Goal: Information Seeking & Learning: Learn about a topic

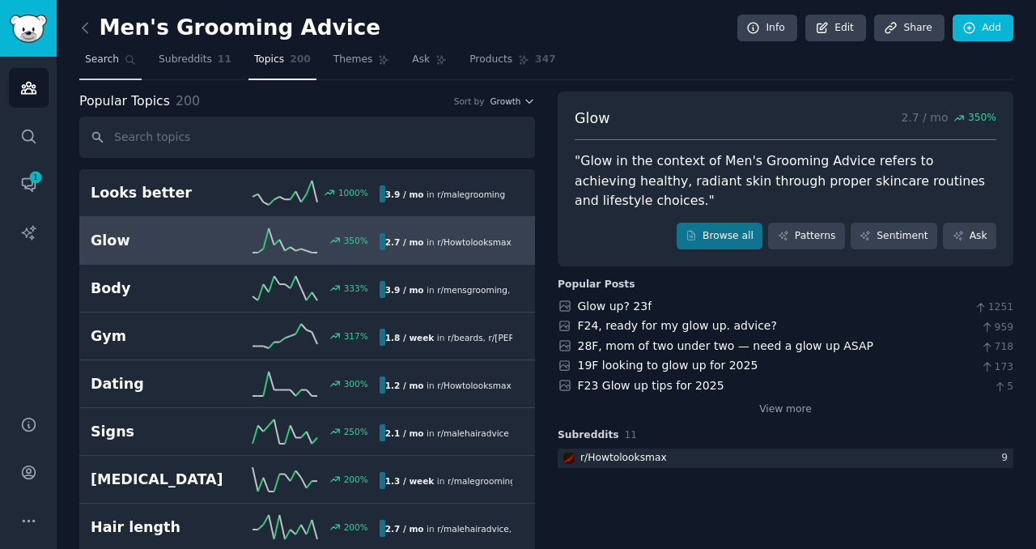
click at [102, 57] on span "Search" at bounding box center [102, 60] width 34 height 15
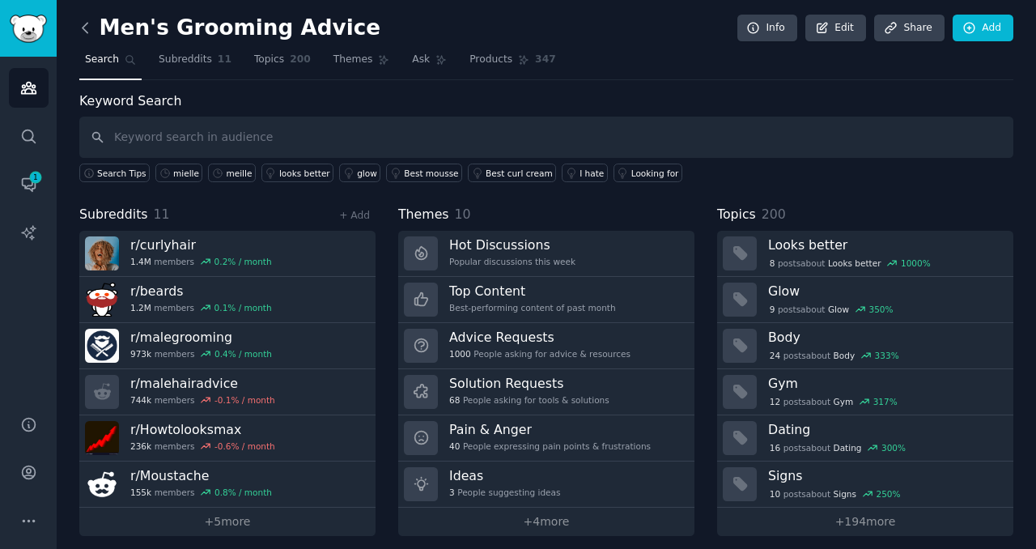
click at [86, 26] on icon at bounding box center [85, 27] width 17 height 17
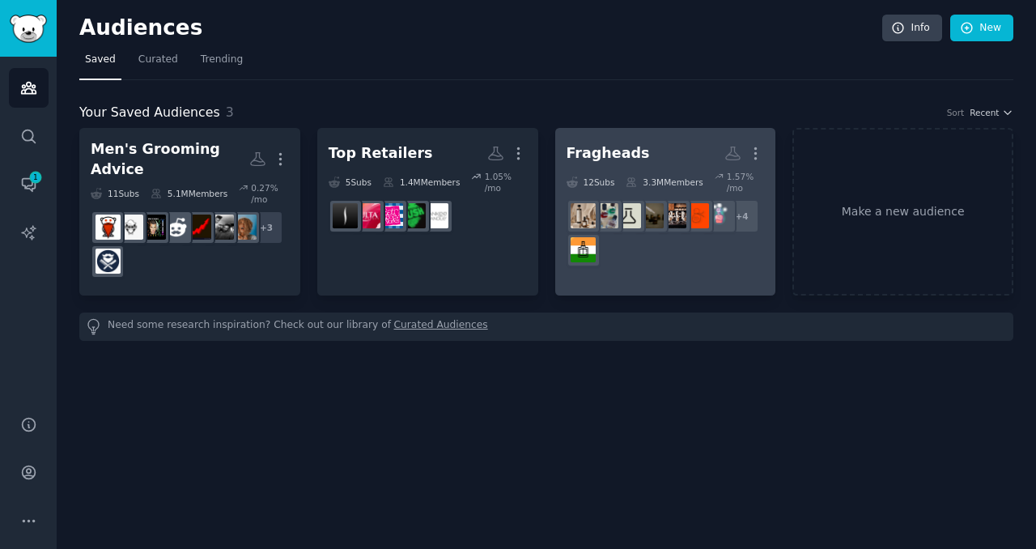
click at [692, 249] on div "+ 4" at bounding box center [665, 233] width 198 height 68
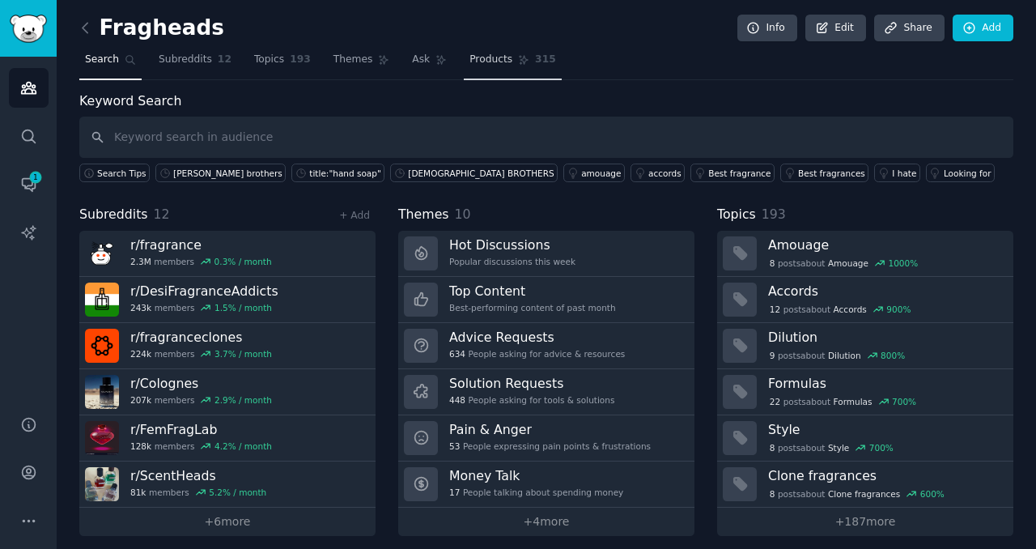
click at [481, 51] on link "Products 315" at bounding box center [512, 63] width 97 height 33
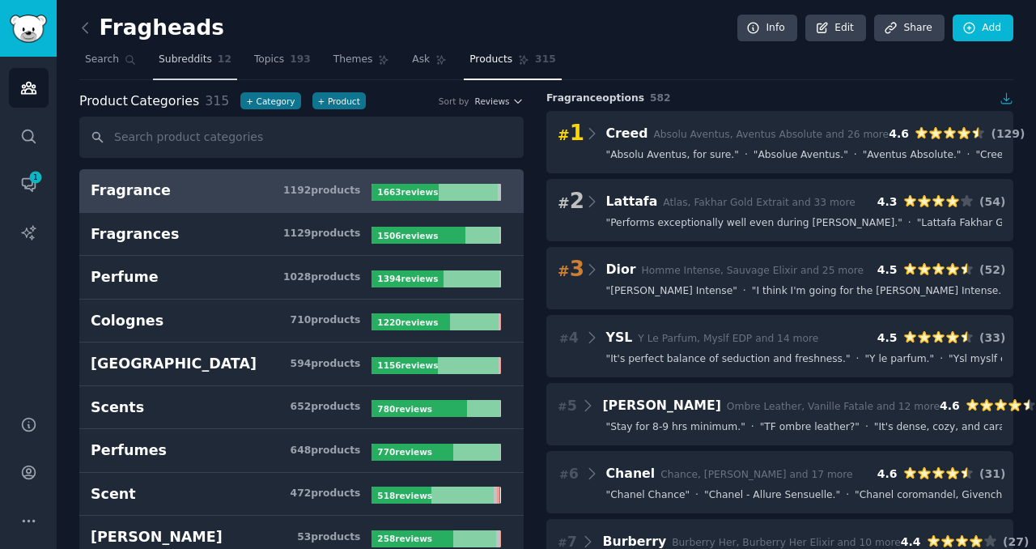
click at [180, 54] on span "Subreddits" at bounding box center [185, 60] width 53 height 15
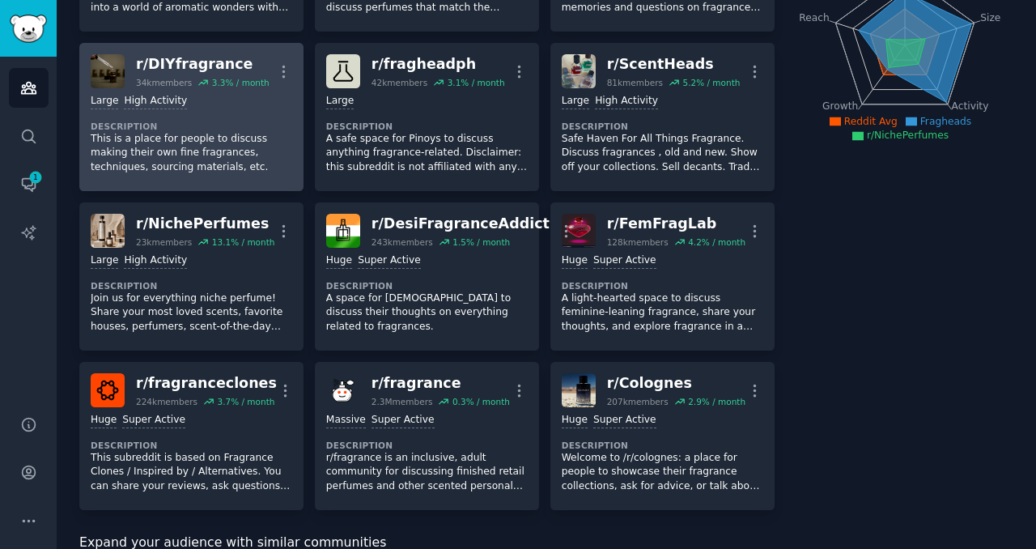
scroll to position [236, 0]
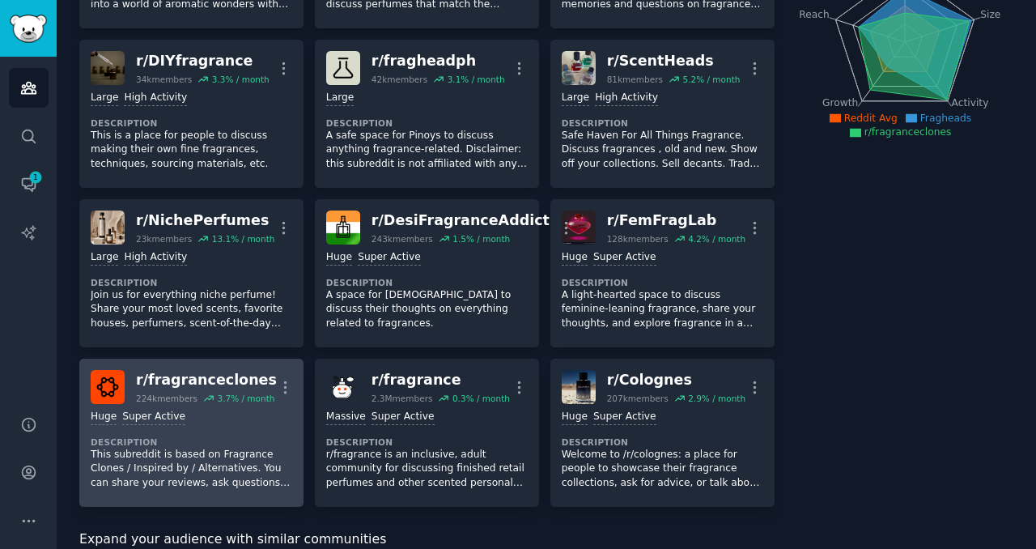
click at [227, 437] on dt "Description" at bounding box center [191, 441] width 201 height 11
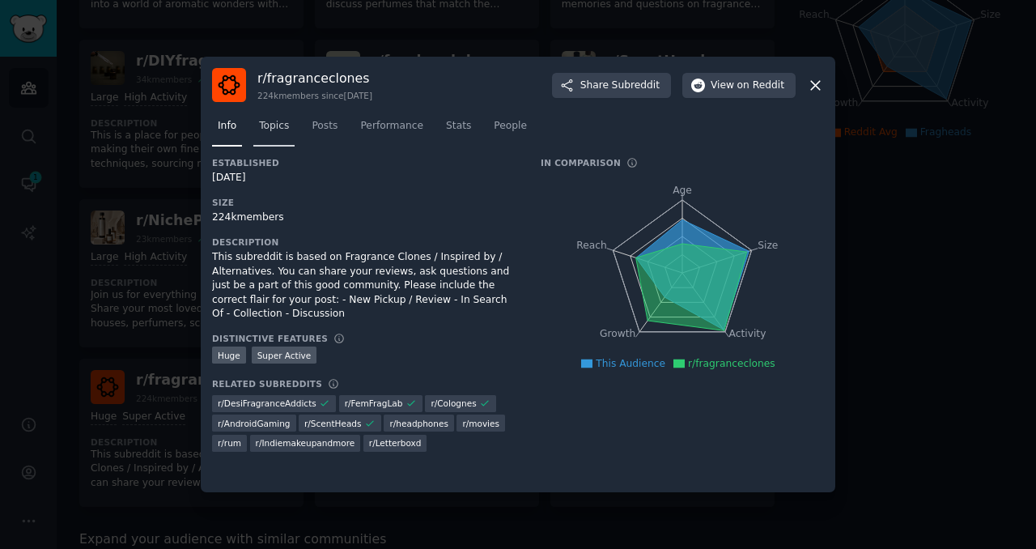
click at [276, 134] on link "Topics" at bounding box center [273, 129] width 41 height 33
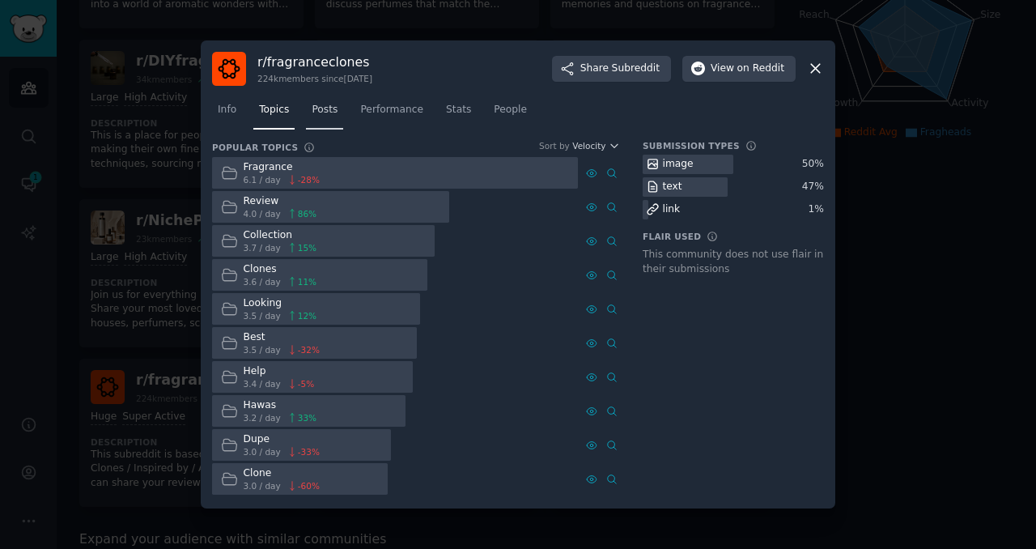
click at [326, 112] on span "Posts" at bounding box center [324, 110] width 26 height 15
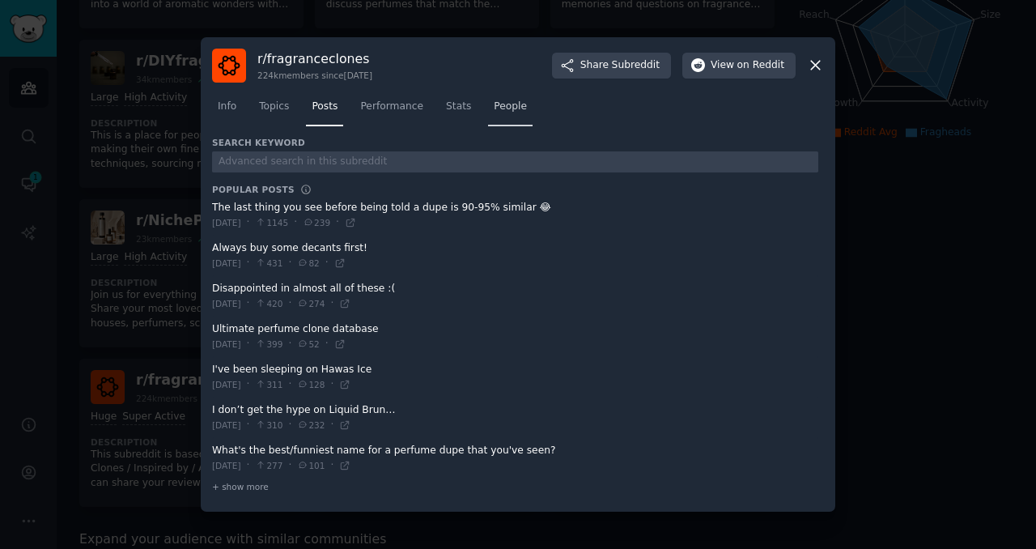
click at [527, 112] on link "People" at bounding box center [510, 110] width 44 height 33
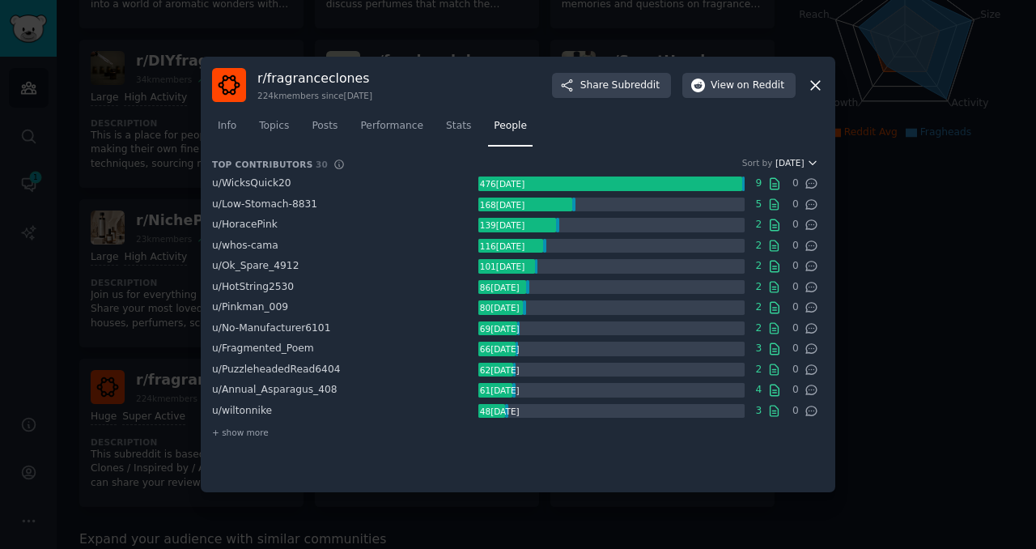
click at [809, 164] on icon "button" at bounding box center [812, 162] width 11 height 11
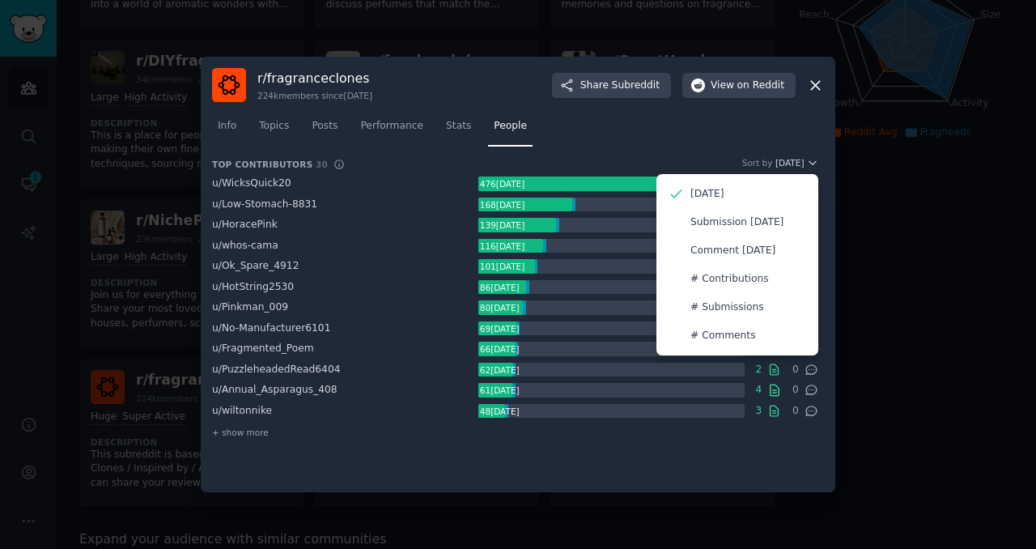
click at [774, 137] on nav "Info Topics Posts Performance Stats People" at bounding box center [518, 129] width 612 height 33
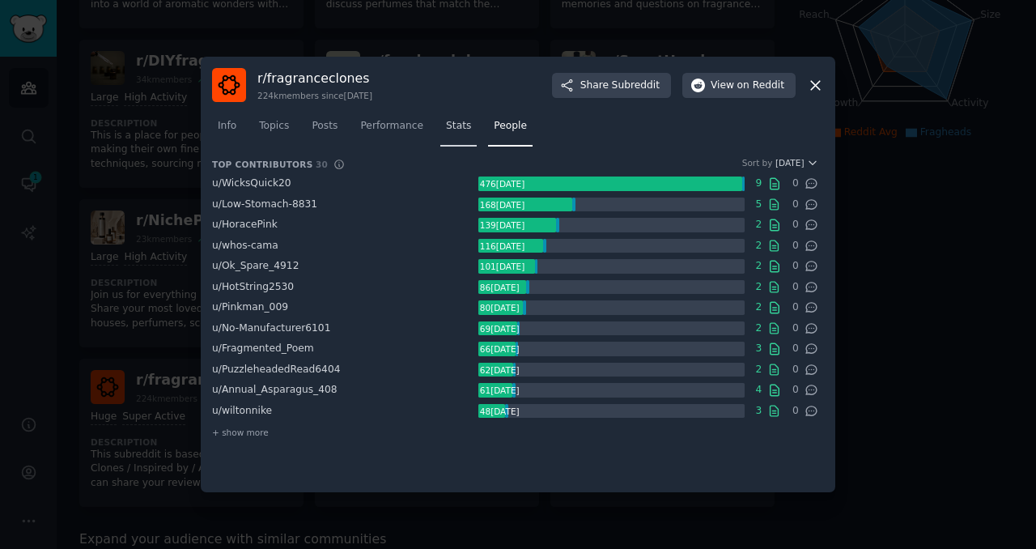
click at [464, 132] on span "Stats" at bounding box center [458, 126] width 25 height 15
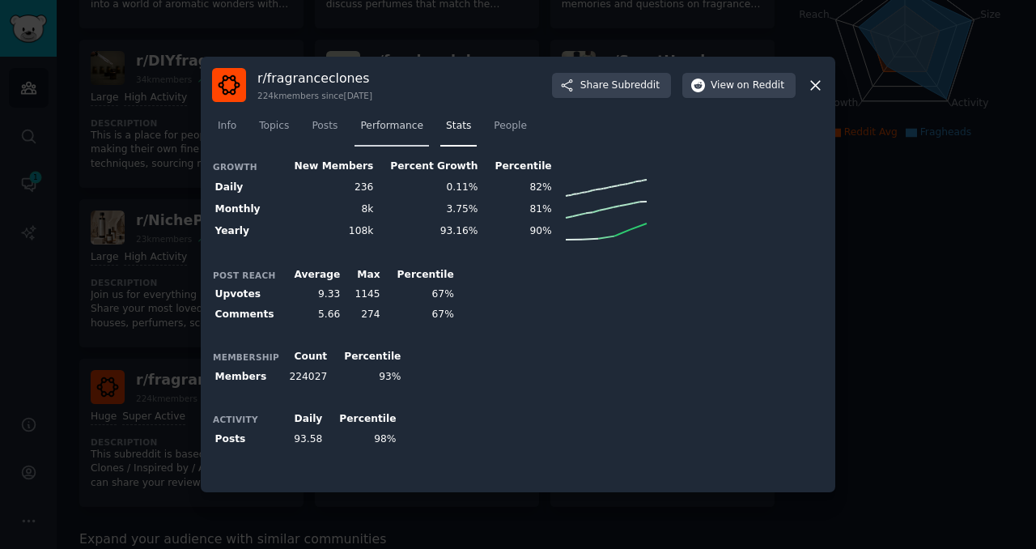
click at [396, 131] on span "Performance" at bounding box center [391, 126] width 63 height 15
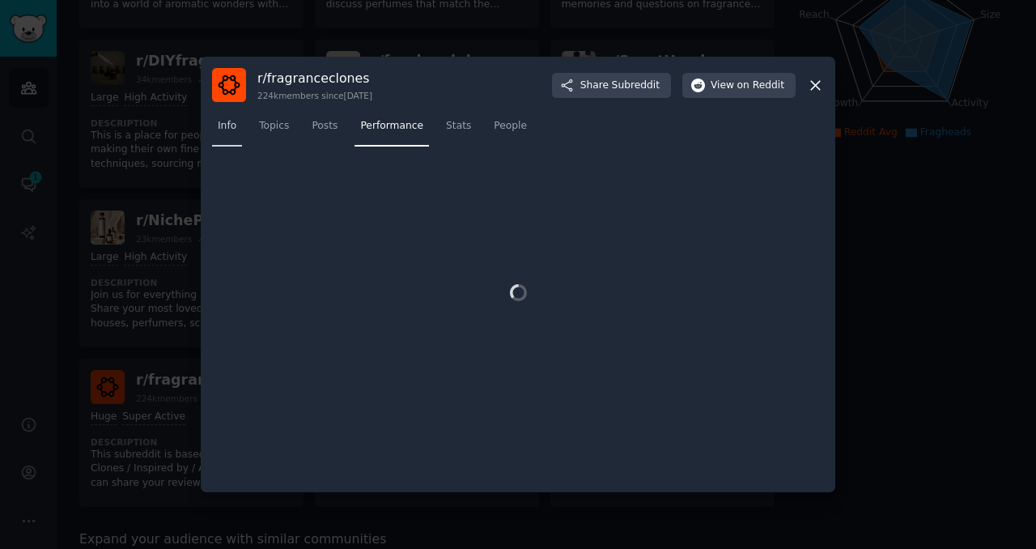
click at [227, 129] on span "Info" at bounding box center [227, 126] width 19 height 15
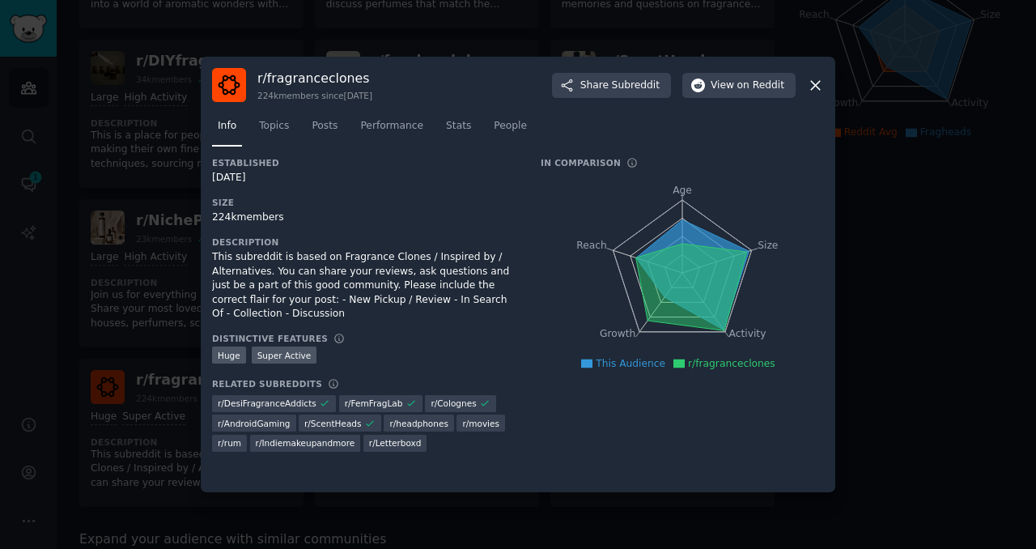
click at [815, 87] on icon at bounding box center [815, 85] width 17 height 17
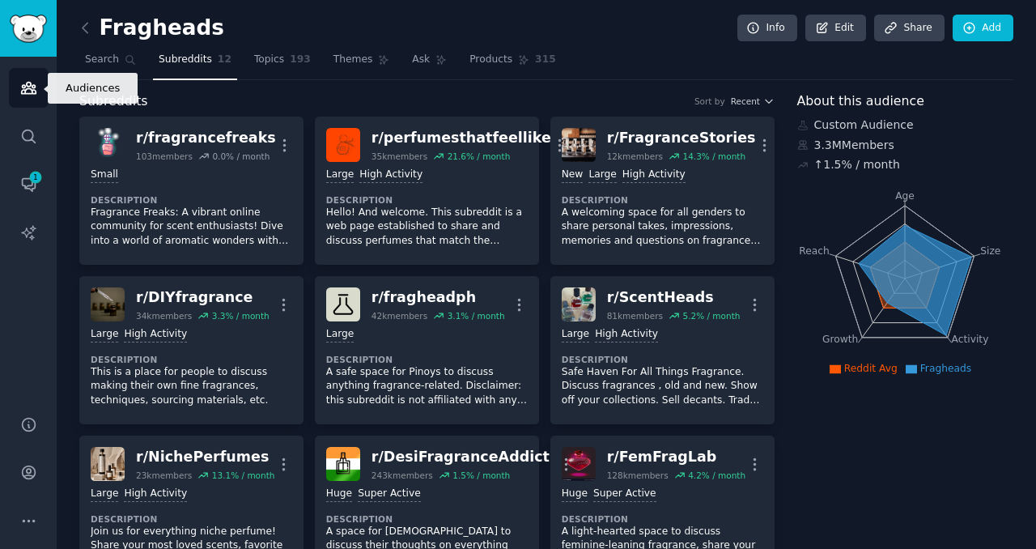
click at [31, 83] on icon "Sidebar" at bounding box center [28, 88] width 15 height 11
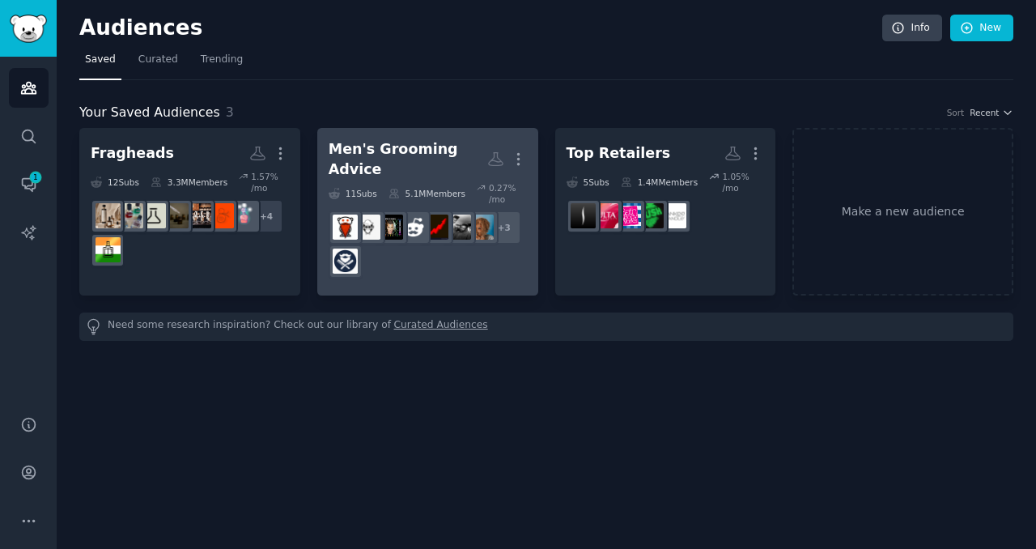
click at [468, 264] on div "+ 3" at bounding box center [427, 244] width 198 height 68
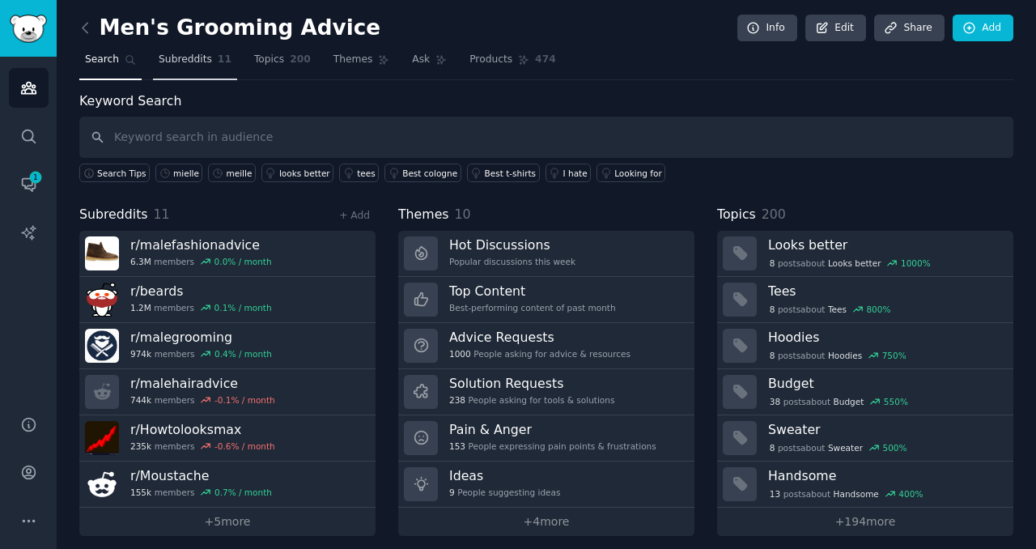
click at [218, 64] on span "11" at bounding box center [225, 60] width 14 height 15
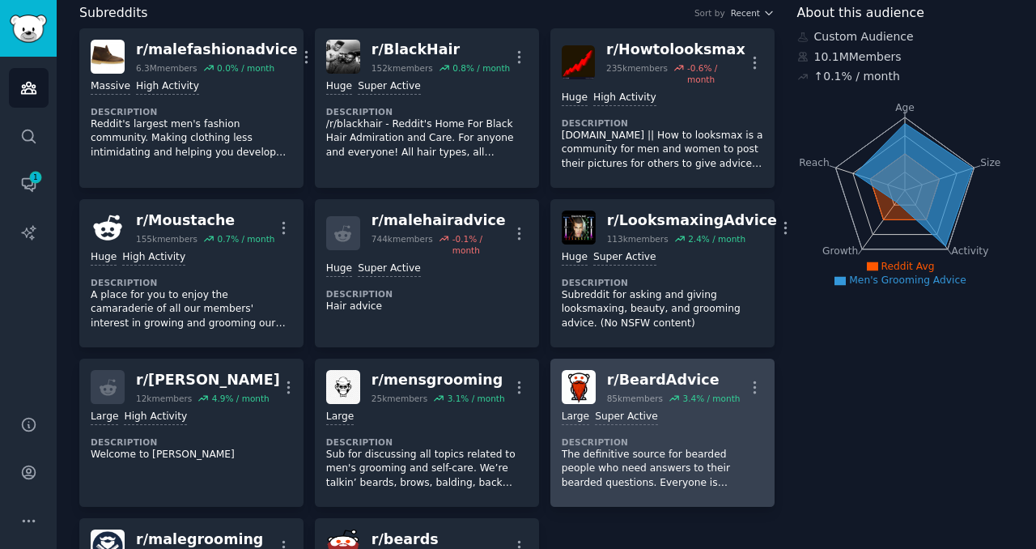
scroll to position [20, 0]
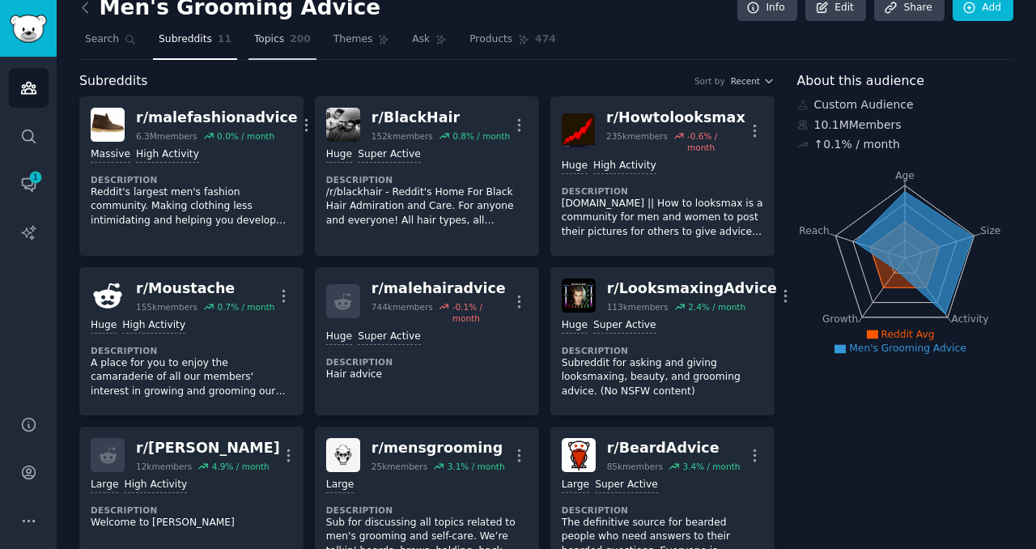
click at [264, 54] on link "Topics 200" at bounding box center [282, 43] width 68 height 33
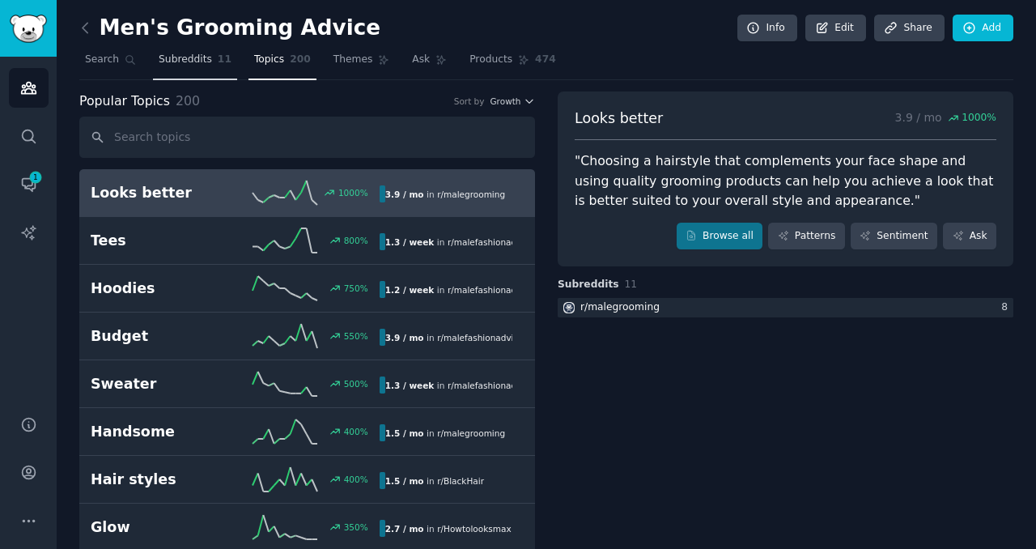
click at [170, 52] on link "Subreddits 11" at bounding box center [195, 63] width 84 height 33
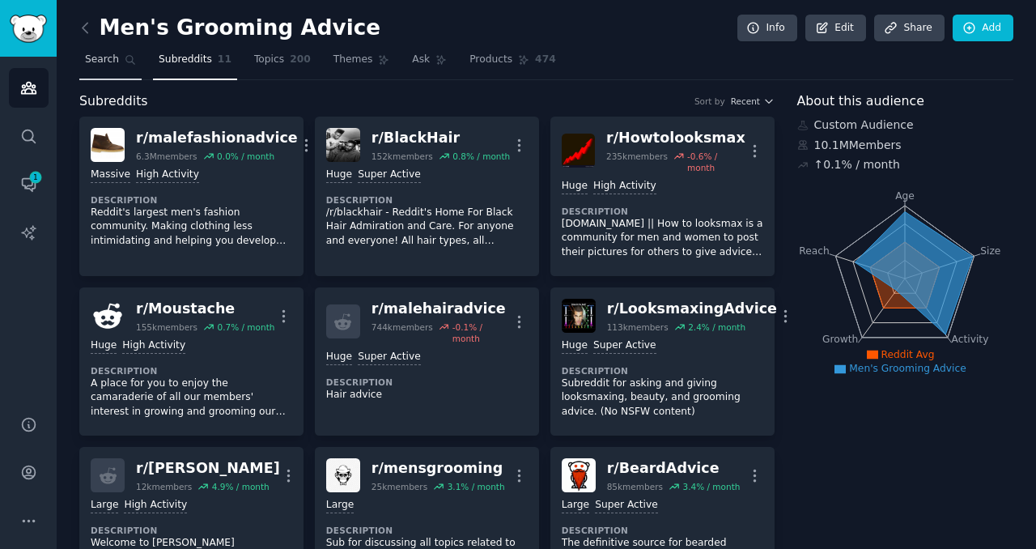
click at [95, 63] on span "Search" at bounding box center [102, 60] width 34 height 15
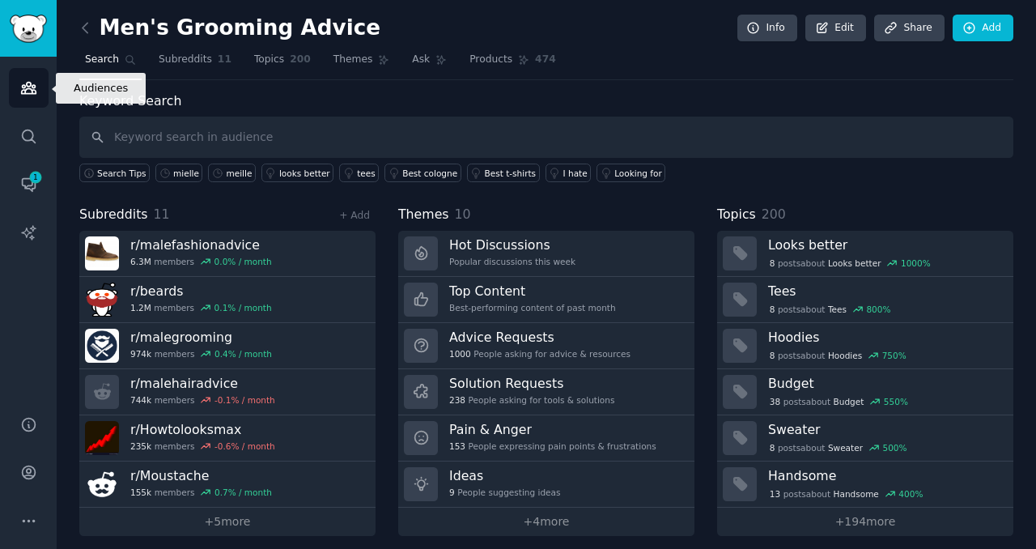
click at [26, 100] on link "Audiences" at bounding box center [29, 88] width 40 height 40
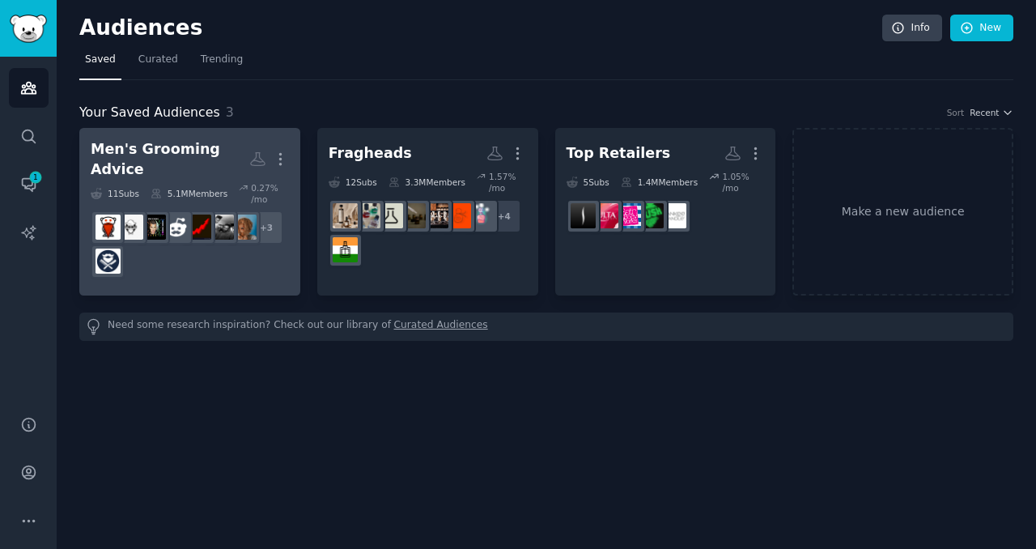
click at [248, 251] on div "+ 3" at bounding box center [190, 244] width 198 height 68
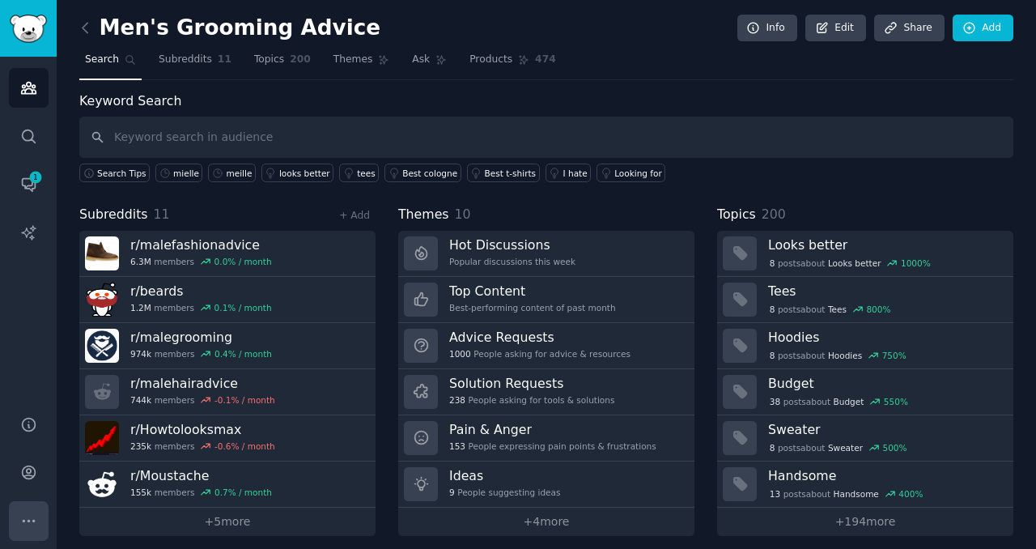
click at [22, 515] on icon "Sidebar" at bounding box center [28, 520] width 17 height 17
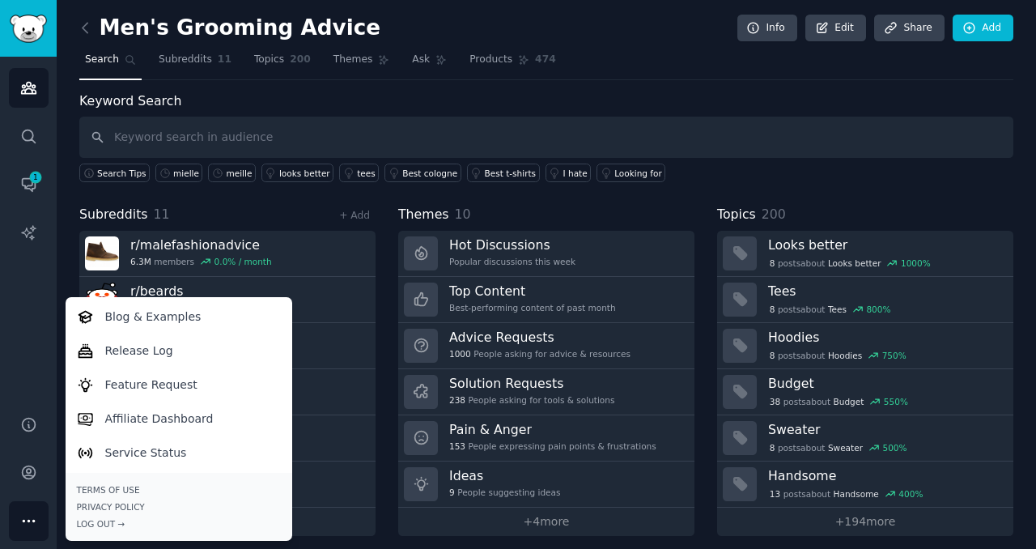
click at [23, 347] on div "Audiences Search Conversations 1 AI Reports" at bounding box center [28, 226] width 57 height 339
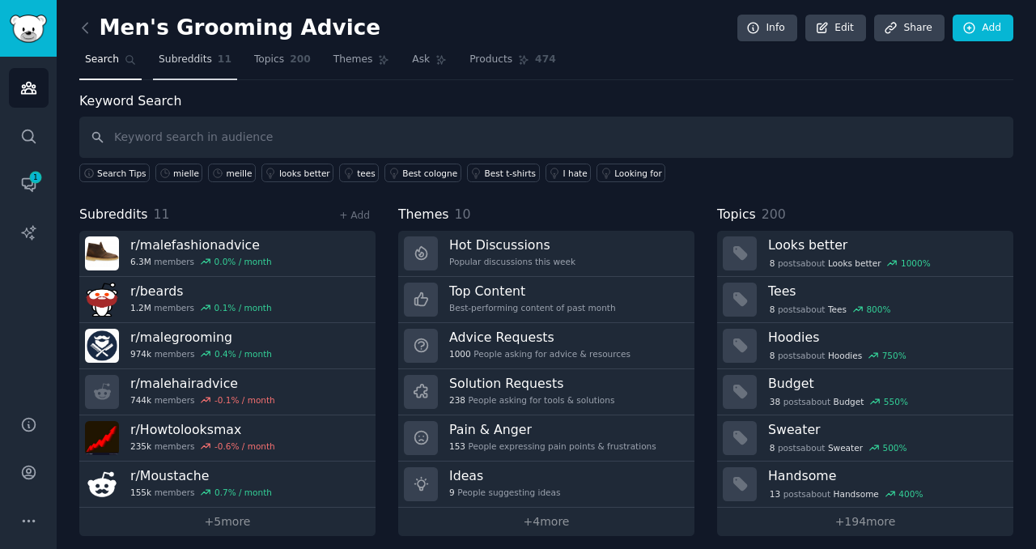
click at [195, 61] on span "Subreddits" at bounding box center [185, 60] width 53 height 15
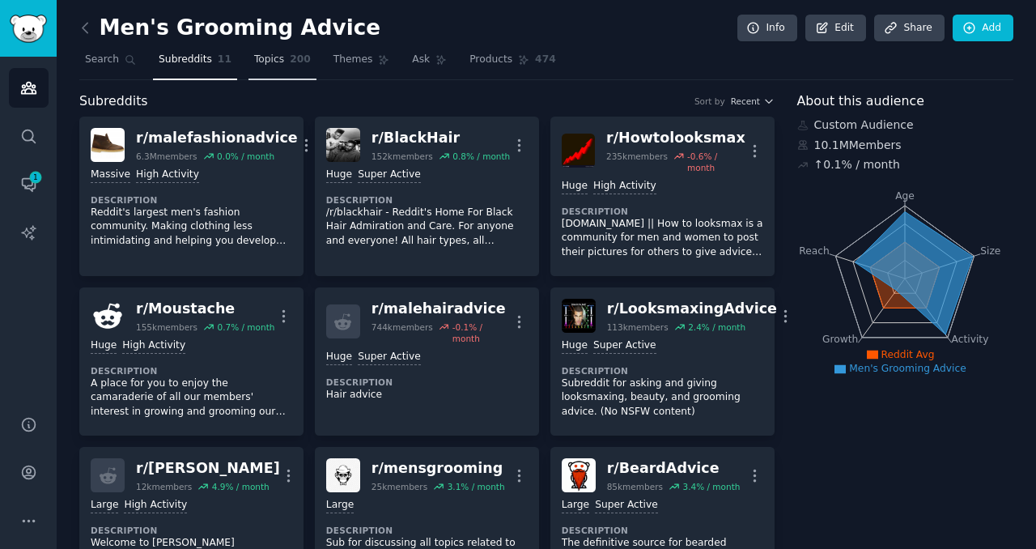
click at [267, 55] on span "Topics" at bounding box center [269, 60] width 30 height 15
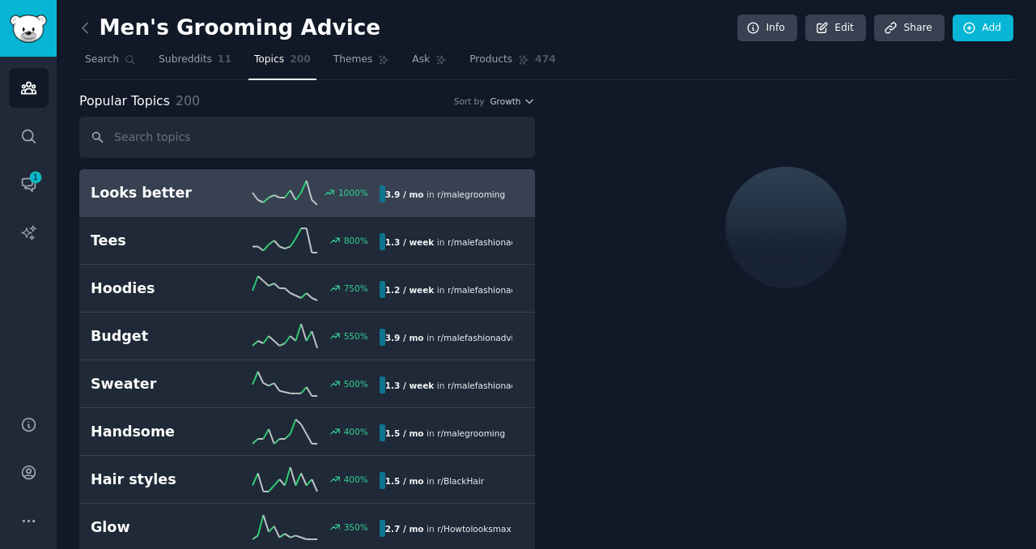
click at [264, 66] on span "Topics" at bounding box center [269, 60] width 30 height 15
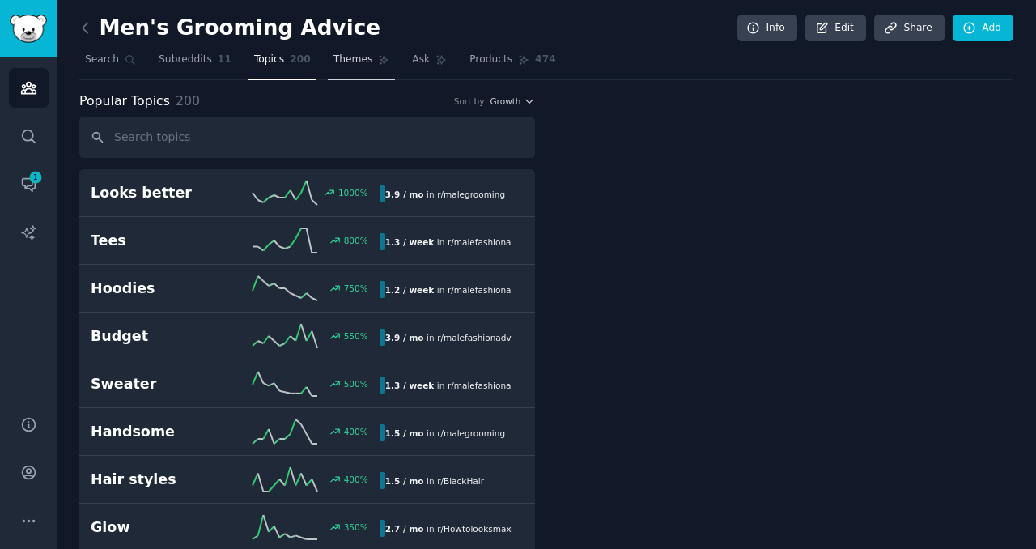
click at [328, 49] on link "Themes" at bounding box center [362, 63] width 68 height 33
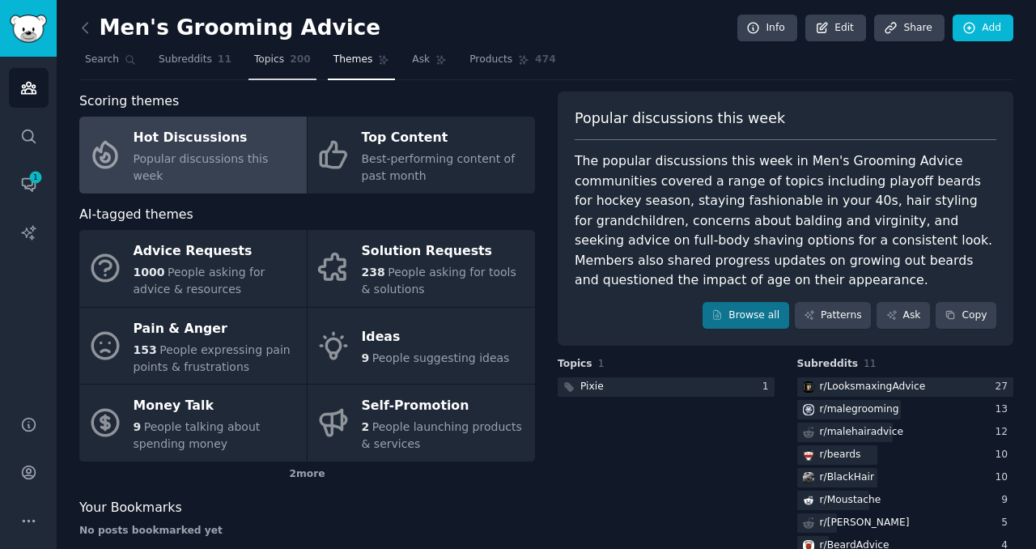
click at [273, 63] on span "Topics" at bounding box center [269, 60] width 30 height 15
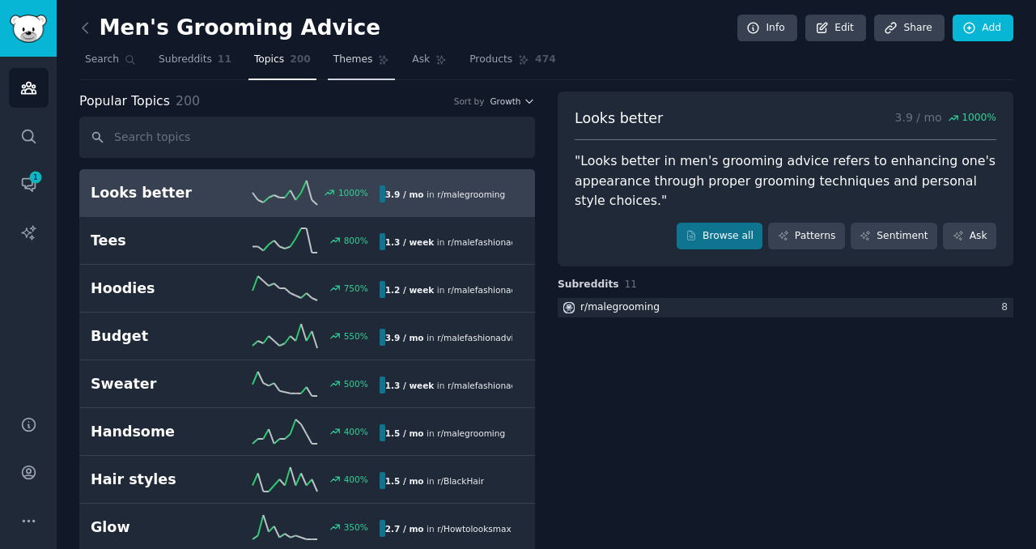
click at [343, 64] on span "Themes" at bounding box center [353, 60] width 40 height 15
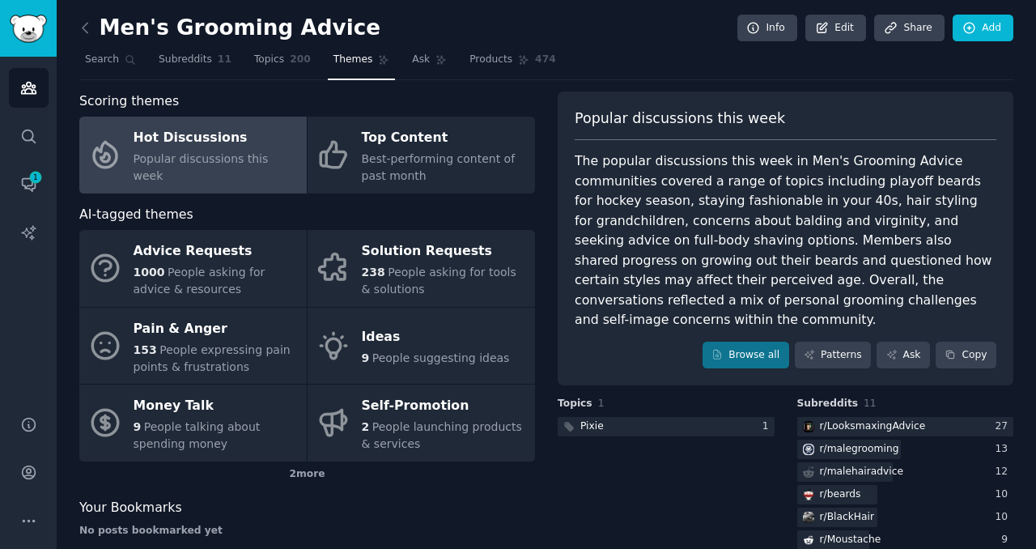
click at [237, 151] on div "Hot Discussions" at bounding box center [215, 138] width 165 height 26
click at [744, 341] on link "Browse all" at bounding box center [745, 355] width 87 height 28
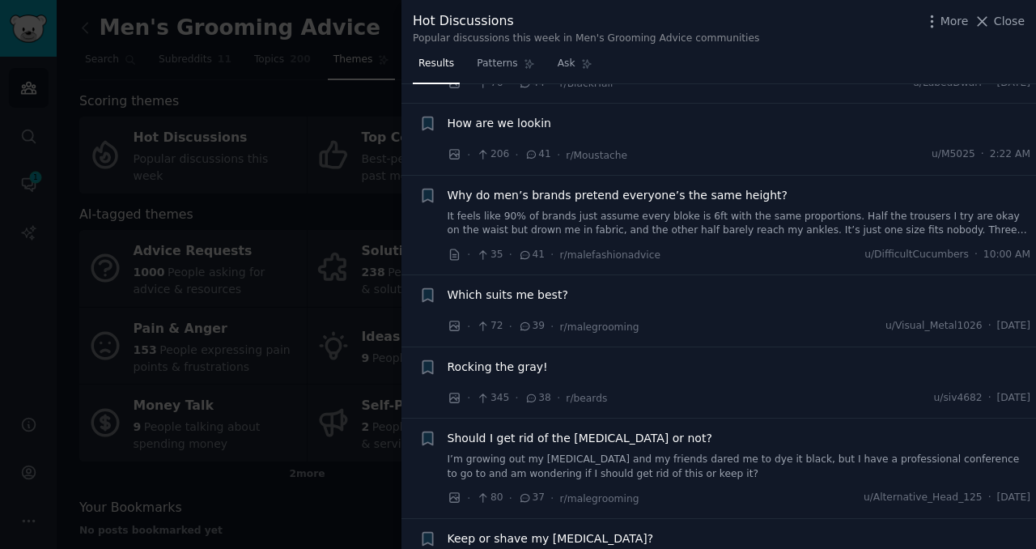
scroll to position [1137, 0]
click at [1021, 24] on span "Close" at bounding box center [1008, 21] width 31 height 17
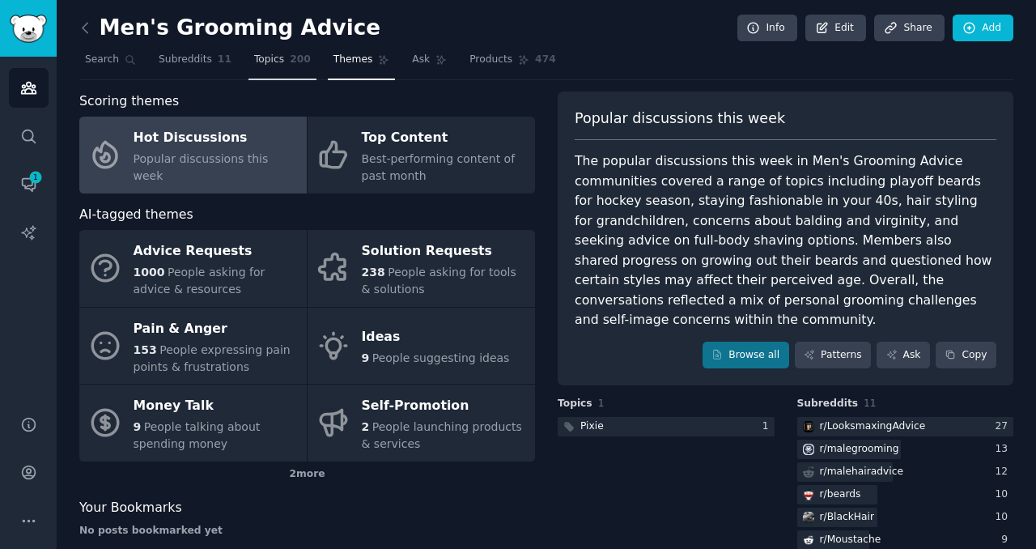
click at [266, 66] on link "Topics 200" at bounding box center [282, 63] width 68 height 33
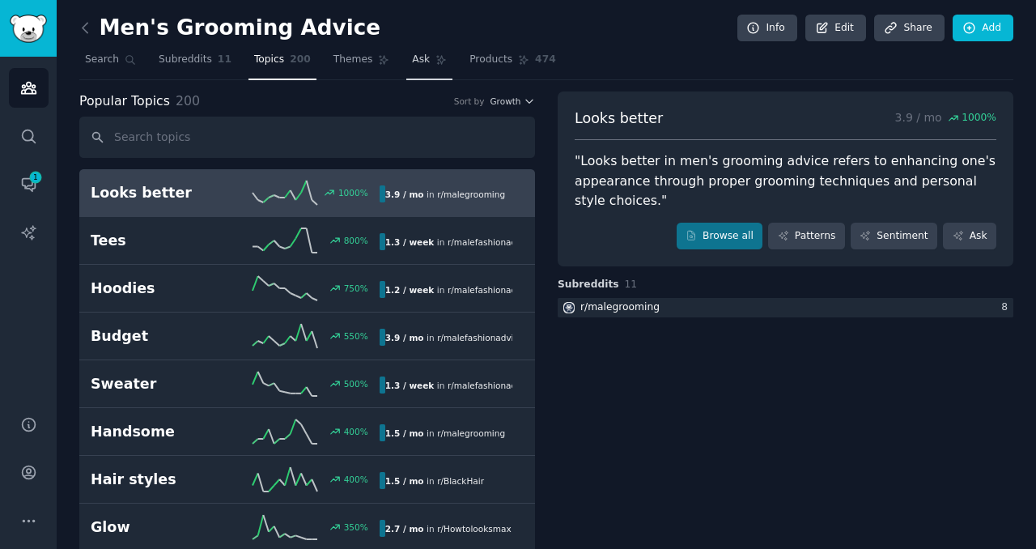
click at [416, 67] on link "Ask" at bounding box center [429, 63] width 46 height 33
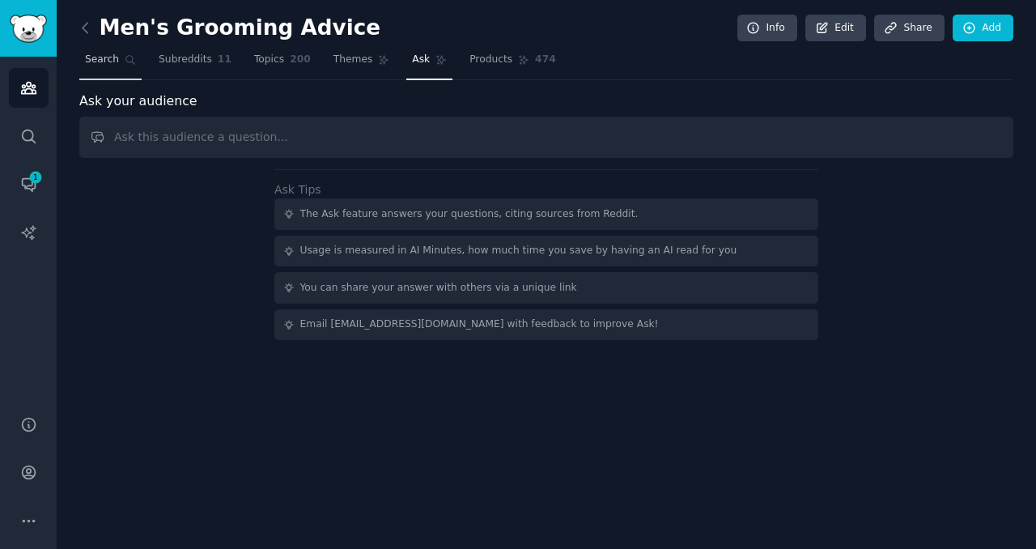
click at [97, 61] on span "Search" at bounding box center [102, 60] width 34 height 15
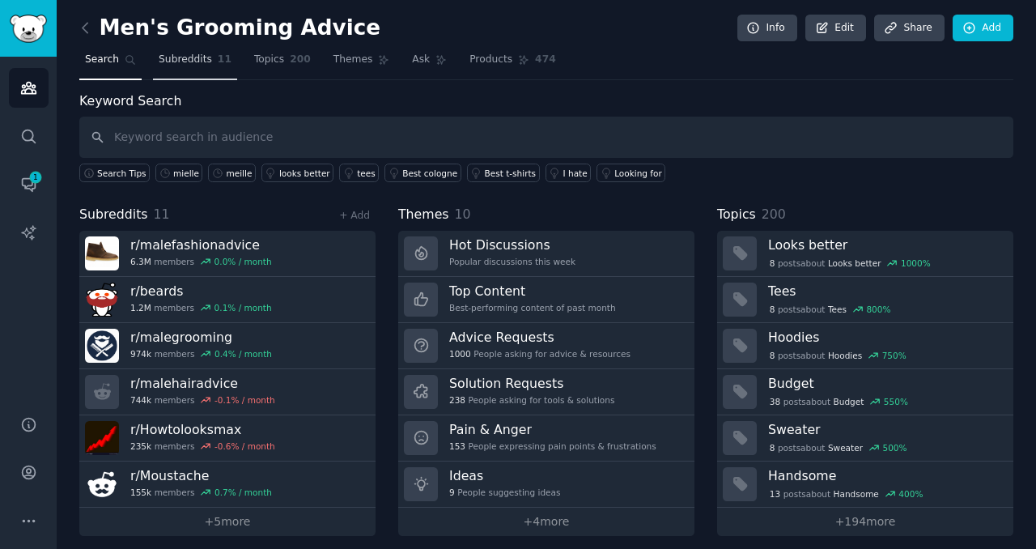
click at [184, 66] on span "Subreddits" at bounding box center [185, 60] width 53 height 15
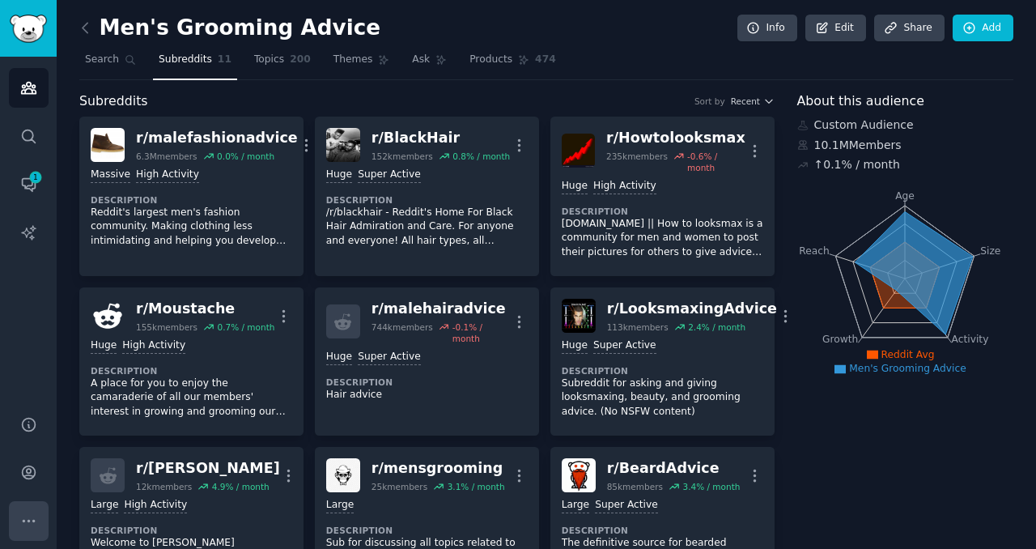
click at [26, 522] on icon "Sidebar" at bounding box center [28, 520] width 17 height 17
click at [32, 464] on icon "Sidebar" at bounding box center [28, 472] width 17 height 17
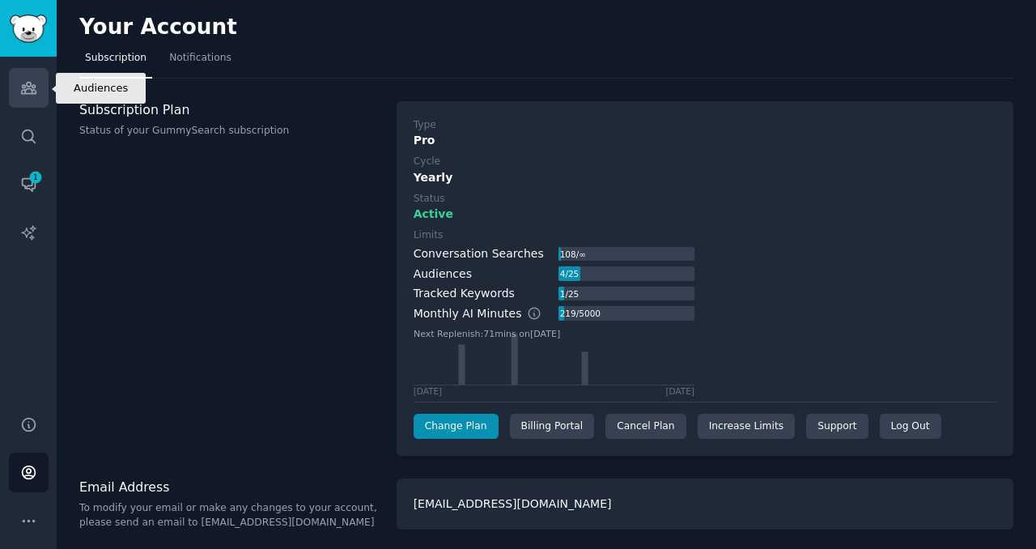
click at [32, 96] on link "Audiences" at bounding box center [29, 88] width 40 height 40
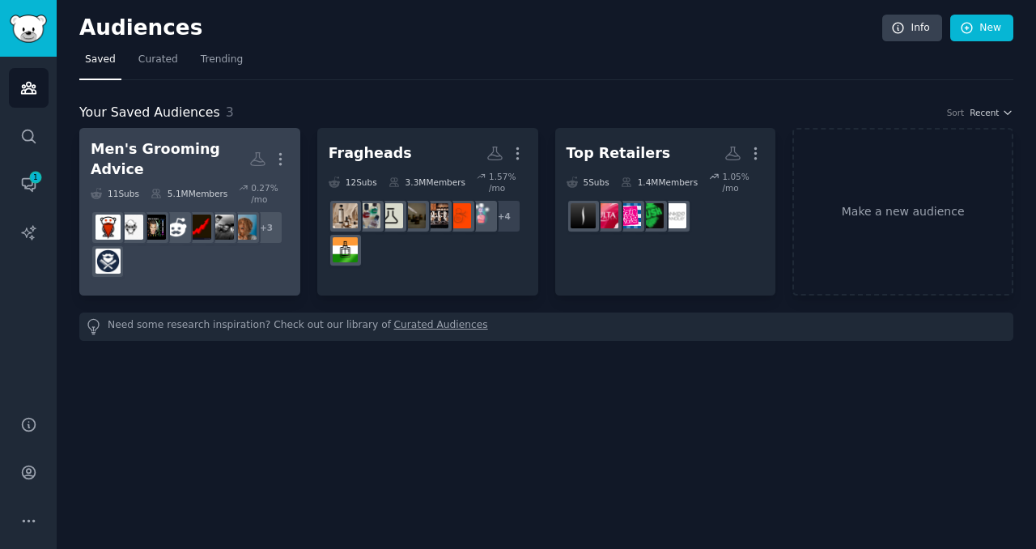
click at [205, 150] on div "Men's Grooming Advice" at bounding box center [170, 159] width 159 height 40
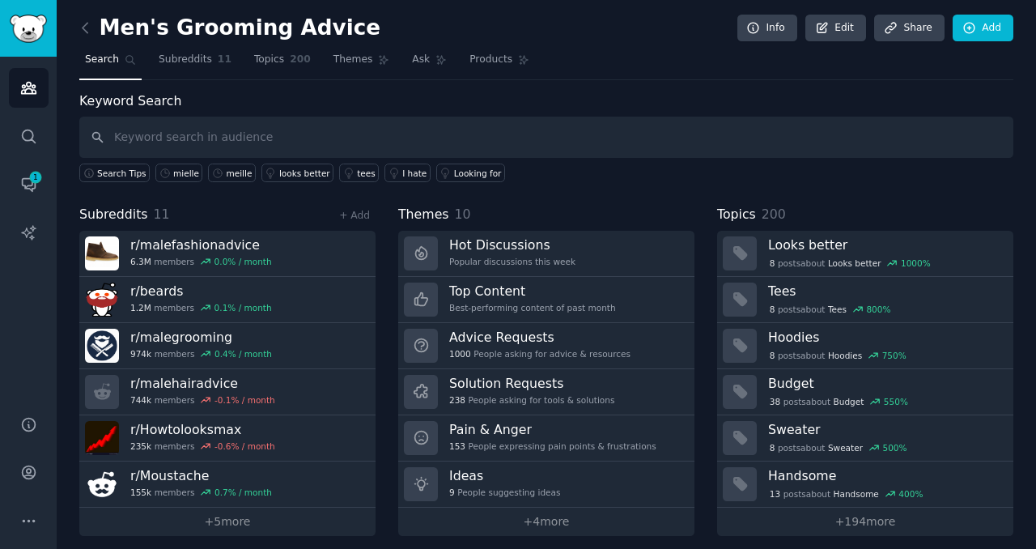
scroll to position [9, 0]
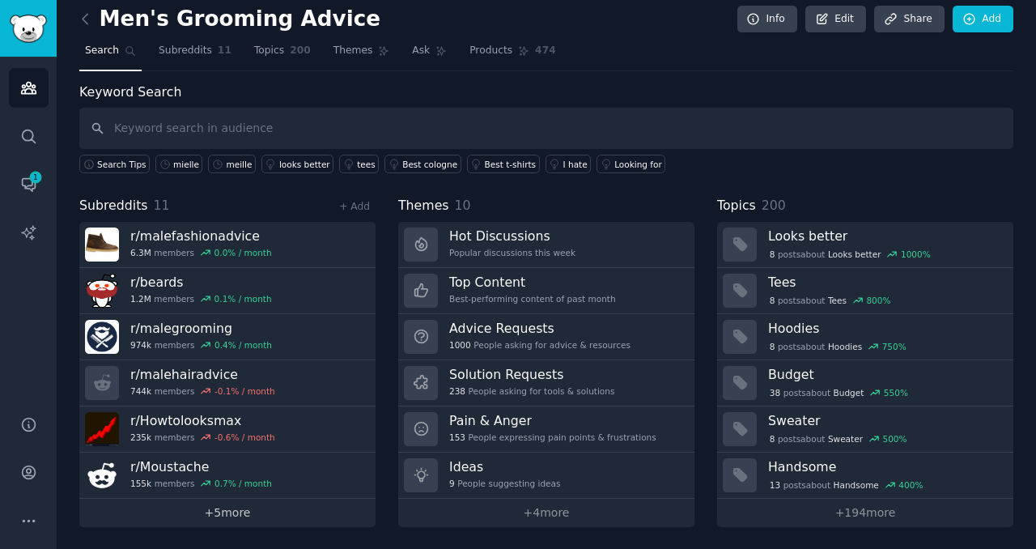
click at [237, 509] on link "+ 5 more" at bounding box center [227, 512] width 296 height 28
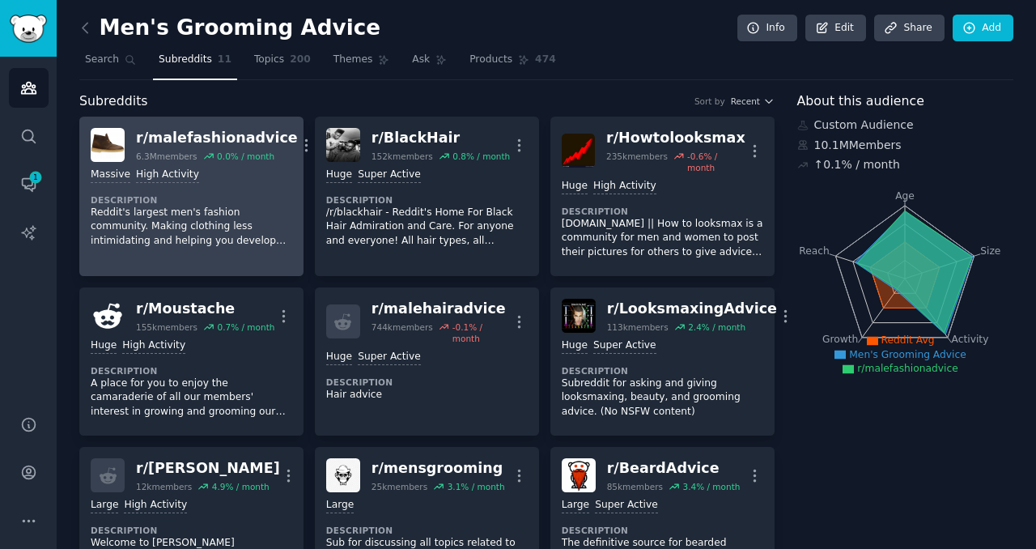
scroll to position [4, 0]
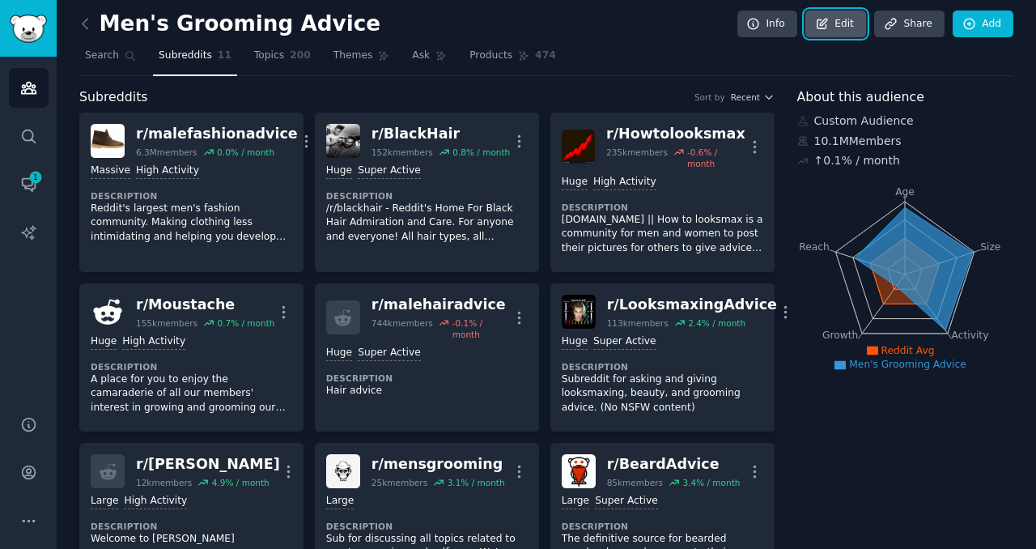
click at [837, 24] on link "Edit" at bounding box center [835, 25] width 61 height 28
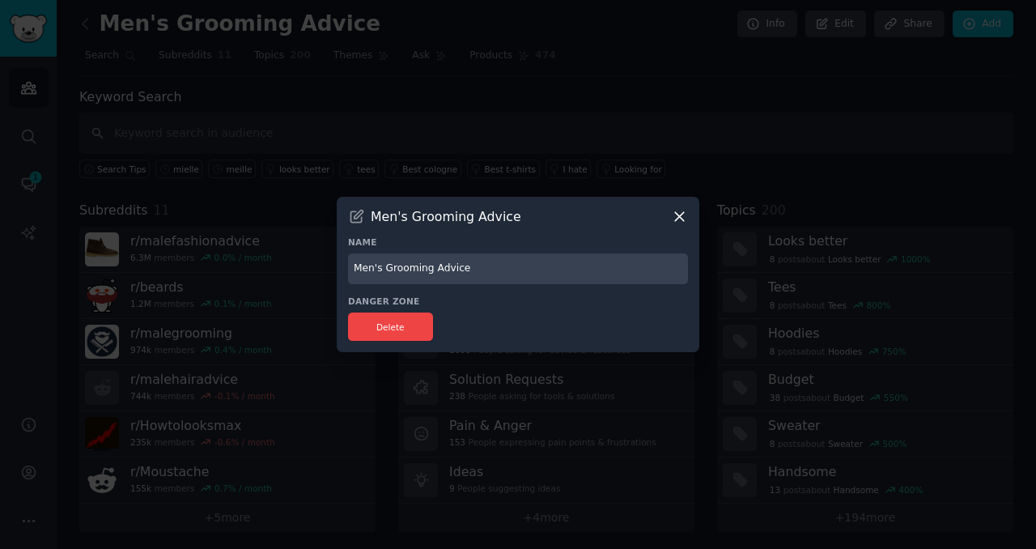
click at [677, 220] on icon at bounding box center [679, 216] width 17 height 17
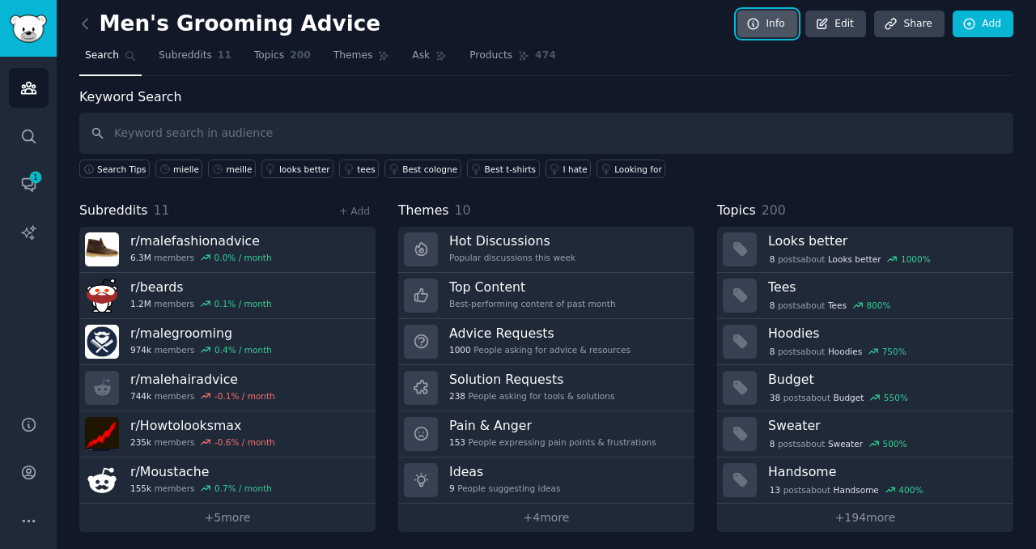
click at [767, 27] on link "Info" at bounding box center [767, 25] width 60 height 28
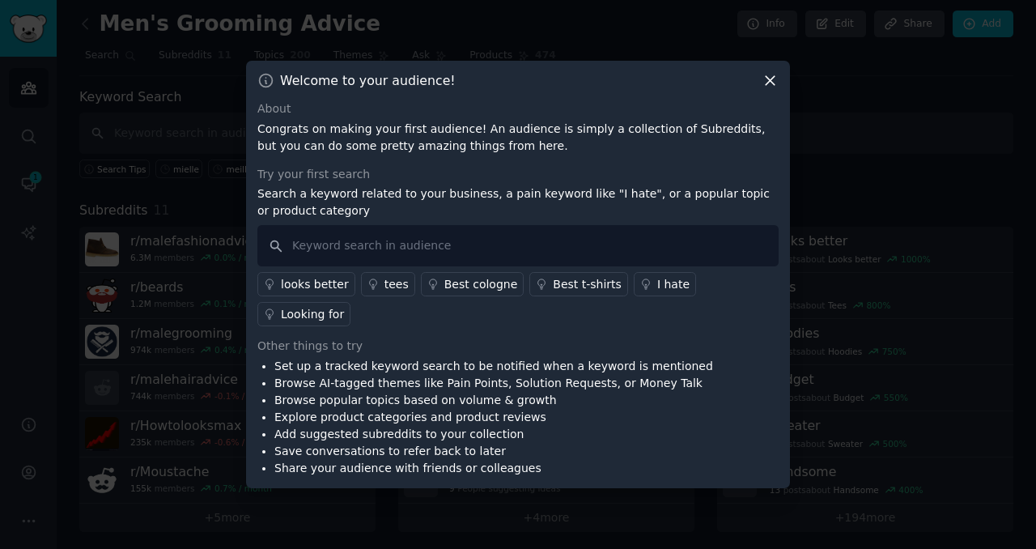
click at [771, 86] on icon at bounding box center [769, 81] width 9 height 9
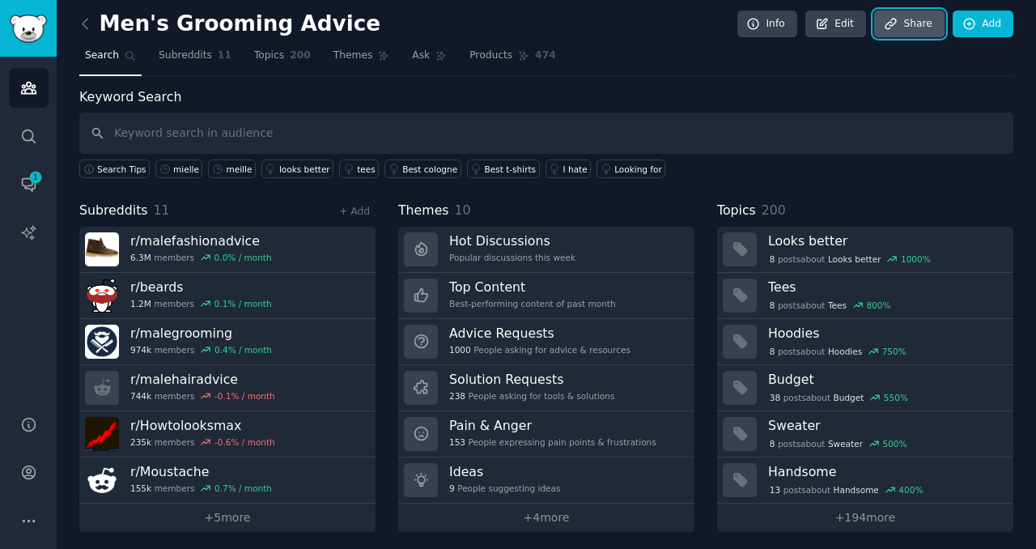
click at [893, 17] on icon at bounding box center [890, 24] width 15 height 15
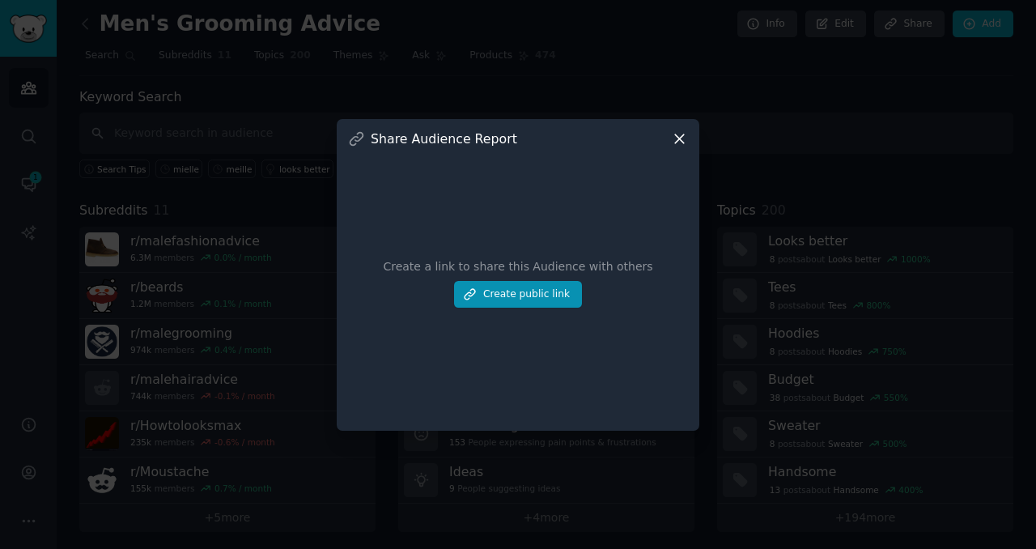
click at [680, 144] on icon at bounding box center [679, 138] width 17 height 17
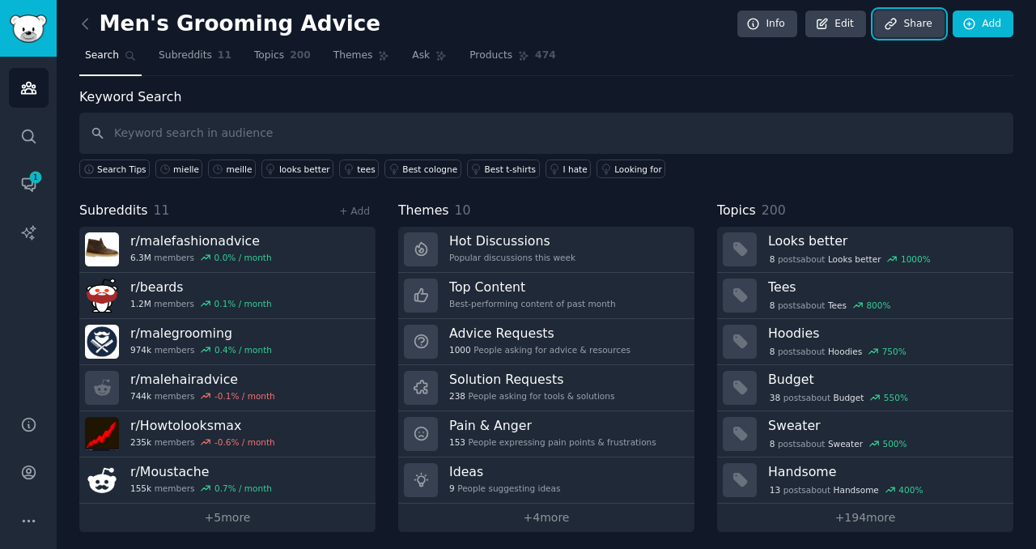
scroll to position [9, 0]
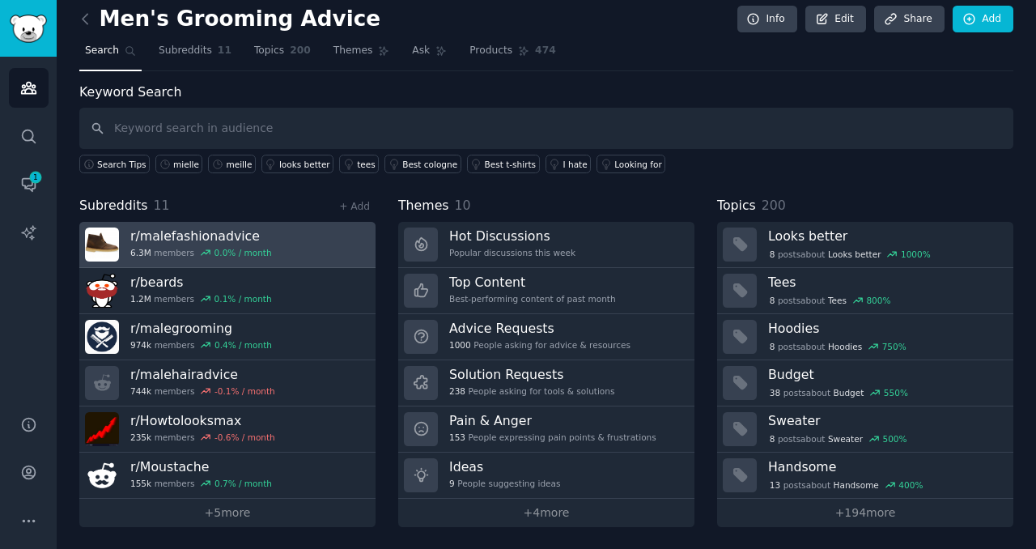
drag, startPoint x: 269, startPoint y: 233, endPoint x: 216, endPoint y: 232, distance: 53.4
click at [201, 230] on h3 "r/ malefashionadvice" at bounding box center [201, 235] width 142 height 17
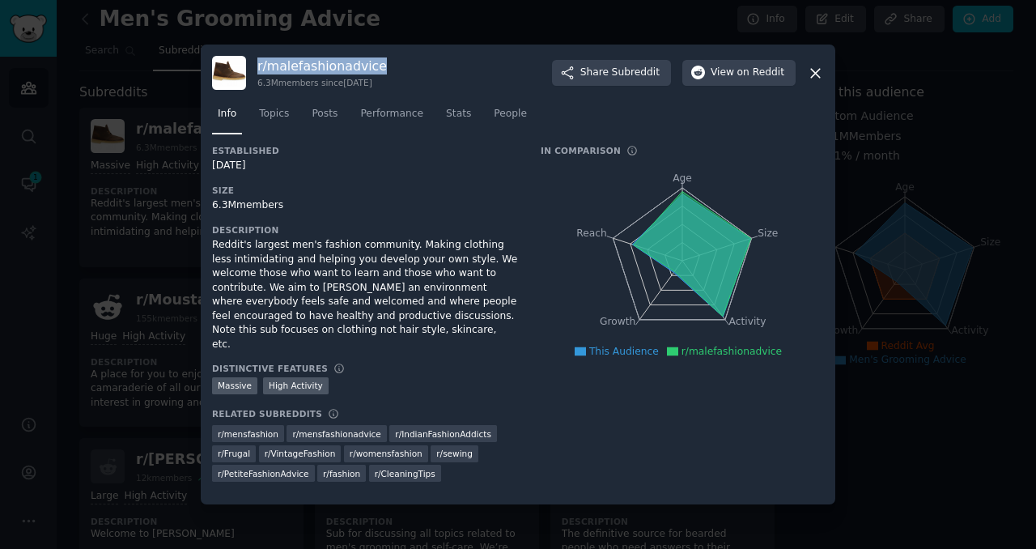
drag, startPoint x: 394, startPoint y: 70, endPoint x: 259, endPoint y: 69, distance: 135.1
click at [259, 69] on div "r/ malefashionadvice 6.3M members since [DATE] Share Subreddit View on Reddit" at bounding box center [518, 73] width 612 height 34
copy h3 "/ malefashionadvice"
click at [817, 82] on icon at bounding box center [815, 73] width 17 height 17
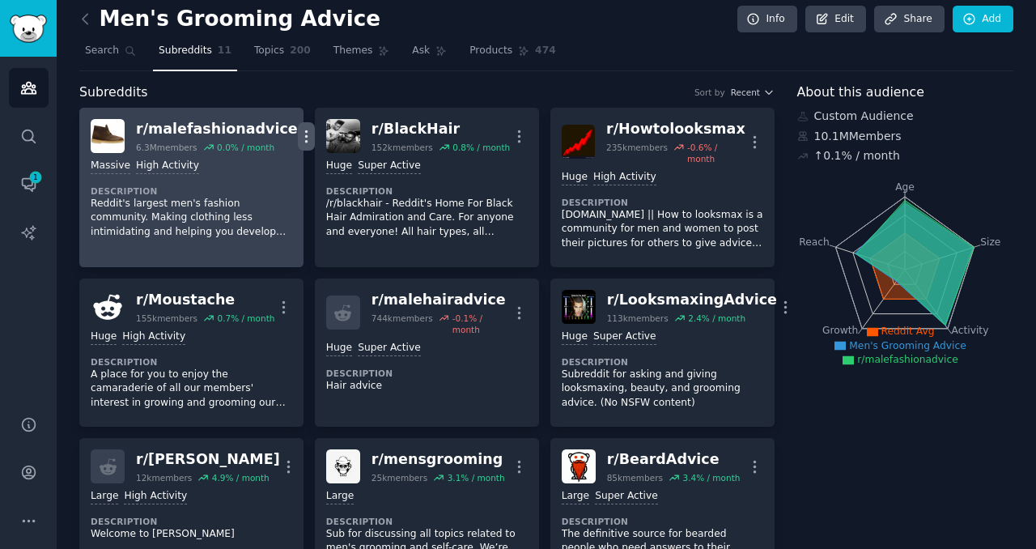
click at [298, 138] on icon "button" at bounding box center [306, 136] width 17 height 17
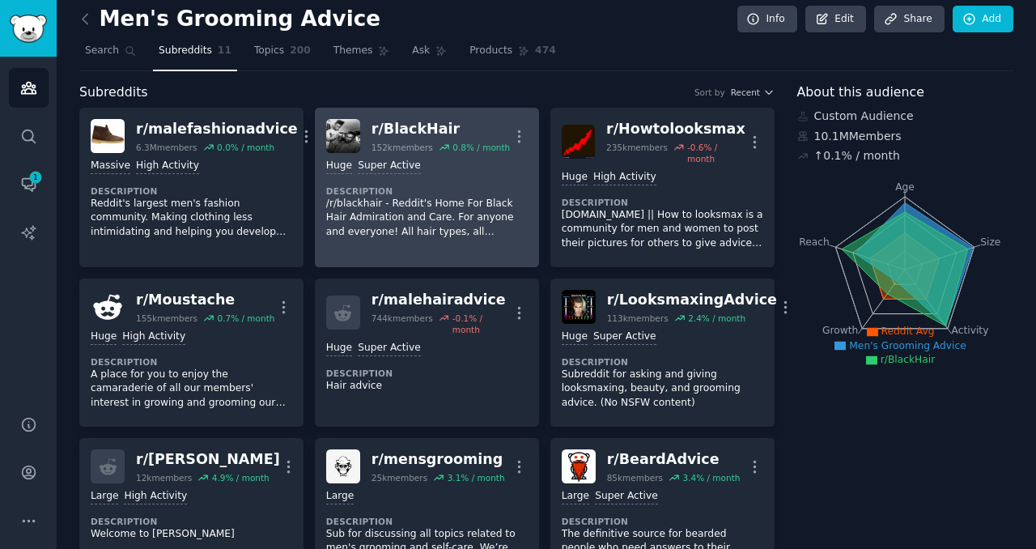
drag, startPoint x: 460, startPoint y: 129, endPoint x: 500, endPoint y: 133, distance: 40.6
click at [515, 132] on icon "button" at bounding box center [518, 136] width 17 height 17
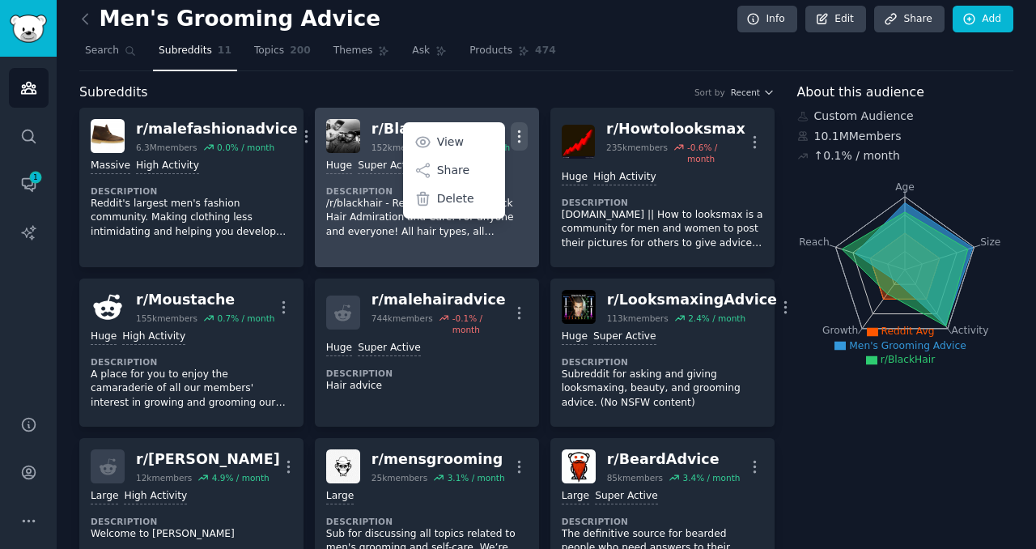
click at [380, 129] on div "r/ BlackHair" at bounding box center [440, 129] width 138 height 20
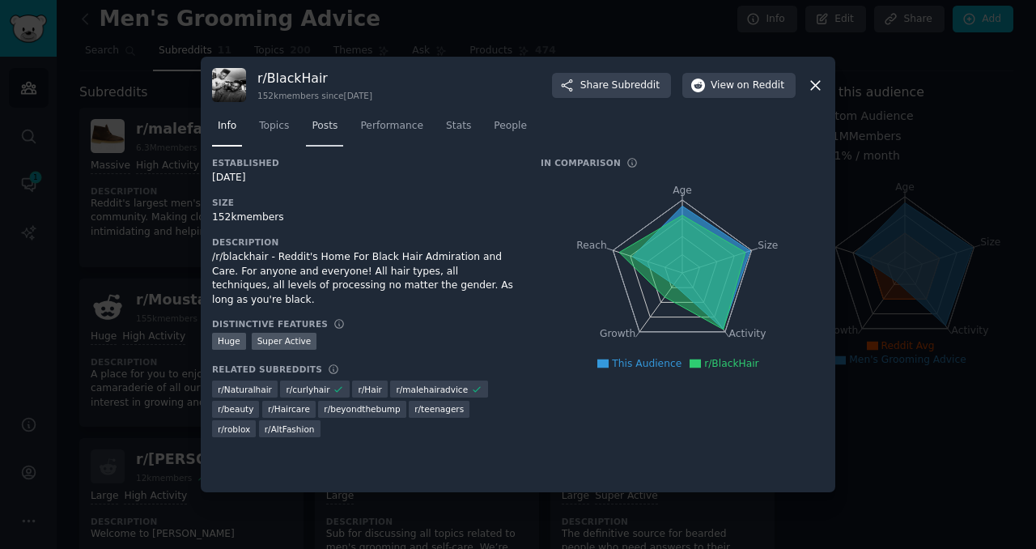
click at [327, 122] on span "Posts" at bounding box center [324, 126] width 26 height 15
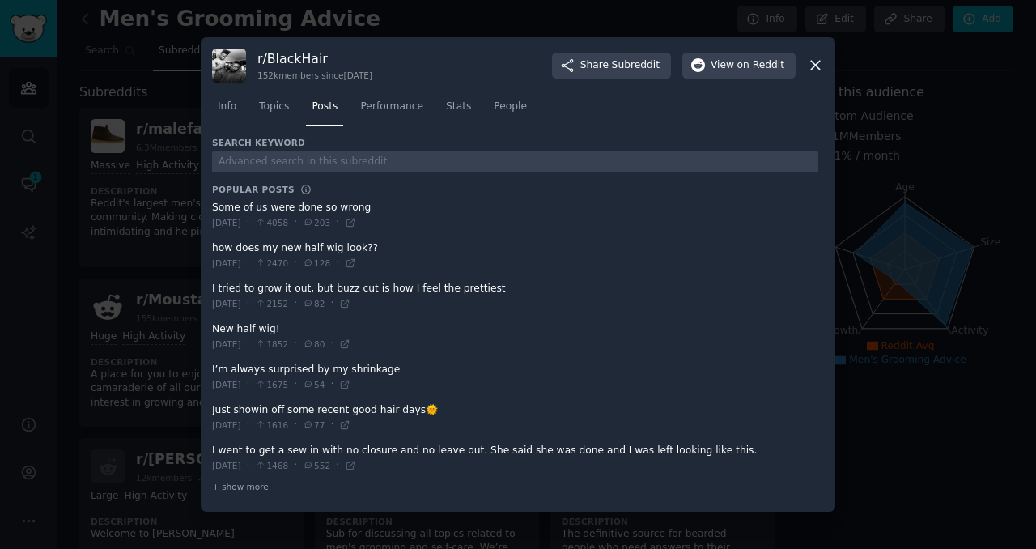
click at [277, 214] on span at bounding box center [515, 215] width 606 height 40
click at [277, 203] on span at bounding box center [515, 215] width 606 height 40
click at [273, 190] on h3 "Popular Posts" at bounding box center [253, 189] width 83 height 11
click at [282, 228] on div "[DATE] · 4058 · 203 ·" at bounding box center [284, 222] width 144 height 15
click at [266, 258] on icon at bounding box center [260, 262] width 11 height 9
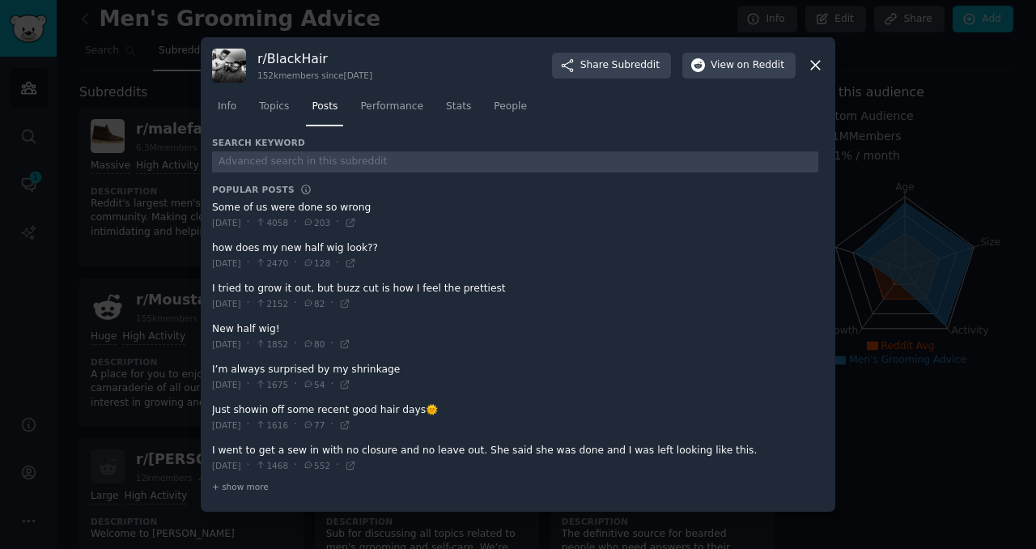
click at [305, 311] on span at bounding box center [515, 296] width 606 height 40
click at [622, 71] on span "Subreddit" at bounding box center [636, 65] width 48 height 15
click at [811, 67] on icon at bounding box center [815, 65] width 17 height 17
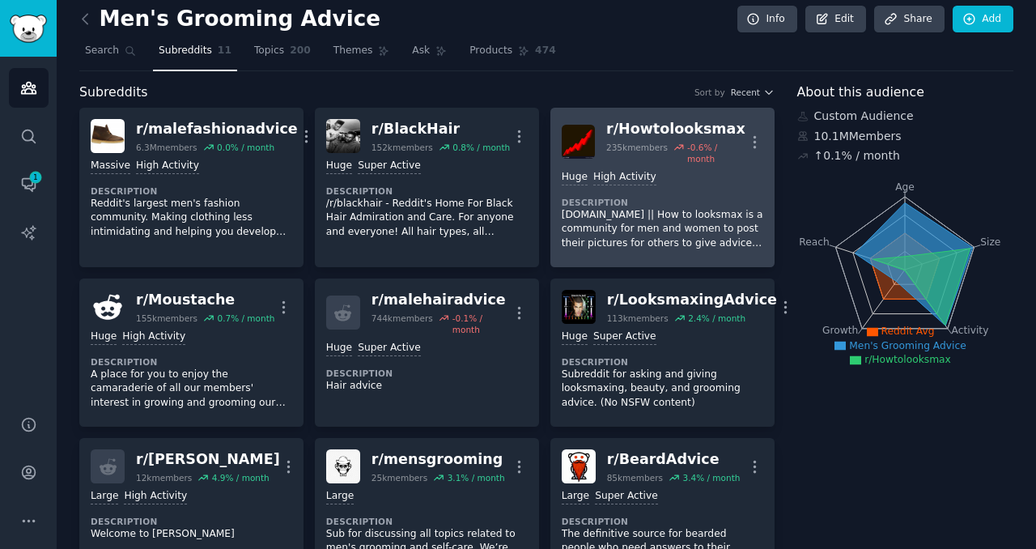
click at [663, 132] on div "r/ Howtolooksmax" at bounding box center [676, 129] width 140 height 20
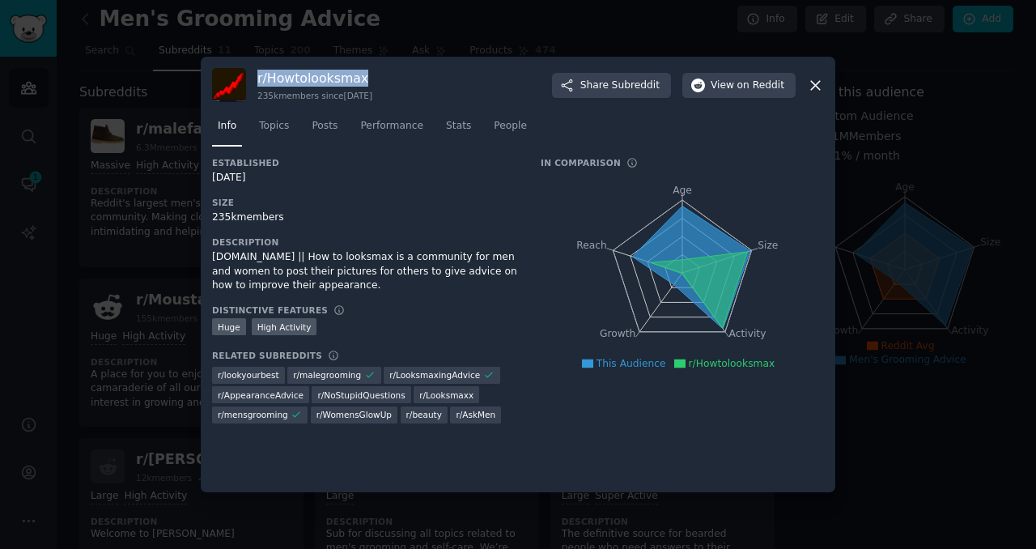
drag, startPoint x: 366, startPoint y: 78, endPoint x: 256, endPoint y: 80, distance: 110.1
click at [257, 80] on h3 "r/ Howtolooksmax" at bounding box center [314, 78] width 115 height 17
copy h3 "r/ Howtolooksmax"
click at [813, 83] on icon at bounding box center [815, 85] width 9 height 9
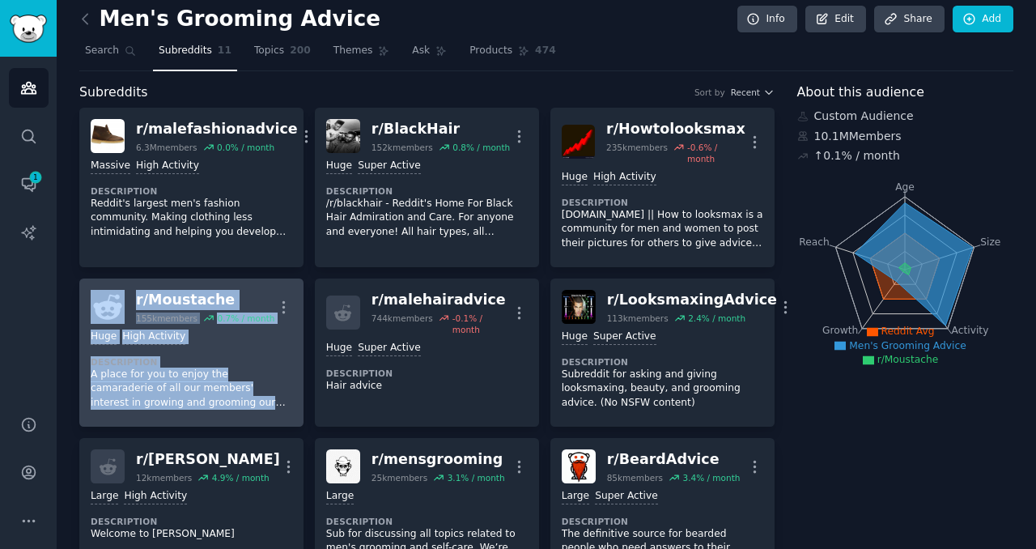
click at [160, 299] on div "r/ Moustache" at bounding box center [205, 300] width 138 height 20
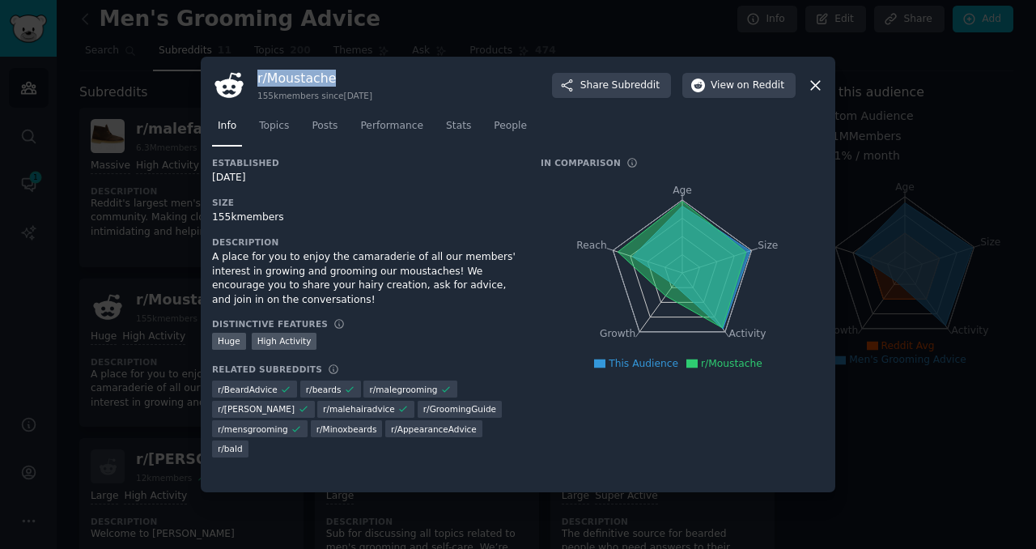
drag, startPoint x: 349, startPoint y: 83, endPoint x: 261, endPoint y: 80, distance: 88.2
click at [259, 80] on h3 "r/ Moustache" at bounding box center [314, 78] width 115 height 17
copy h3 "/ Moustache"
click at [816, 83] on icon at bounding box center [815, 85] width 9 height 9
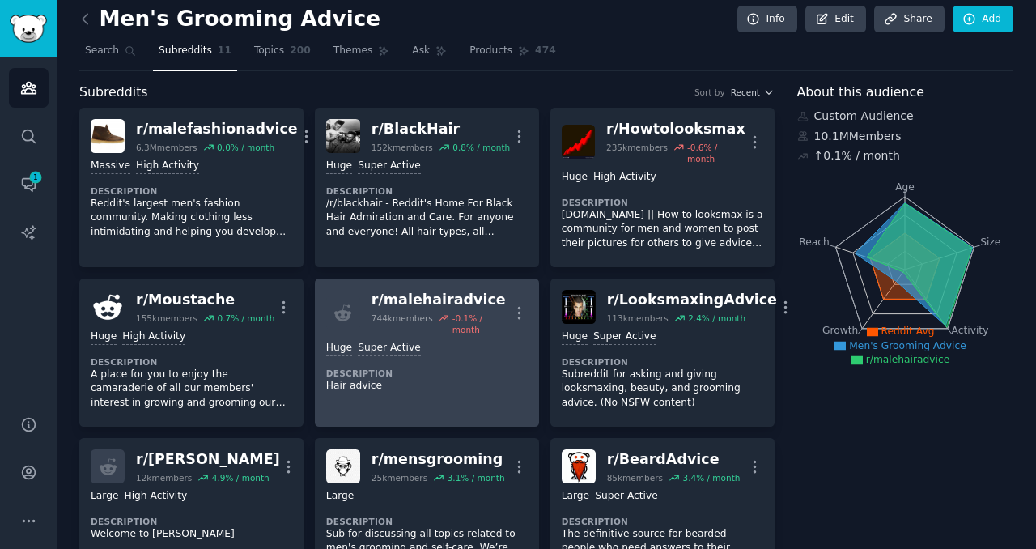
click at [400, 298] on div "r/ malehairadvice" at bounding box center [440, 300] width 139 height 20
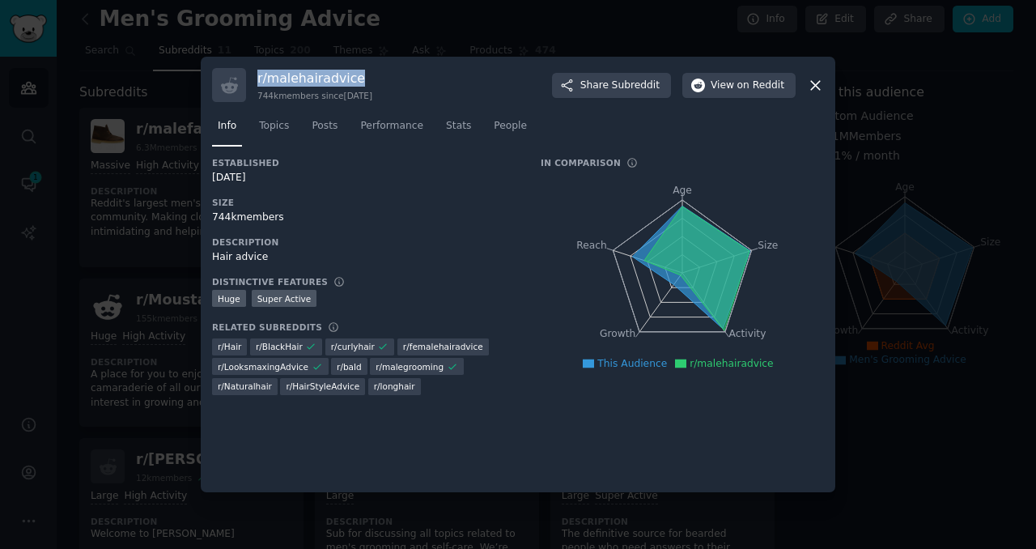
drag, startPoint x: 359, startPoint y: 77, endPoint x: 256, endPoint y: 81, distance: 102.8
click at [257, 81] on h3 "r/ malehairadvice" at bounding box center [314, 78] width 115 height 17
copy h3 "r/ malehairadvice"
click at [811, 91] on icon at bounding box center [815, 85] width 17 height 17
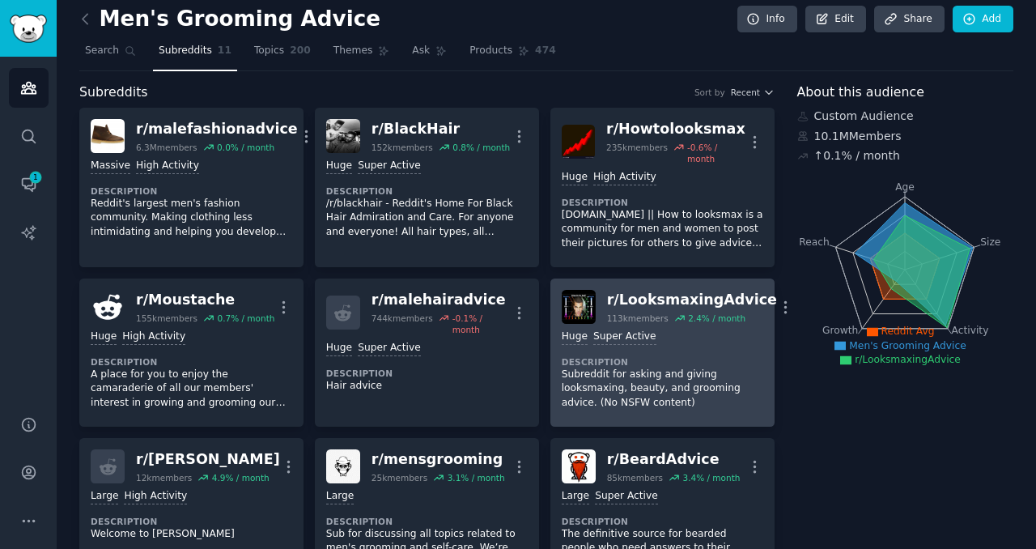
click at [666, 301] on div "r/ LooksmaxingAdvice" at bounding box center [692, 300] width 170 height 20
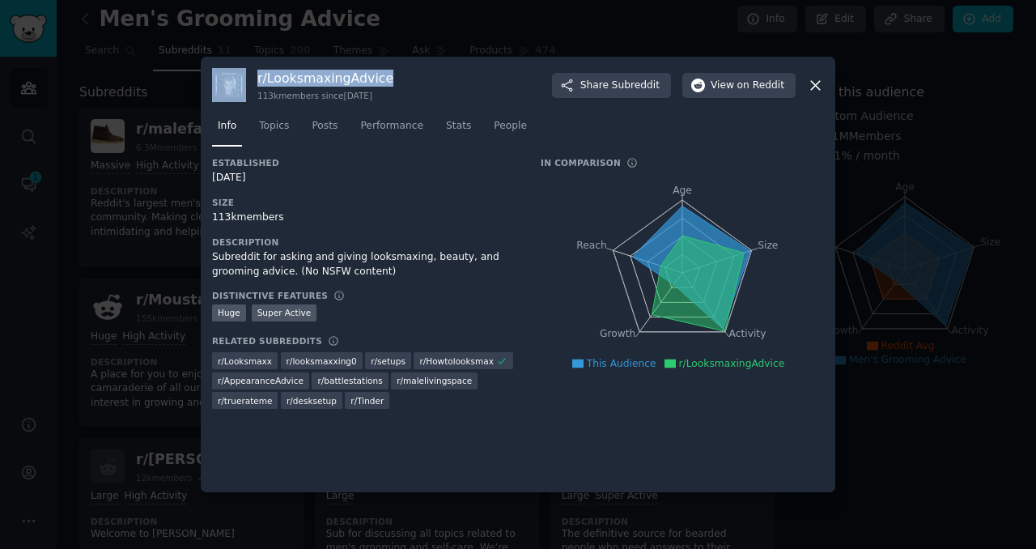
drag, startPoint x: 392, startPoint y: 78, endPoint x: 248, endPoint y: 78, distance: 144.8
click at [248, 78] on div "r/ LooksmaxingAdvice 113k members since [DATE] Share Subreddit View on Reddit" at bounding box center [518, 85] width 612 height 34
copy div "r/ LooksmaxingAdvice"
click at [820, 83] on icon at bounding box center [815, 85] width 17 height 17
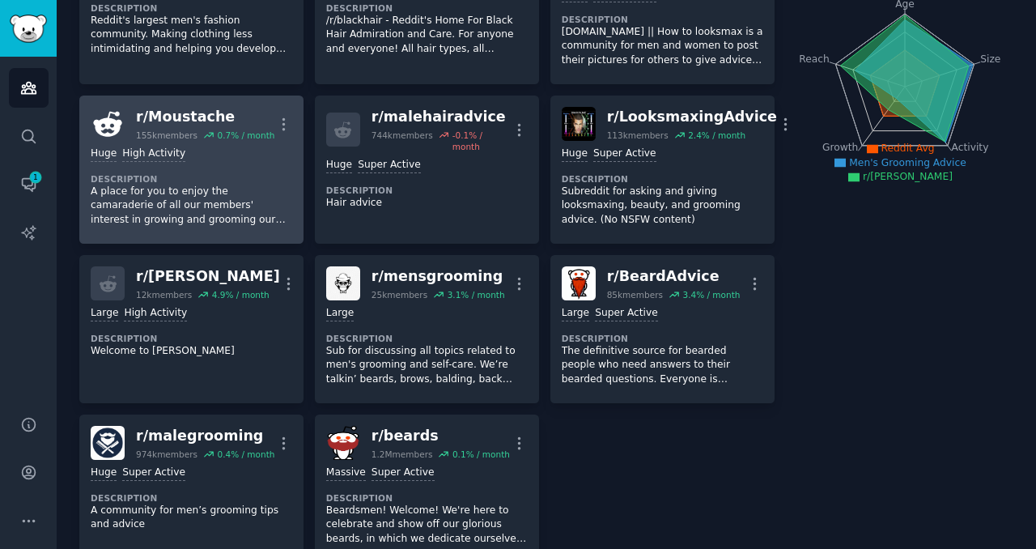
scroll to position [211, 0]
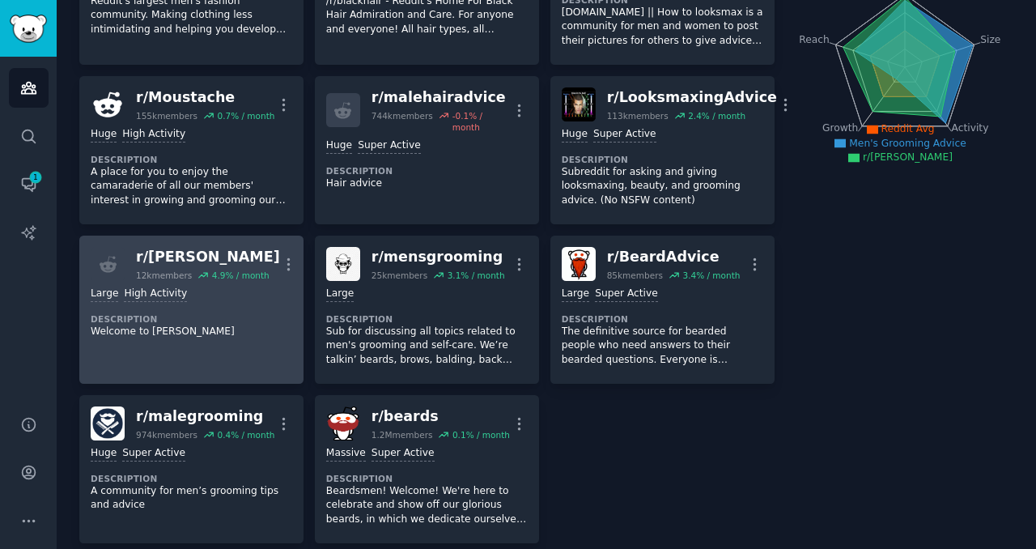
click at [223, 319] on dt "Description" at bounding box center [191, 318] width 201 height 11
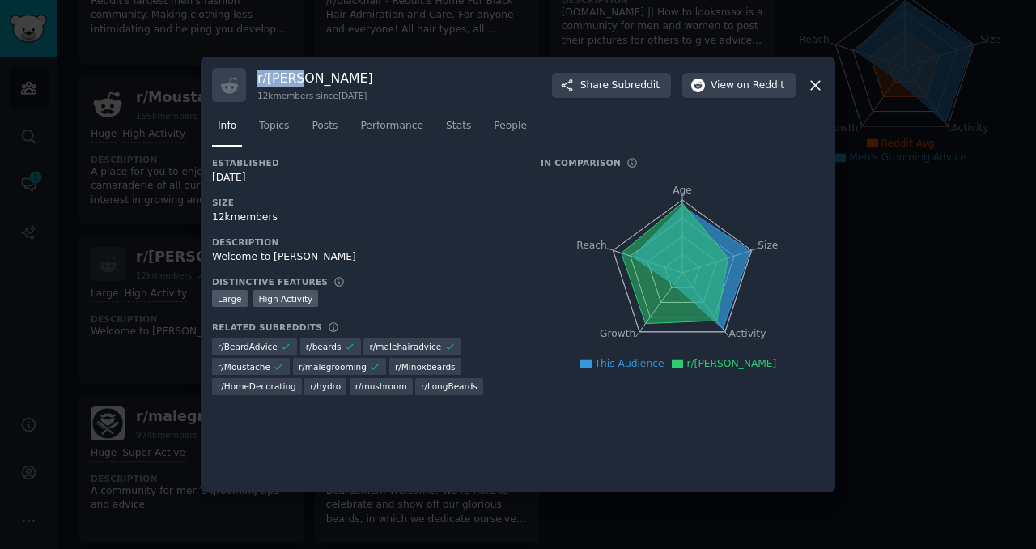
drag, startPoint x: 313, startPoint y: 79, endPoint x: 259, endPoint y: 78, distance: 54.2
click at [257, 78] on h3 "r/ [PERSON_NAME]" at bounding box center [315, 78] width 116 height 17
copy h3 "r/ [PERSON_NAME]"
click at [816, 81] on icon at bounding box center [815, 85] width 17 height 17
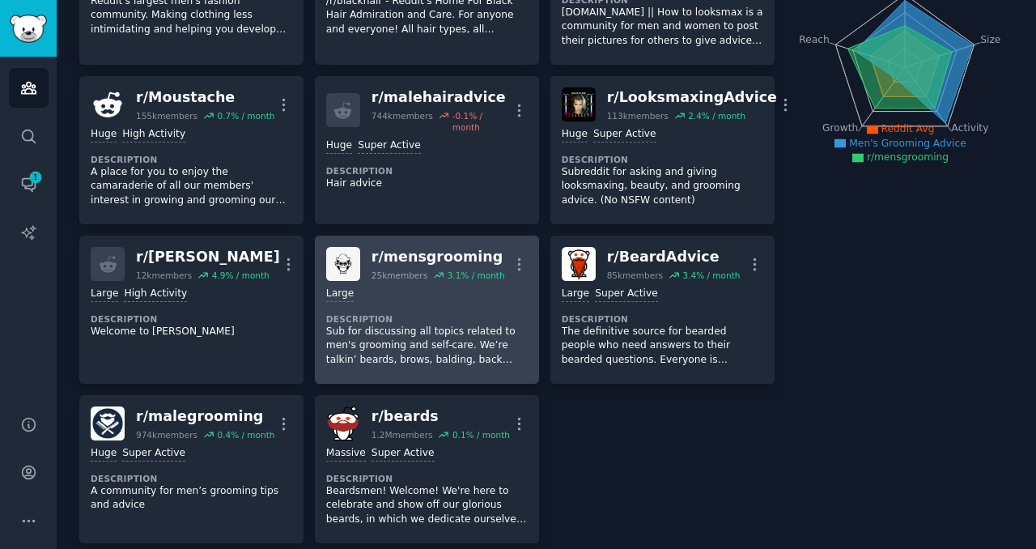
click at [479, 258] on div "r/ mensgrooming" at bounding box center [437, 257] width 133 height 20
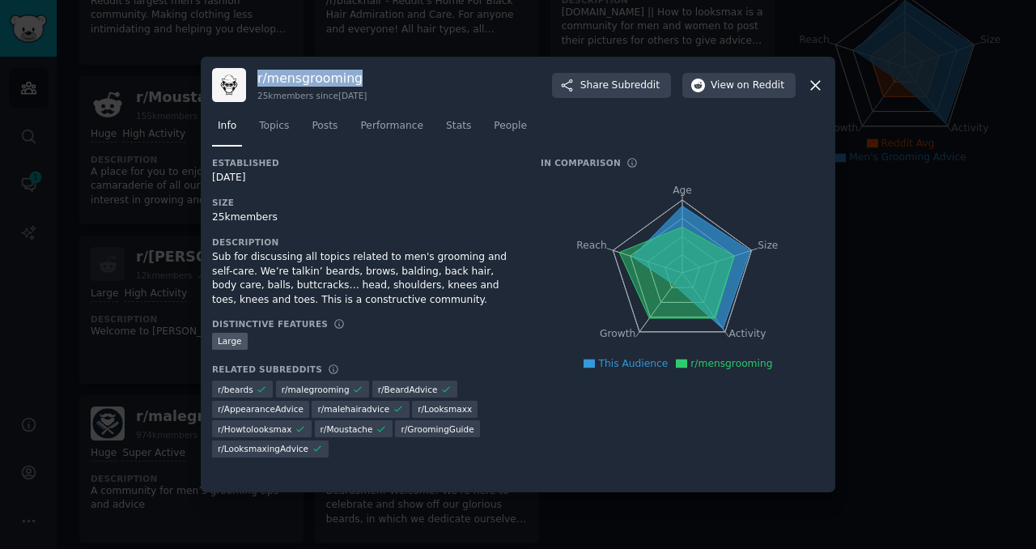
drag, startPoint x: 363, startPoint y: 78, endPoint x: 258, endPoint y: 78, distance: 105.2
click at [257, 78] on h3 "r/ mensgrooming" at bounding box center [311, 78] width 109 height 17
copy h3 "r/ mensgrooming"
click at [815, 86] on icon at bounding box center [815, 85] width 9 height 9
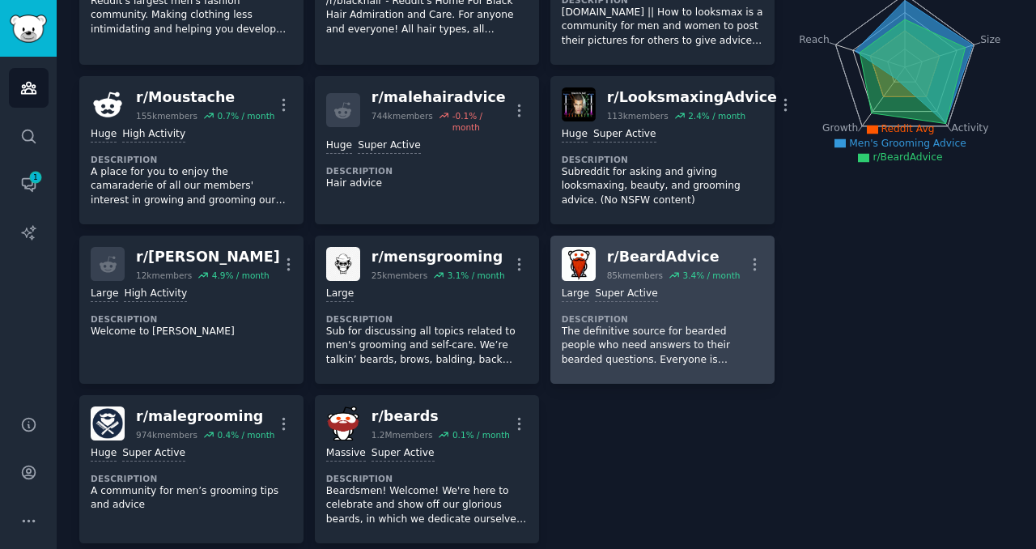
click at [692, 333] on p "The definitive source for bearded people who need answers to their bearded ques…" at bounding box center [661, 345] width 201 height 43
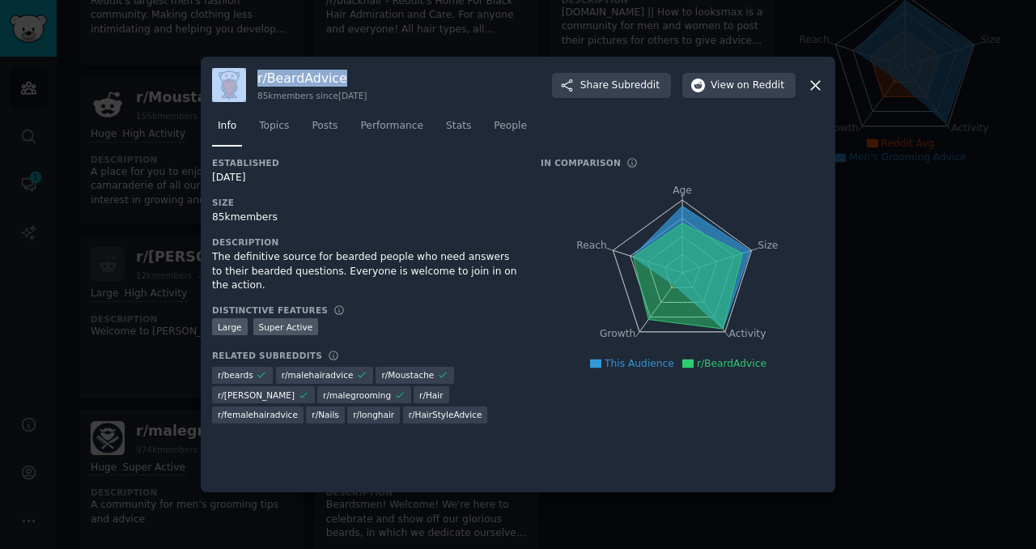
drag, startPoint x: 345, startPoint y: 79, endPoint x: 251, endPoint y: 78, distance: 93.9
click at [251, 78] on div "r/ BeardAdvice 85k members since [DATE] Share Subreddit View on Reddit" at bounding box center [518, 85] width 612 height 34
copy div "r/ BeardAdvice"
click at [816, 87] on icon at bounding box center [815, 85] width 9 height 9
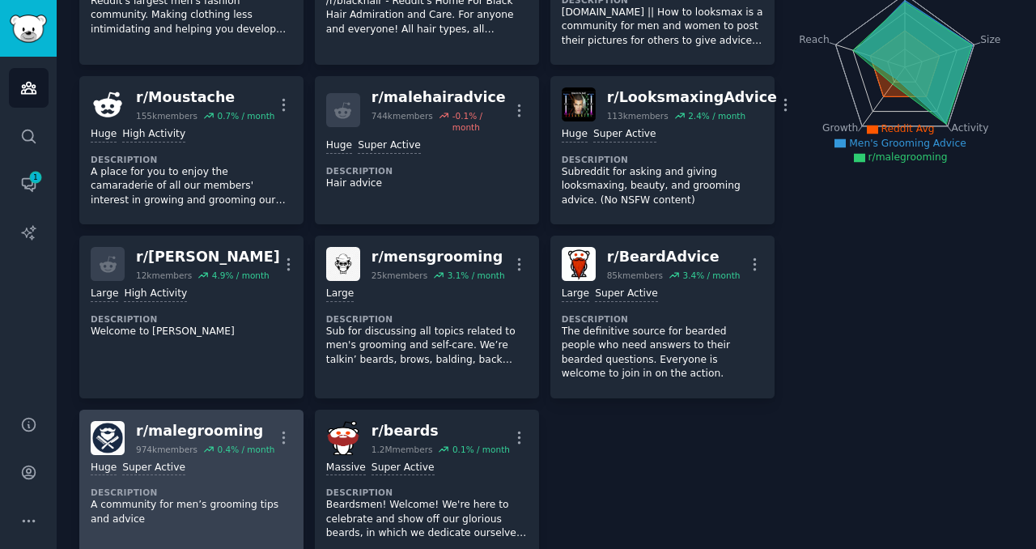
click at [223, 466] on div ">= 95th percentile for submissions / day Huge Super Active" at bounding box center [191, 467] width 201 height 15
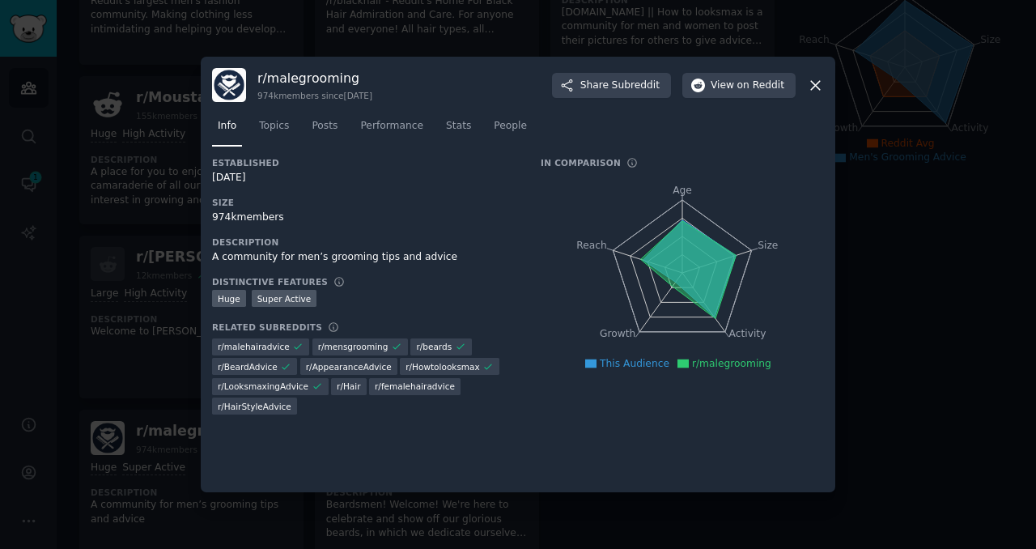
click at [355, 86] on h3 "r/ malegrooming" at bounding box center [314, 78] width 115 height 17
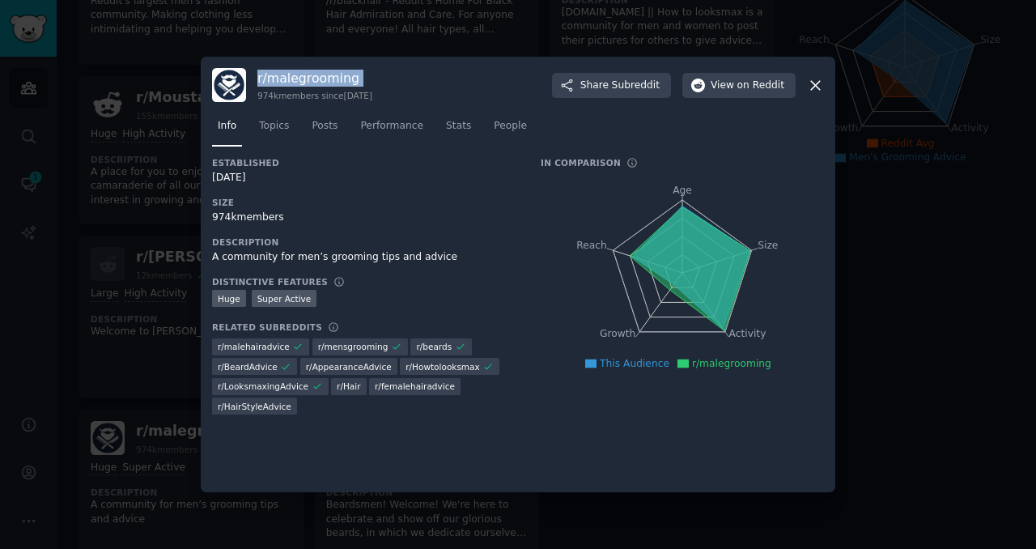
drag, startPoint x: 359, startPoint y: 75, endPoint x: 256, endPoint y: 75, distance: 102.7
click at [256, 75] on div "r/ malegrooming 974k members since [DATE] Share Subreddit View on Reddit" at bounding box center [518, 85] width 612 height 34
copy h3 "r/ malegrooming"
click at [817, 86] on icon at bounding box center [815, 85] width 17 height 17
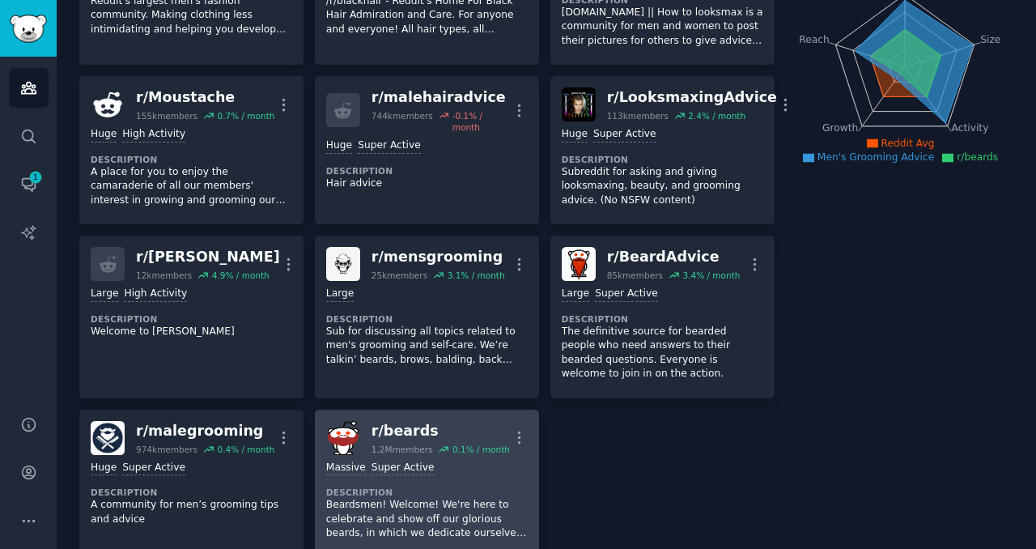
click at [472, 470] on div "Massive Super Active" at bounding box center [426, 467] width 201 height 15
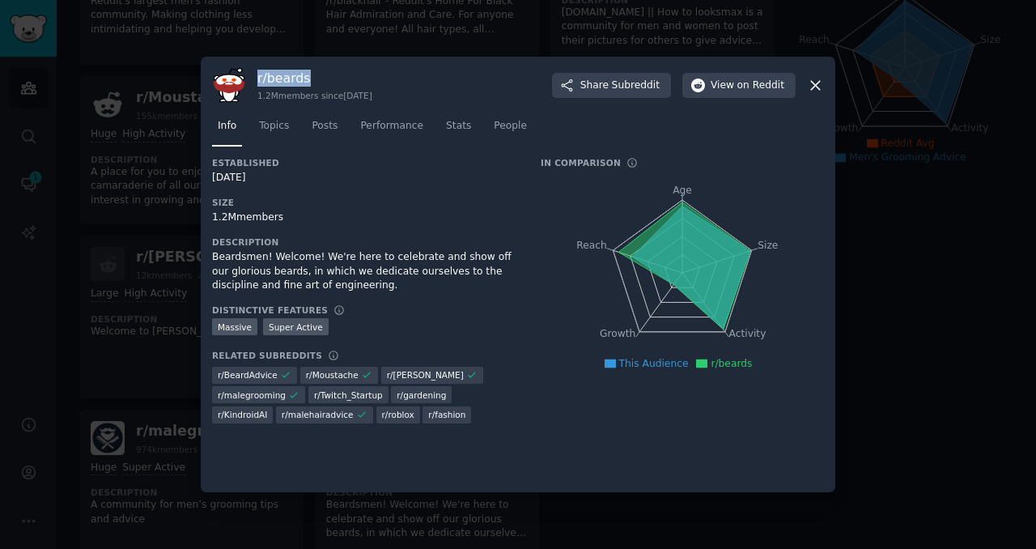
drag, startPoint x: 313, startPoint y: 77, endPoint x: 258, endPoint y: 75, distance: 55.0
click at [257, 75] on h3 "r/ beards" at bounding box center [314, 78] width 115 height 17
click at [820, 80] on icon at bounding box center [815, 85] width 17 height 17
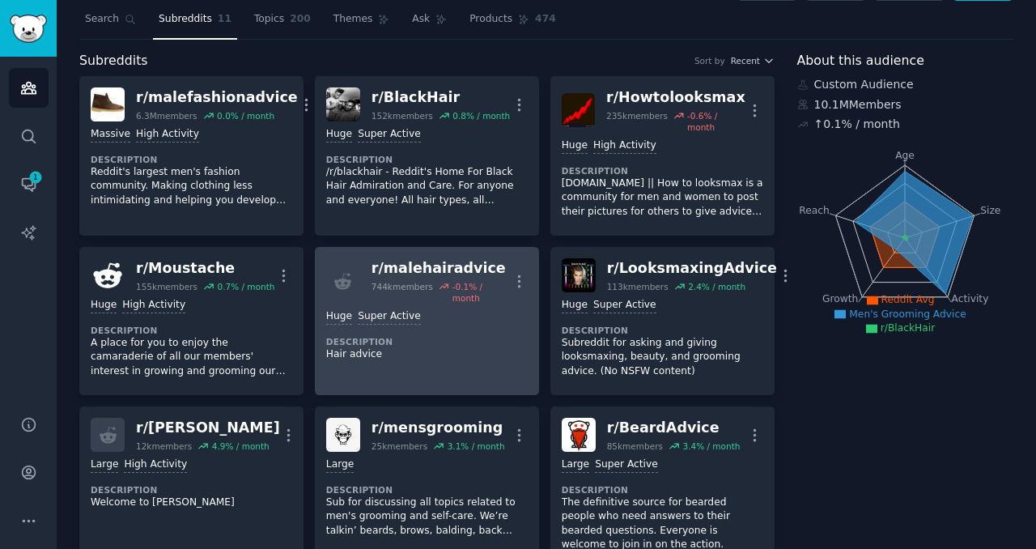
scroll to position [36, 0]
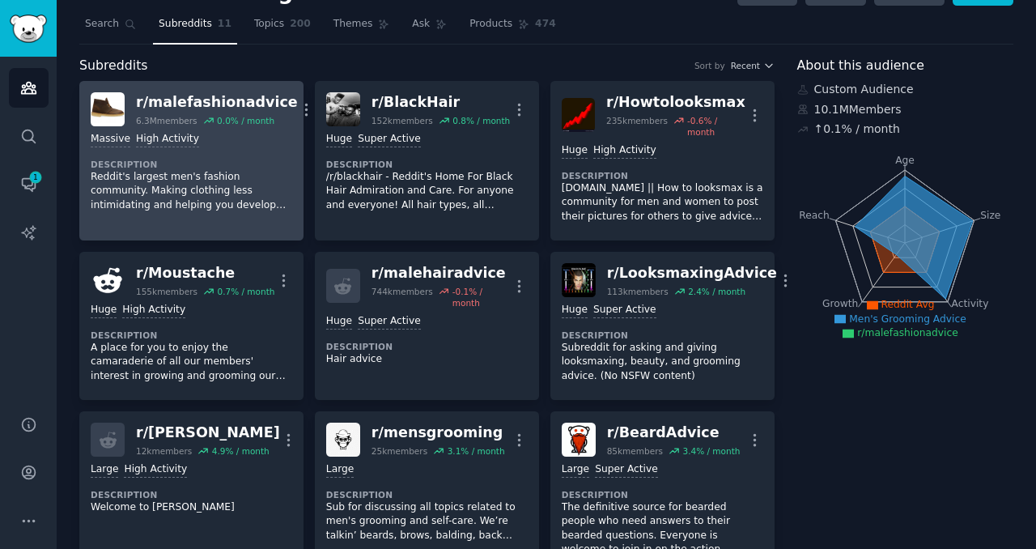
click at [92, 96] on img at bounding box center [108, 109] width 34 height 34
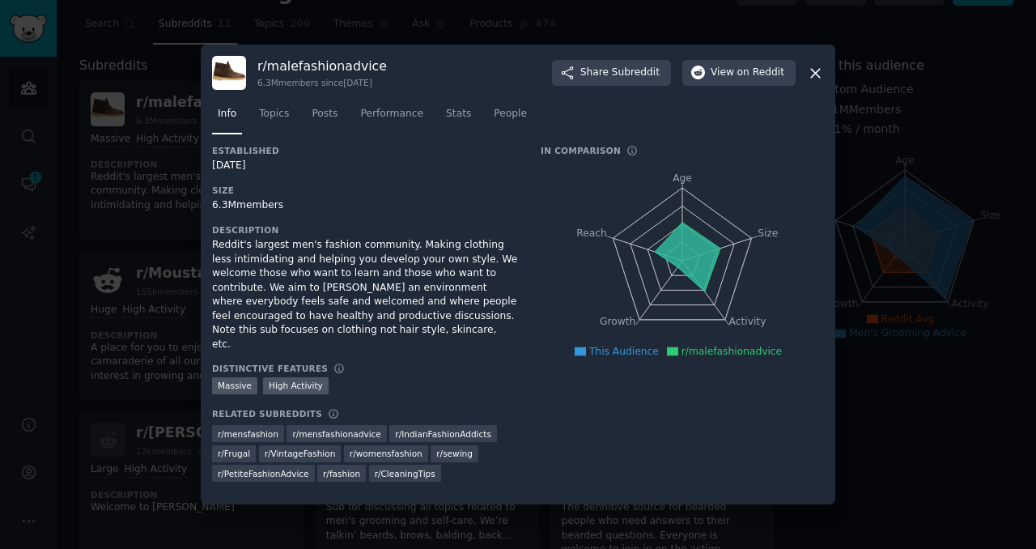
click at [27, 88] on div at bounding box center [518, 274] width 1036 height 549
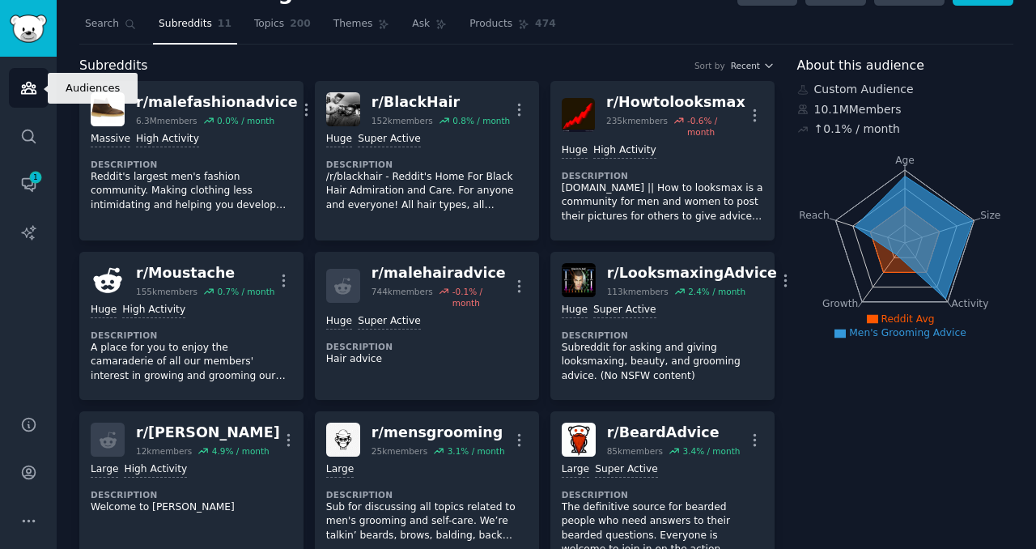
click at [27, 88] on icon "Sidebar" at bounding box center [28, 88] width 15 height 11
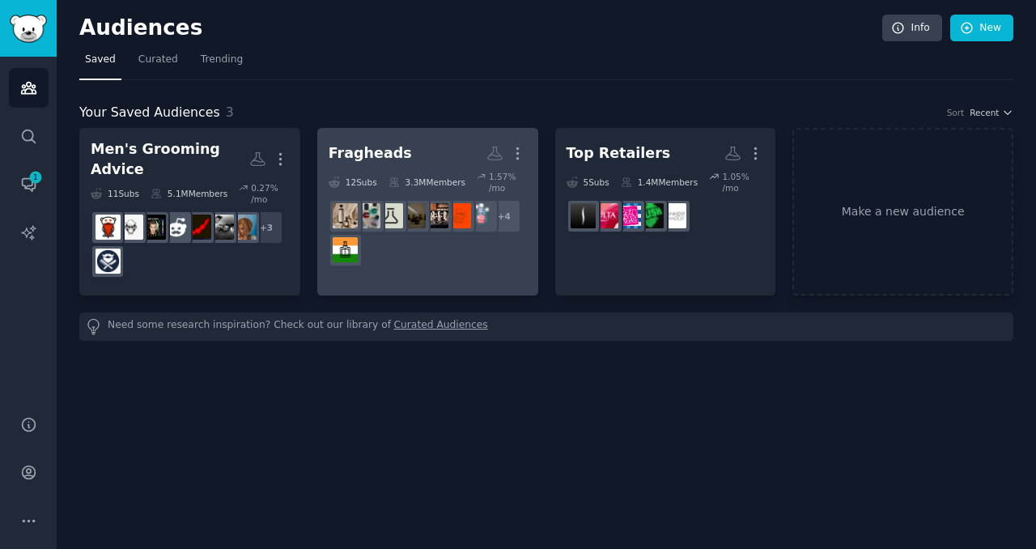
click at [482, 246] on div "+ 4" at bounding box center [427, 233] width 198 height 68
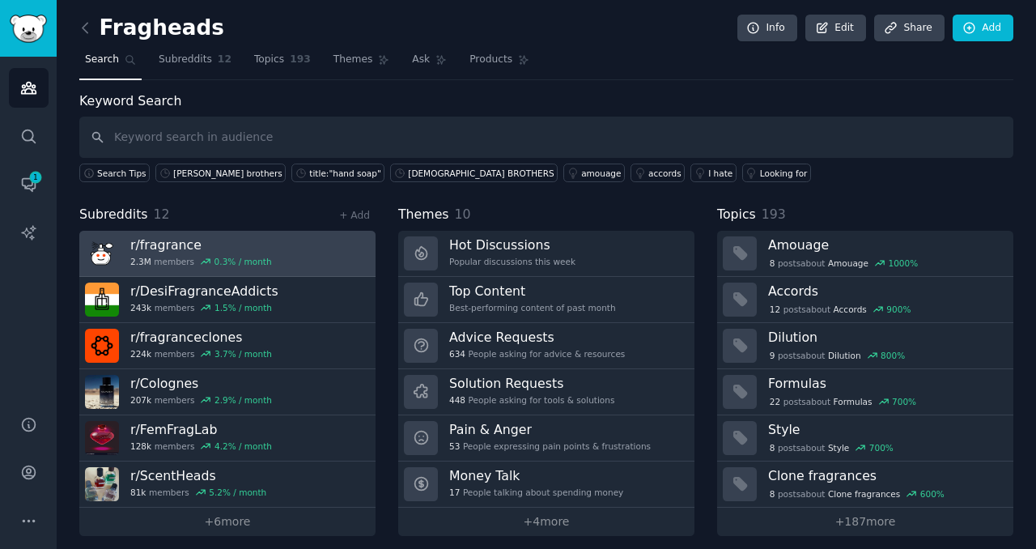
scroll to position [9, 0]
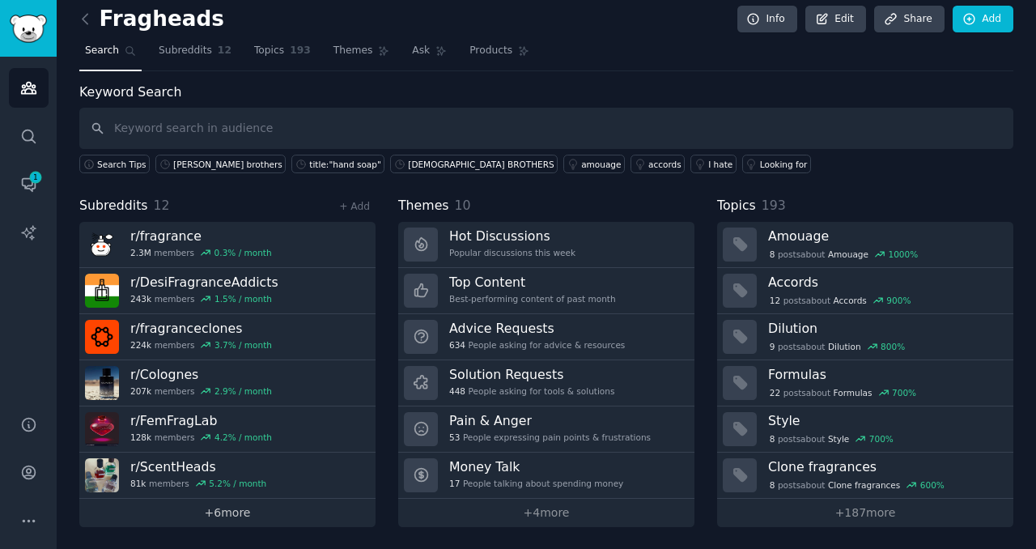
click at [231, 510] on link "+ 6 more" at bounding box center [227, 512] width 296 height 28
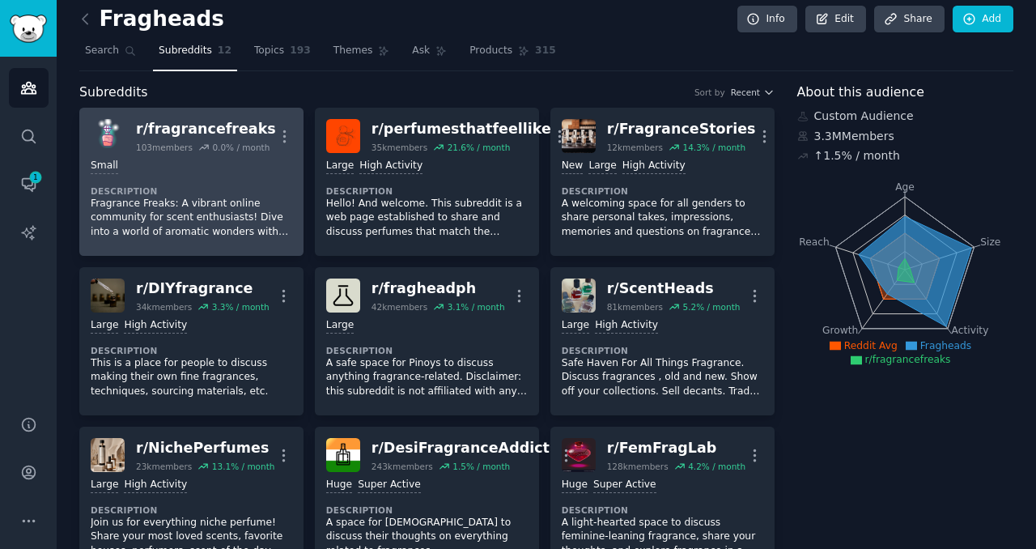
drag, startPoint x: 261, startPoint y: 126, endPoint x: 163, endPoint y: 128, distance: 98.7
click at [163, 128] on div "r/ fragrancefreaks" at bounding box center [206, 129] width 140 height 20
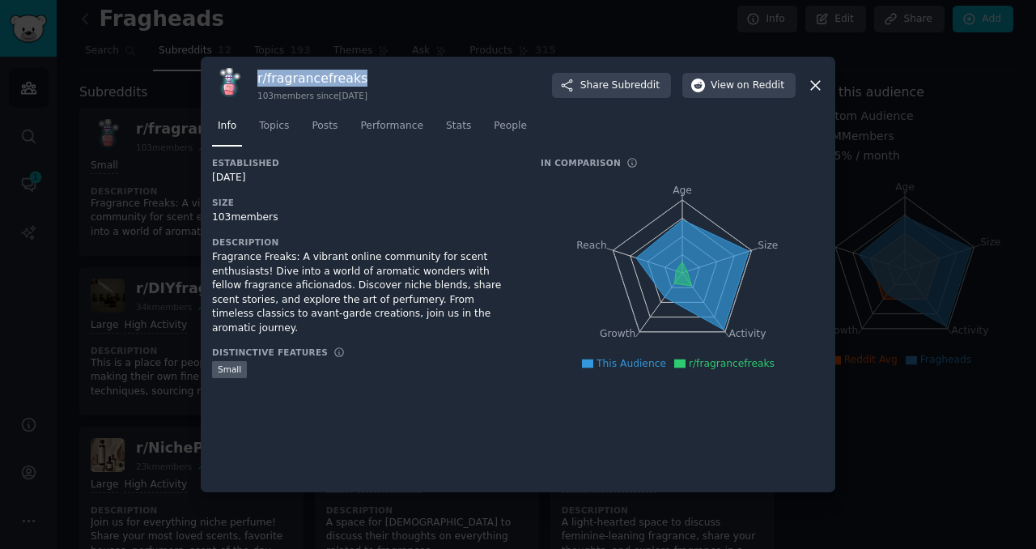
drag, startPoint x: 372, startPoint y: 78, endPoint x: 261, endPoint y: 76, distance: 110.8
click at [261, 76] on h3 "r/ fragrancefreaks" at bounding box center [312, 78] width 110 height 17
click at [384, 67] on div "r/ fragrancefreaks 103 members since [DATE] Share Subreddit View on Reddit Info…" at bounding box center [518, 274] width 634 height 435
drag, startPoint x: 371, startPoint y: 79, endPoint x: 256, endPoint y: 78, distance: 114.9
click at [257, 78] on h3 "r/ fragrancefreaks" at bounding box center [312, 78] width 110 height 17
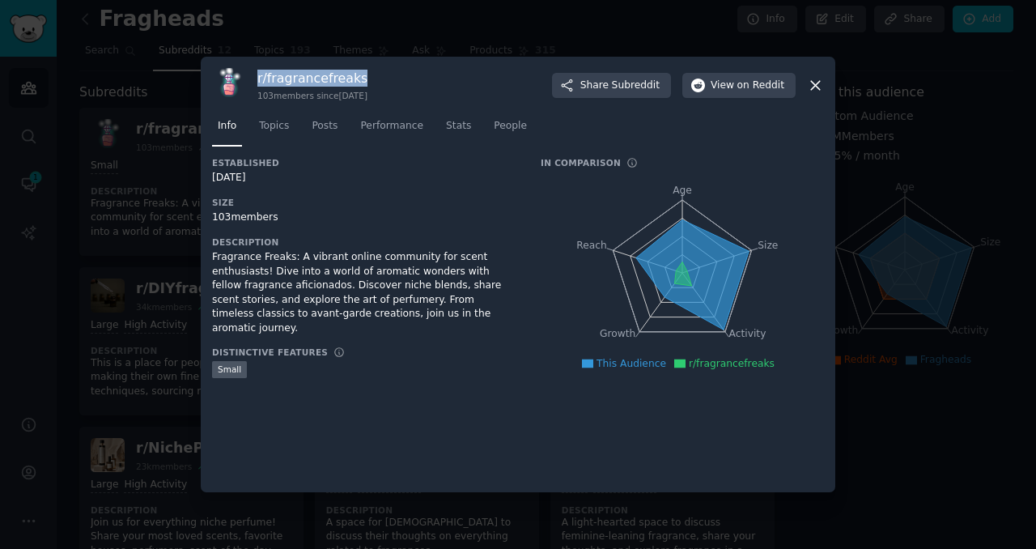
click at [818, 79] on icon at bounding box center [815, 85] width 17 height 17
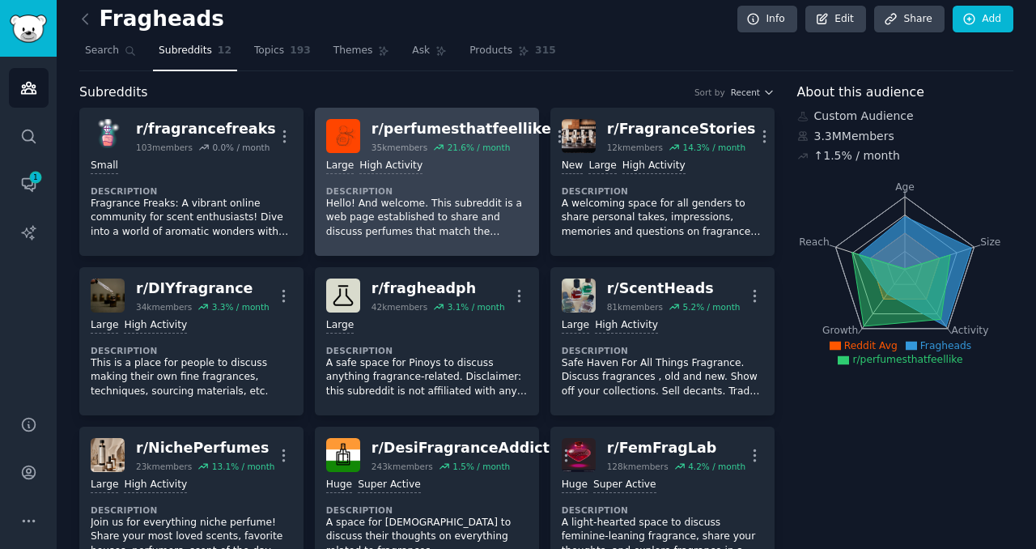
click at [478, 204] on p "Hello! And welcome. This subreddit is a web page established to share and discu…" at bounding box center [426, 218] width 201 height 43
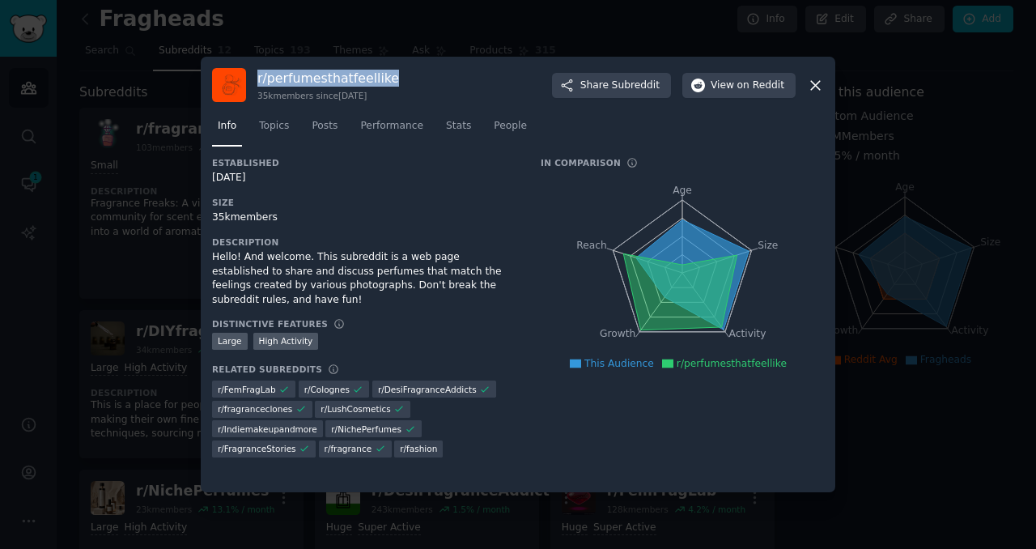
drag, startPoint x: 404, startPoint y: 76, endPoint x: 256, endPoint y: 75, distance: 148.1
click at [256, 75] on div "r/ perfumesthatfeellike 35k members since [DATE] Share Subreddit View on Reddit" at bounding box center [518, 85] width 612 height 34
click at [817, 83] on icon at bounding box center [815, 85] width 9 height 9
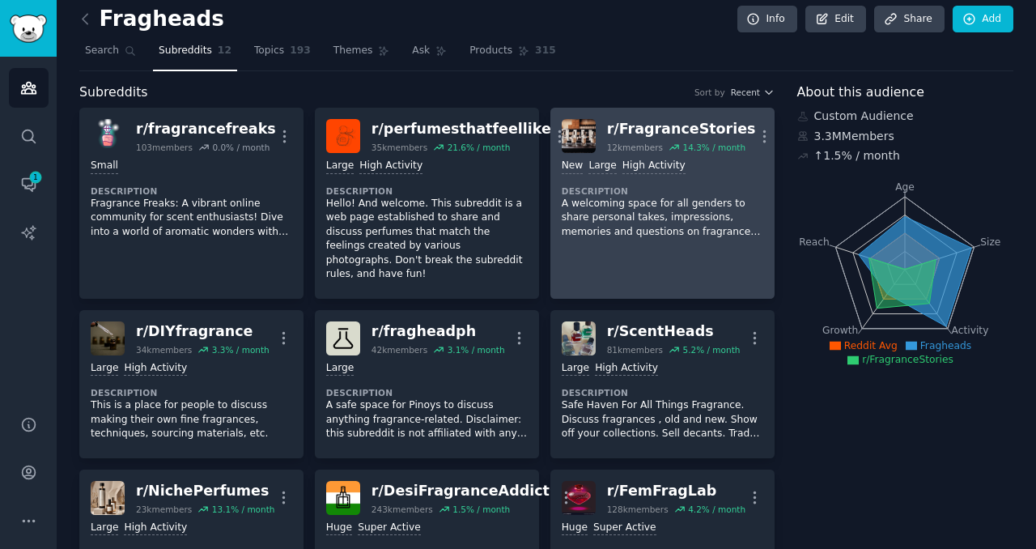
click at [651, 142] on div "12k members" at bounding box center [635, 147] width 56 height 11
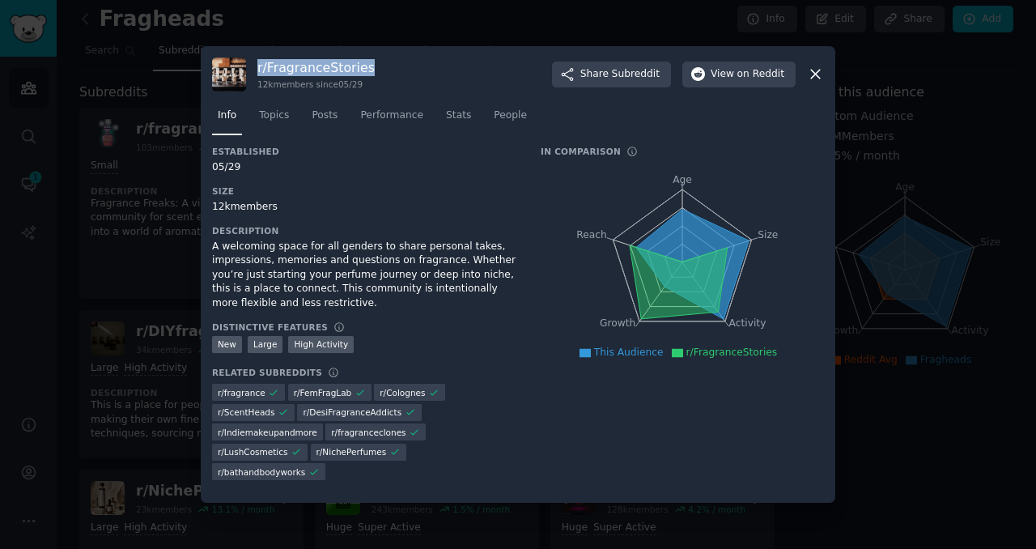
drag, startPoint x: 388, startPoint y: 79, endPoint x: 257, endPoint y: 78, distance: 130.3
click at [257, 78] on div "r/ FragranceStories 12k members since 05/29 Share Subreddit View on Reddit" at bounding box center [518, 74] width 612 height 34
click at [811, 79] on icon at bounding box center [815, 74] width 9 height 9
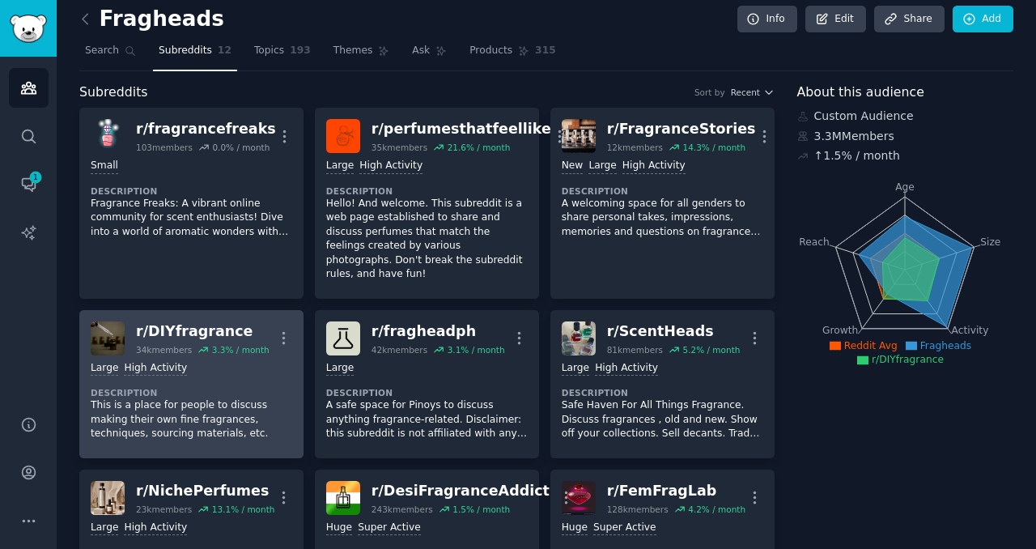
click at [262, 361] on div "Large High Activity" at bounding box center [191, 368] width 201 height 15
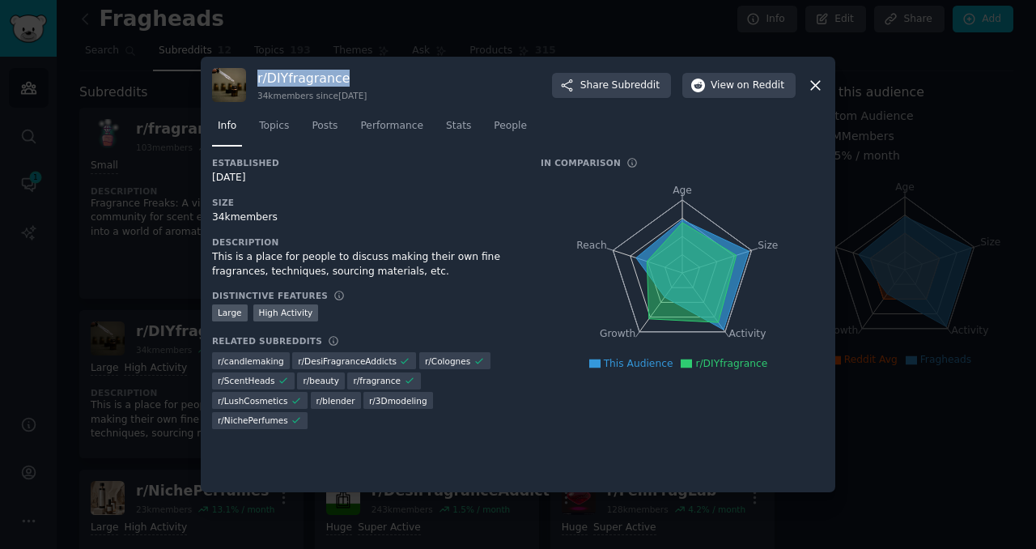
drag, startPoint x: 355, startPoint y: 77, endPoint x: 259, endPoint y: 75, distance: 96.3
click at [259, 75] on h3 "r/ DIYfragrance" at bounding box center [311, 78] width 109 height 17
click at [815, 82] on icon at bounding box center [815, 85] width 17 height 17
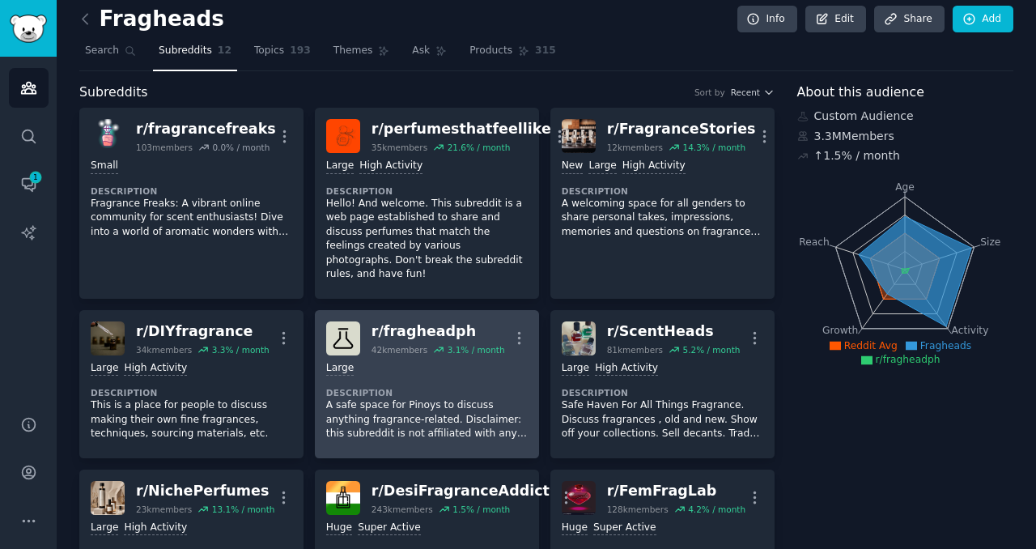
click at [400, 387] on dt "Description" at bounding box center [426, 392] width 201 height 11
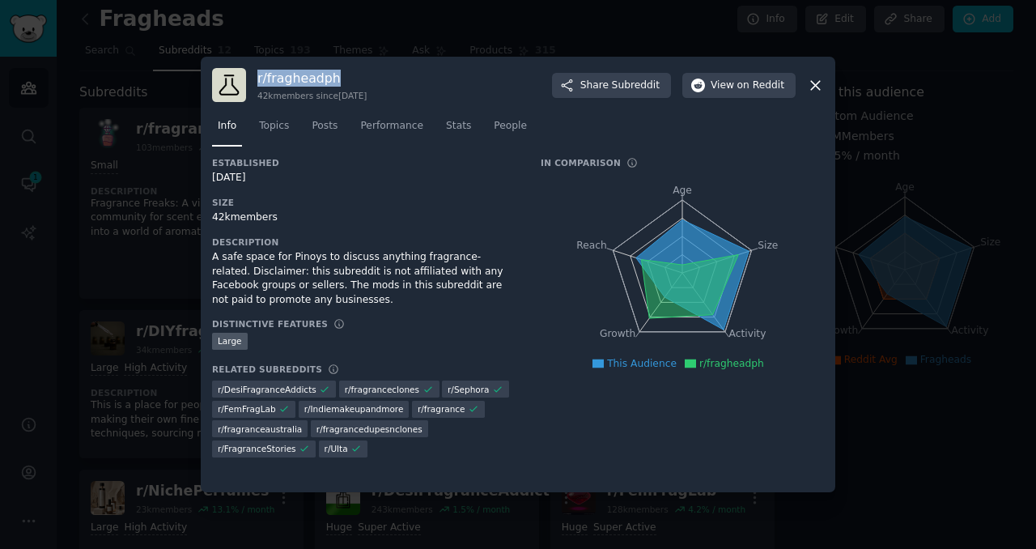
drag, startPoint x: 353, startPoint y: 74, endPoint x: 257, endPoint y: 71, distance: 95.5
click at [257, 71] on h3 "r/ fragheadph" at bounding box center [311, 78] width 109 height 17
click at [808, 91] on icon at bounding box center [815, 85] width 17 height 17
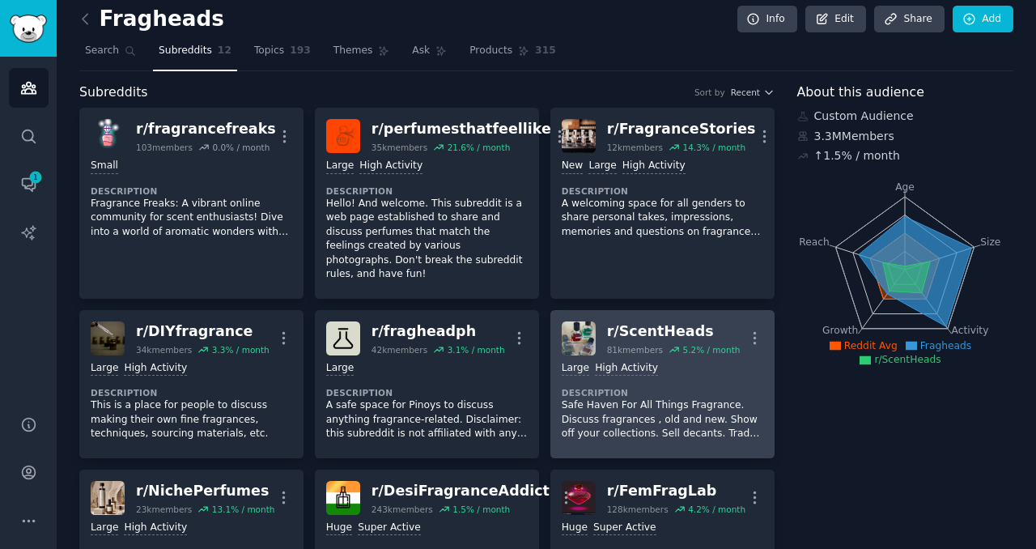
click at [694, 398] on p "Safe Haven For All Things Fragrance. Discuss fragrances , old and new. Show off…" at bounding box center [661, 419] width 201 height 43
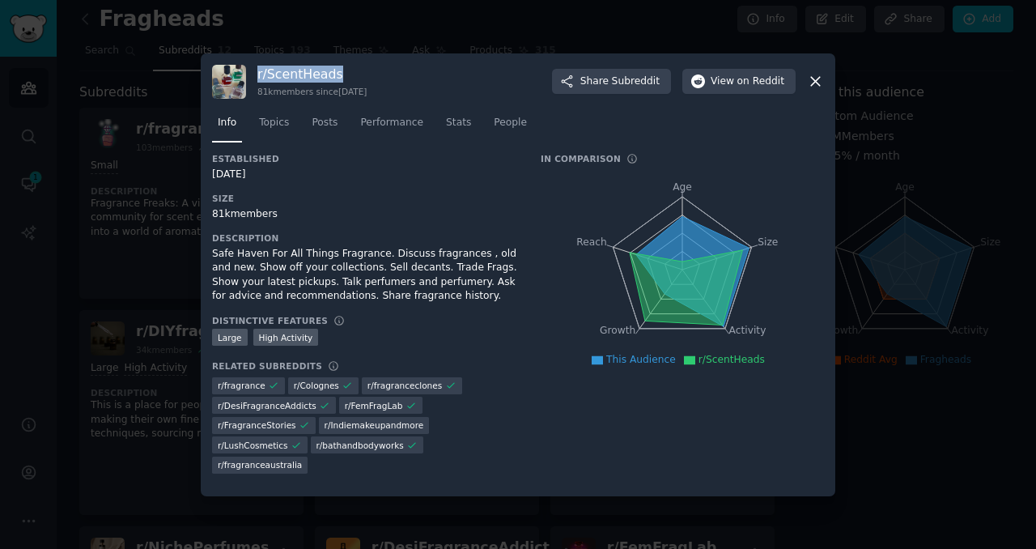
drag, startPoint x: 345, startPoint y: 77, endPoint x: 256, endPoint y: 78, distance: 89.0
click at [256, 78] on div "r/ ScentHeads 81k members since [DATE] Share Subreddit View on Reddit" at bounding box center [518, 82] width 612 height 34
click at [816, 82] on icon at bounding box center [815, 81] width 17 height 17
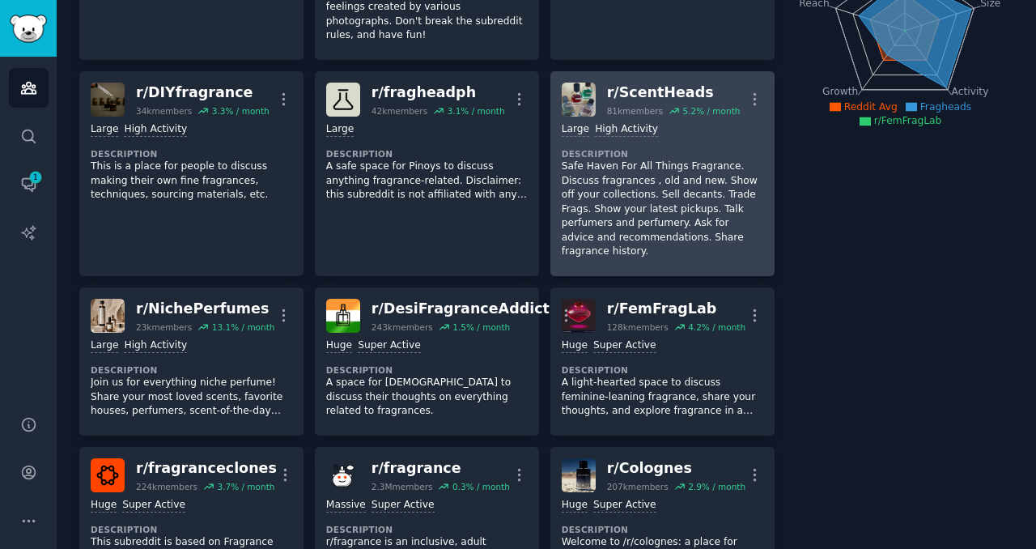
scroll to position [249, 0]
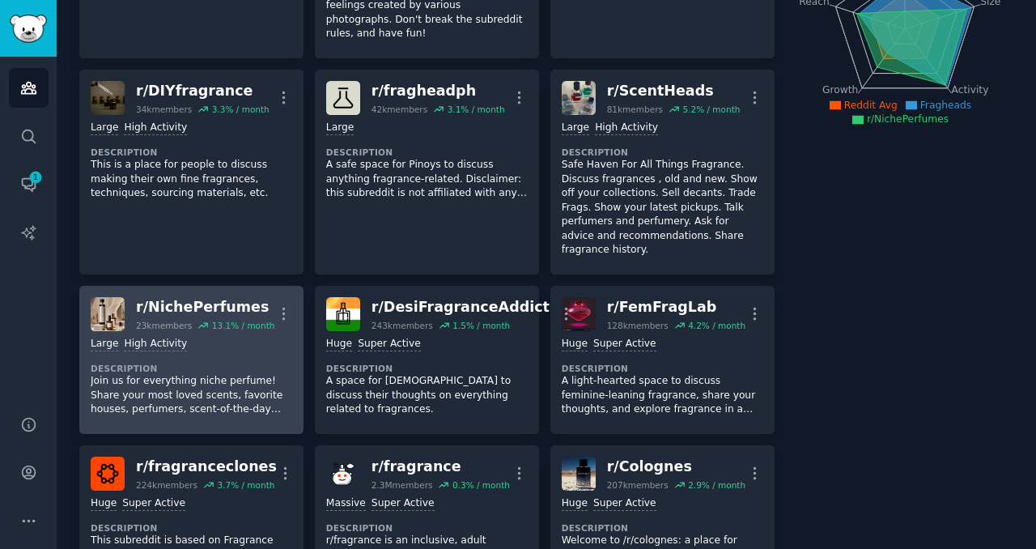
click at [254, 376] on p "Join us for everything niche perfume! Share your most loved scents, favorite ho…" at bounding box center [191, 395] width 201 height 43
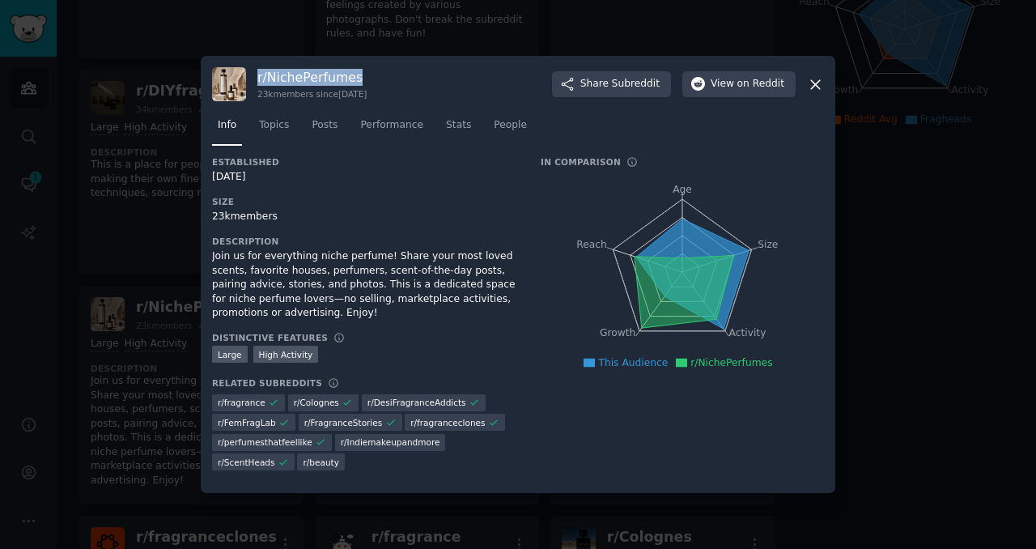
drag, startPoint x: 367, startPoint y: 73, endPoint x: 257, endPoint y: 73, distance: 110.0
click at [257, 73] on h3 "r/ NichePerfumes" at bounding box center [311, 77] width 109 height 17
click at [811, 87] on icon at bounding box center [815, 84] width 9 height 9
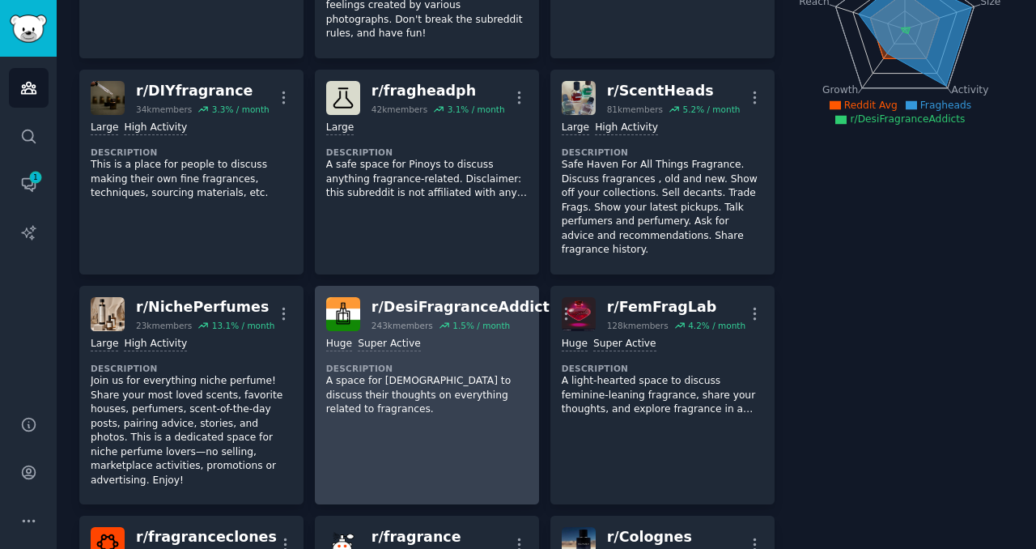
click at [480, 412] on link "r/ DesiFragranceAddicts 243k members 1.5 % / month More Huge Super Active Descr…" at bounding box center [427, 395] width 224 height 219
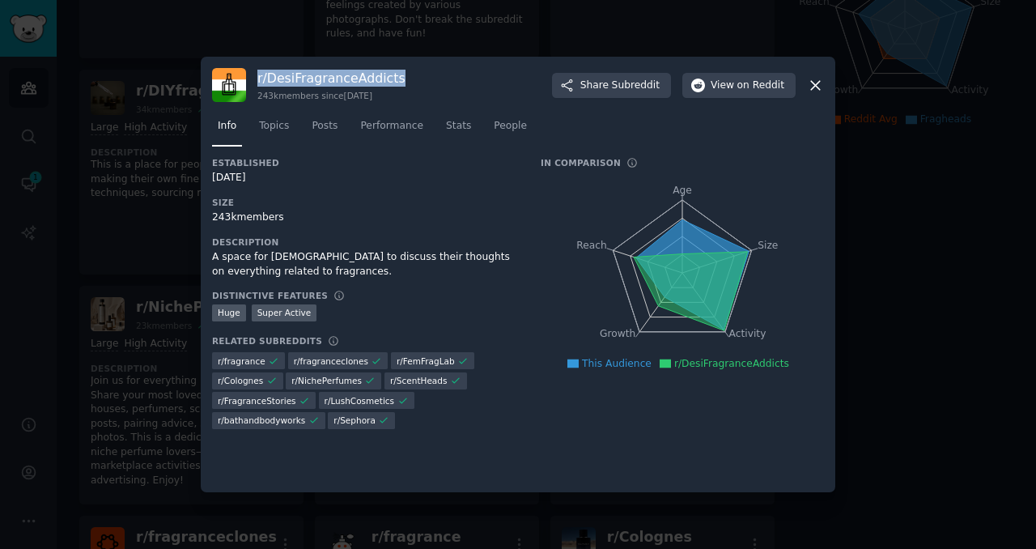
drag, startPoint x: 407, startPoint y: 82, endPoint x: 258, endPoint y: 80, distance: 148.9
click at [258, 80] on div "r/ DesiFragranceAddicts 243k members since [DATE] Share Subreddit View on Reddit" at bounding box center [518, 85] width 612 height 34
click at [815, 83] on icon at bounding box center [815, 85] width 9 height 9
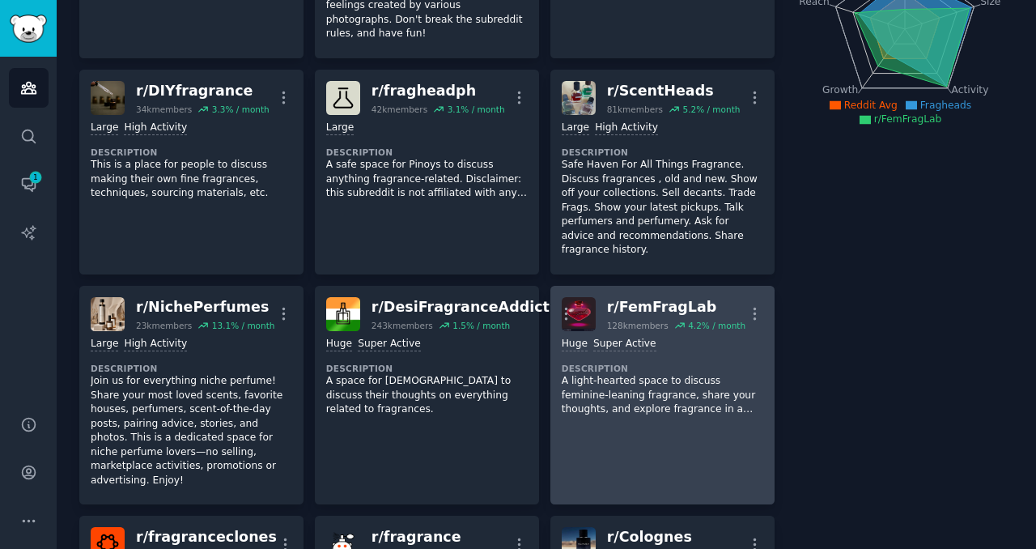
click at [610, 395] on p "A light-hearted space to discuss feminine-leaning fragrance, share your thought…" at bounding box center [661, 395] width 201 height 43
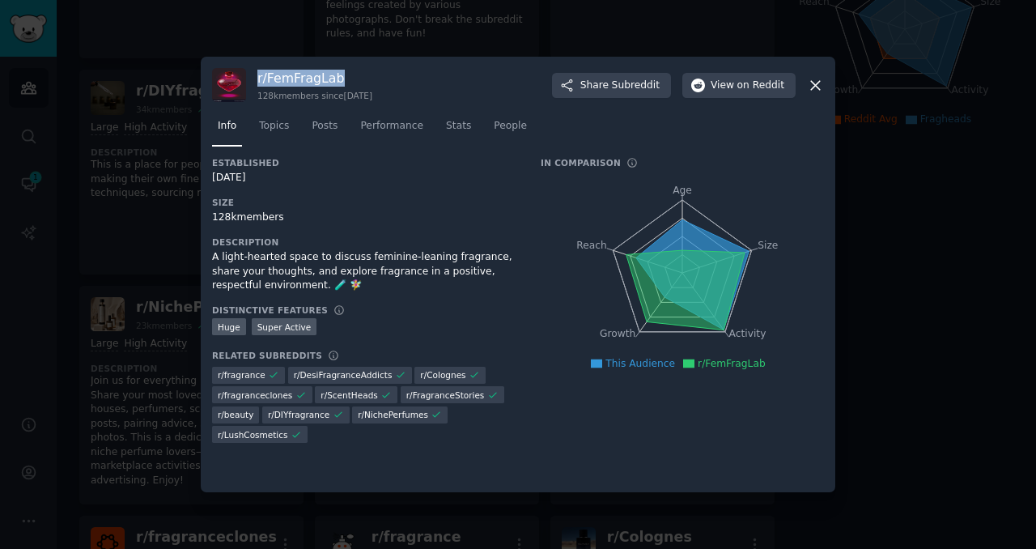
drag, startPoint x: 344, startPoint y: 76, endPoint x: 256, endPoint y: 76, distance: 88.2
click at [256, 76] on div "r/ FemFragLab 128k members since [DATE] Share Subreddit View on Reddit" at bounding box center [518, 85] width 612 height 34
click at [813, 86] on icon at bounding box center [815, 85] width 17 height 17
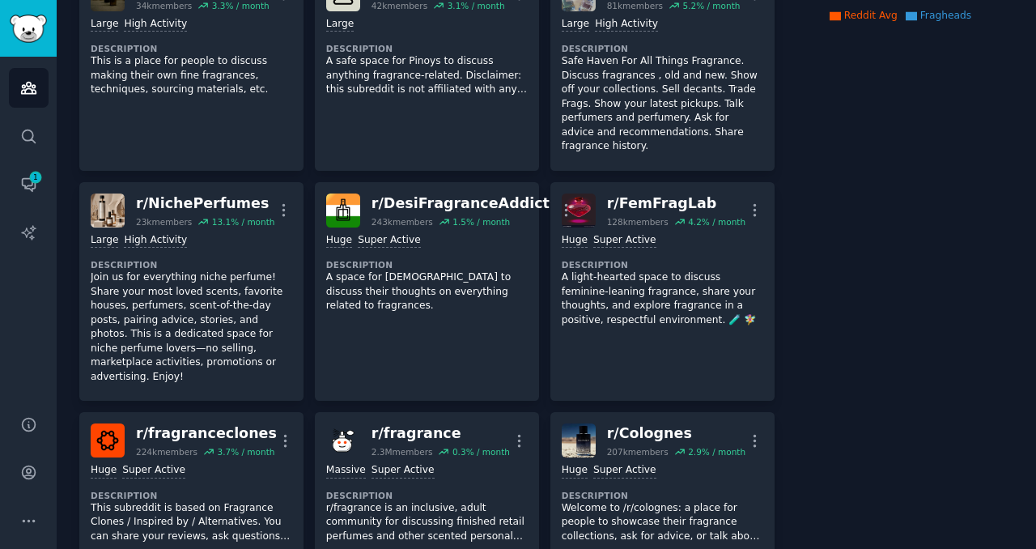
scroll to position [355, 0]
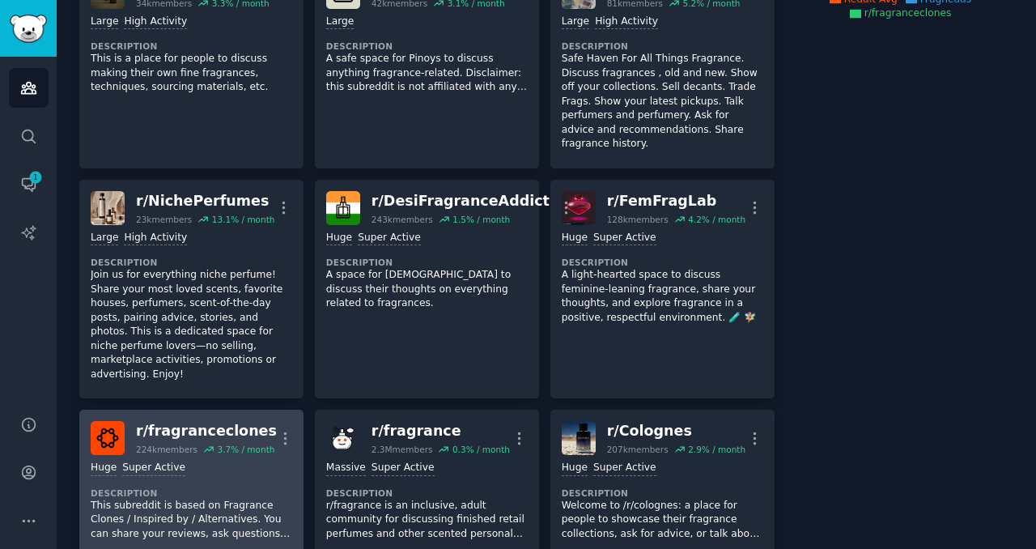
click at [227, 467] on div "Huge Super Active Description This subreddit is based on Fragrance Clones / Ins…" at bounding box center [191, 500] width 201 height 91
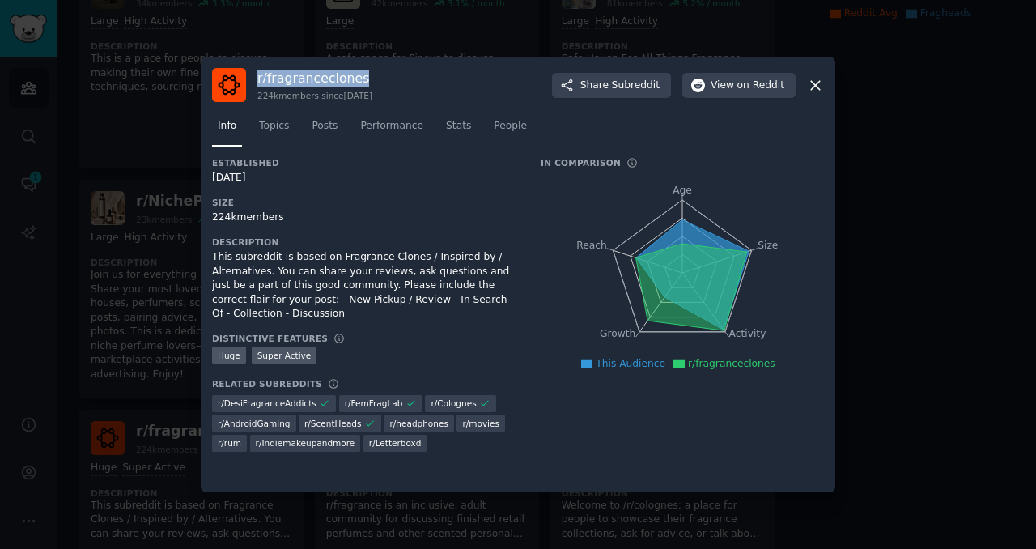
drag, startPoint x: 378, startPoint y: 76, endPoint x: 259, endPoint y: 76, distance: 118.9
click at [259, 76] on h3 "r/ fragranceclones" at bounding box center [314, 78] width 115 height 17
click at [811, 83] on icon at bounding box center [815, 85] width 17 height 17
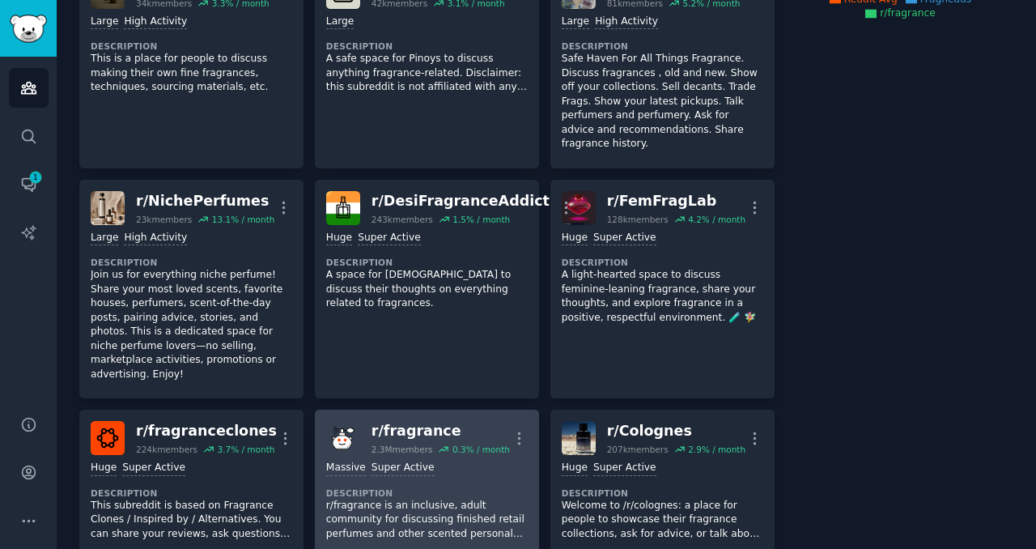
click at [455, 421] on div "r/ fragrance" at bounding box center [440, 431] width 138 height 20
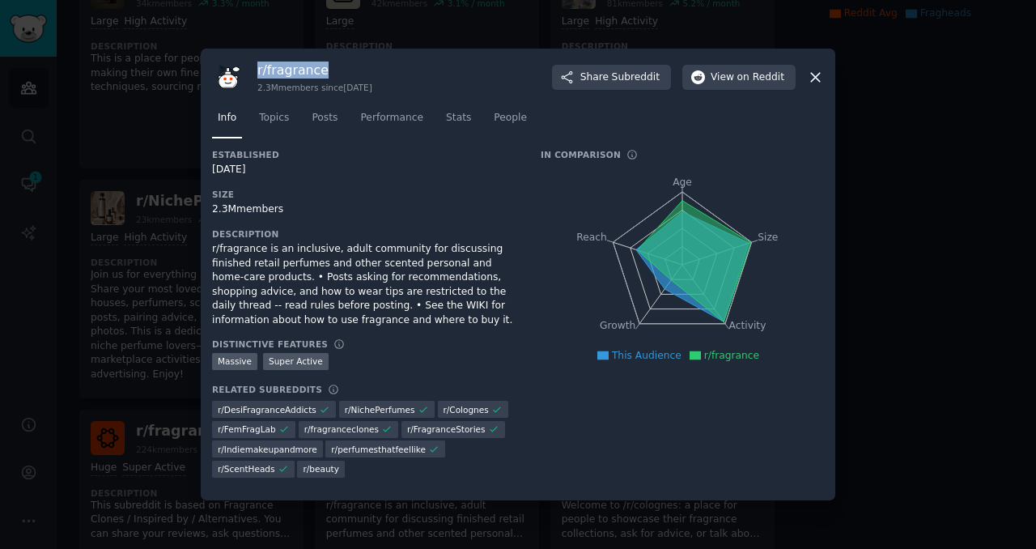
drag, startPoint x: 337, startPoint y: 74, endPoint x: 258, endPoint y: 74, distance: 78.5
click at [258, 74] on h3 "r/ fragrance" at bounding box center [314, 69] width 115 height 17
click at [815, 76] on icon at bounding box center [815, 77] width 9 height 9
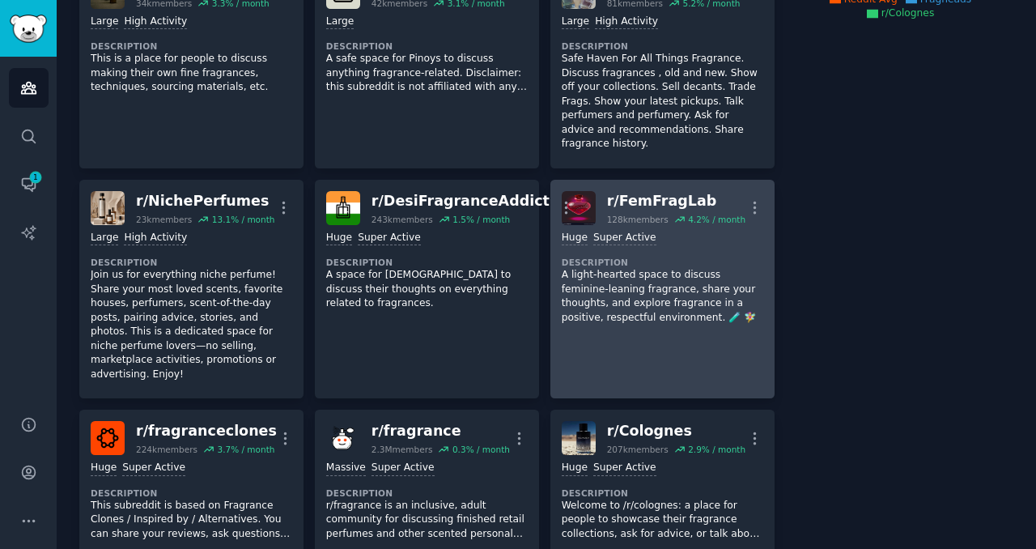
scroll to position [484, 0]
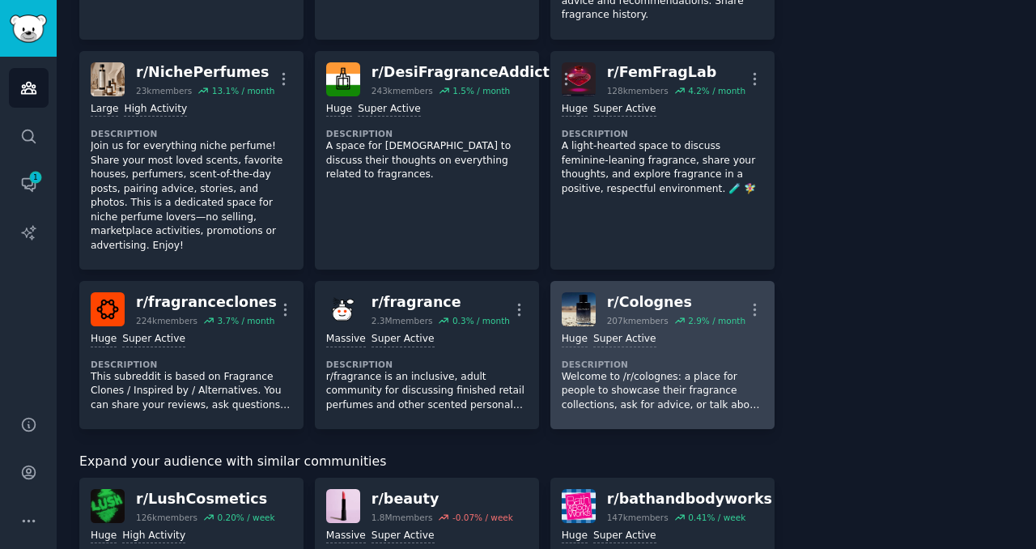
click at [669, 370] on p "Welcome to /r/colognes: a place for people to showcase their fragrance collecti…" at bounding box center [661, 391] width 201 height 43
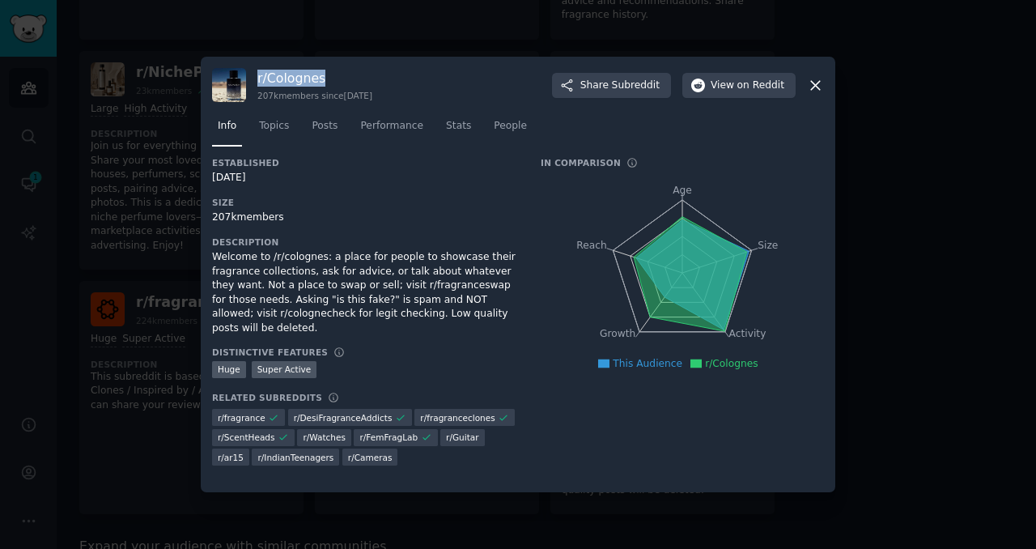
drag, startPoint x: 345, startPoint y: 78, endPoint x: 259, endPoint y: 80, distance: 85.8
click at [259, 80] on h3 "r/ Colognes" at bounding box center [314, 78] width 115 height 17
click at [816, 88] on icon at bounding box center [815, 85] width 17 height 17
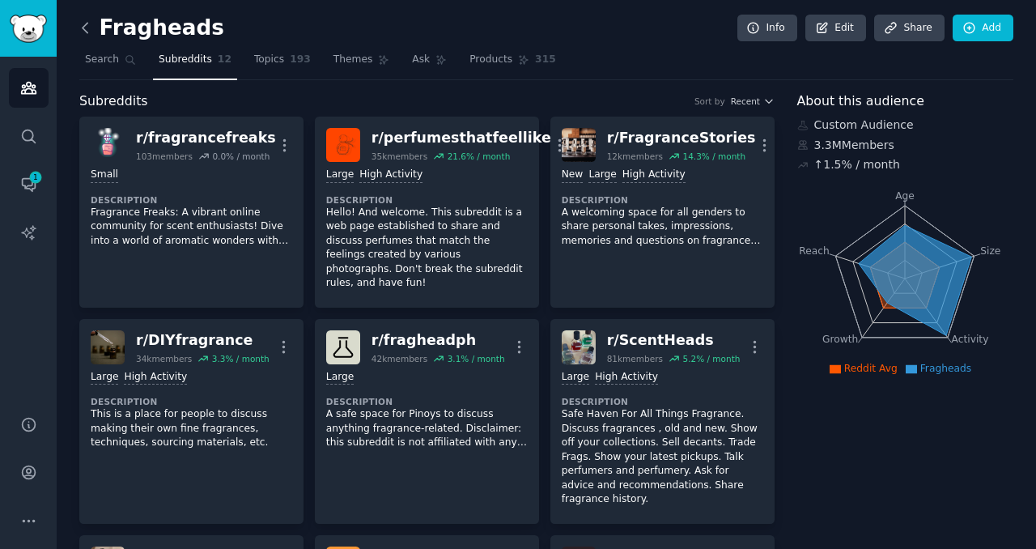
click at [85, 21] on icon at bounding box center [85, 27] width 17 height 17
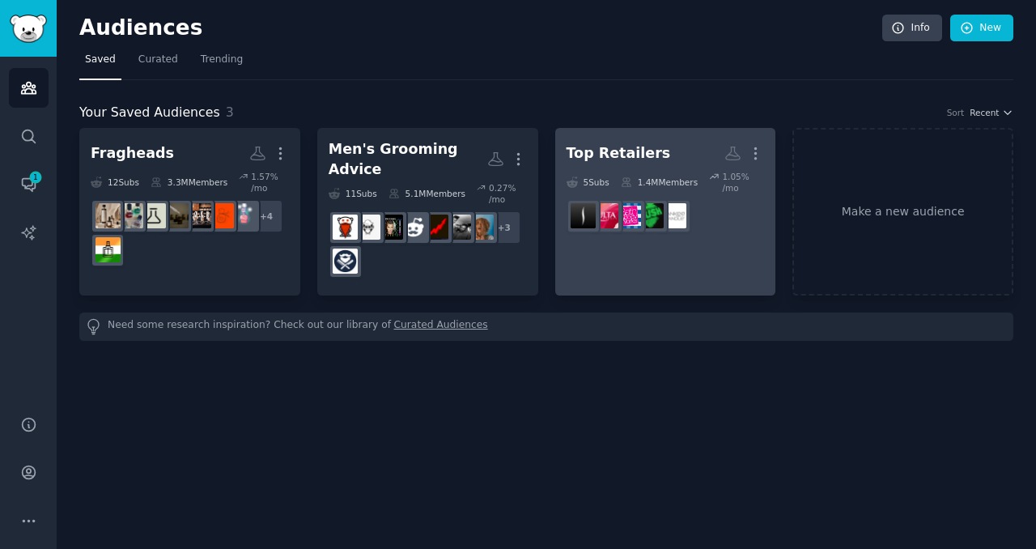
click at [747, 241] on link "Top Retailers More 5 Sub s 1.4M Members 1.05 % /mo r/YankeeCandles" at bounding box center [665, 211] width 221 height 167
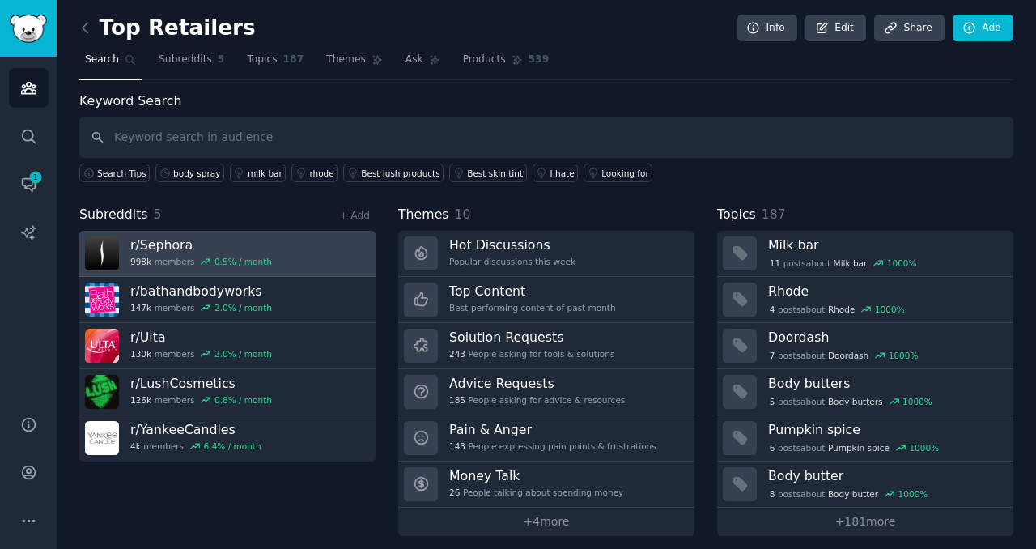
click at [307, 252] on link "r/ Sephora 998k members 0.5 % / month" at bounding box center [227, 254] width 296 height 46
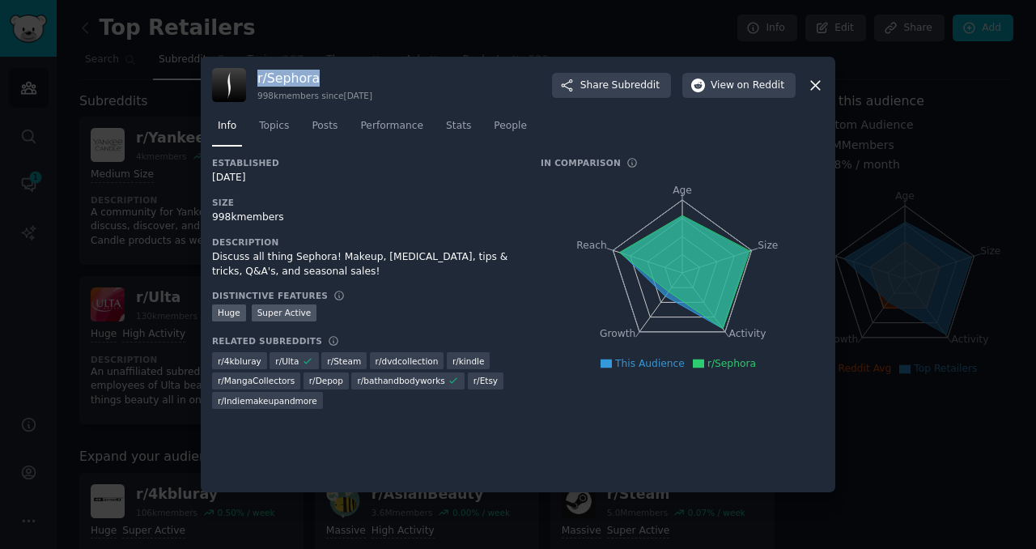
drag, startPoint x: 316, startPoint y: 78, endPoint x: 257, endPoint y: 78, distance: 59.1
click at [257, 78] on h3 "r/ Sephora" at bounding box center [314, 78] width 115 height 17
click at [819, 87] on icon at bounding box center [815, 85] width 17 height 17
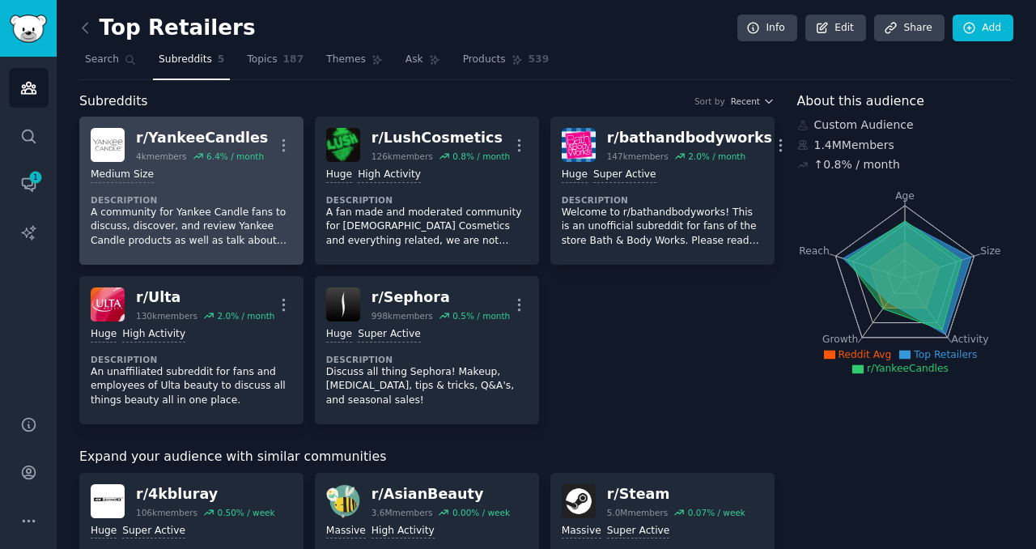
click at [255, 210] on p "A community for Yankee Candle fans to discuss, discover, and review Yankee Cand…" at bounding box center [191, 226] width 201 height 43
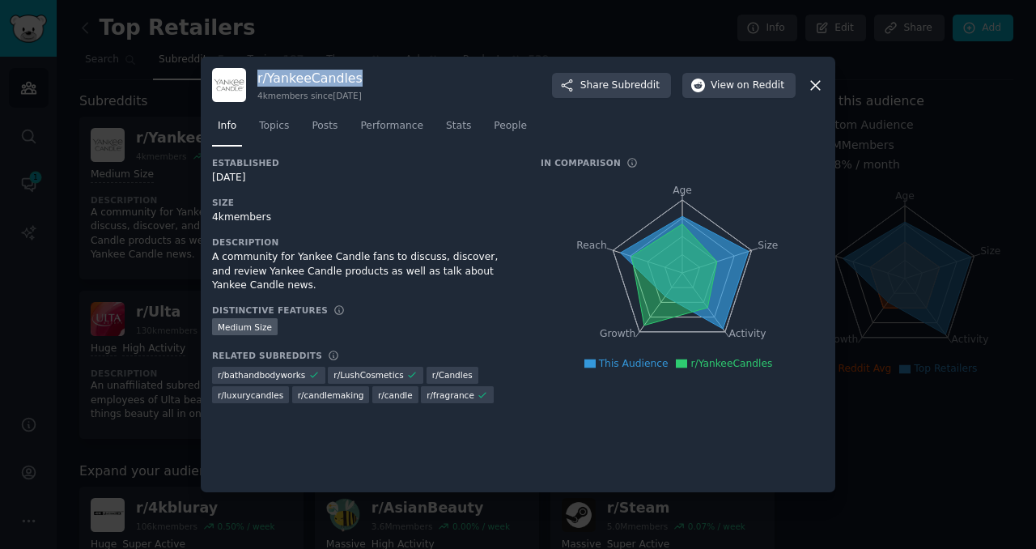
drag, startPoint x: 366, startPoint y: 76, endPoint x: 253, endPoint y: 76, distance: 113.3
click at [253, 76] on div "r/ YankeeCandles 4k members since [DATE] Share Subreddit View on Reddit" at bounding box center [518, 85] width 612 height 34
click at [821, 83] on icon at bounding box center [815, 85] width 17 height 17
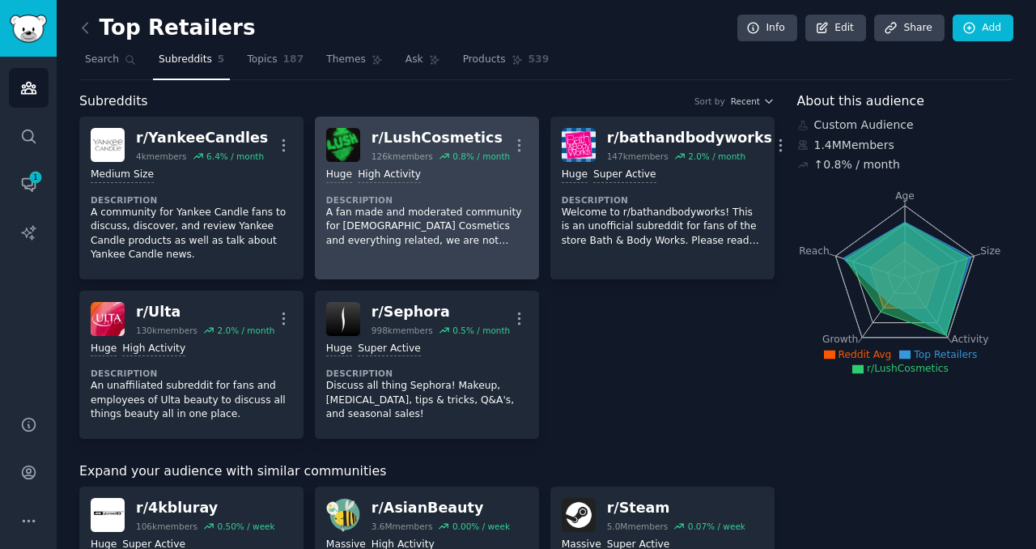
click at [422, 200] on dt "Description" at bounding box center [426, 199] width 201 height 11
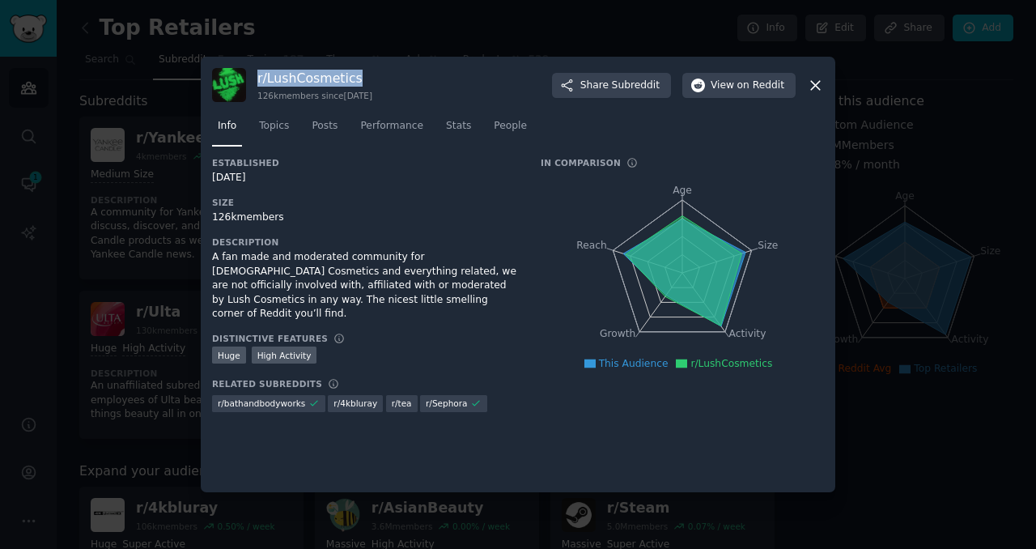
drag, startPoint x: 376, startPoint y: 78, endPoint x: 252, endPoint y: 78, distance: 123.8
click at [252, 78] on div "r/ LushCosmetics 126k members since [DATE] Share Subreddit View on Reddit" at bounding box center [518, 85] width 612 height 34
click at [814, 89] on icon at bounding box center [815, 85] width 17 height 17
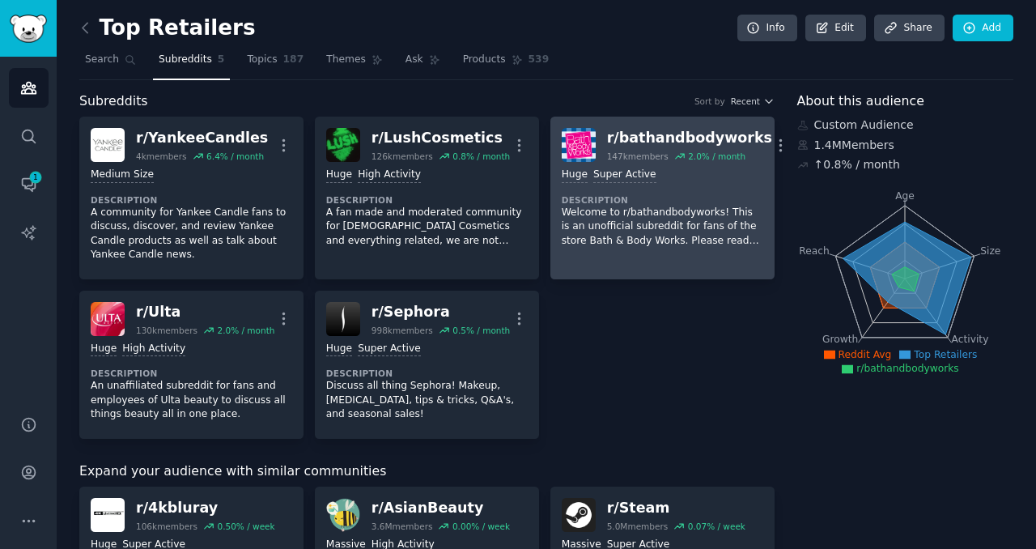
click at [708, 215] on p "Welcome to r/bathandbodyworks! This is an unofficial subreddit for fans of the …" at bounding box center [661, 226] width 201 height 43
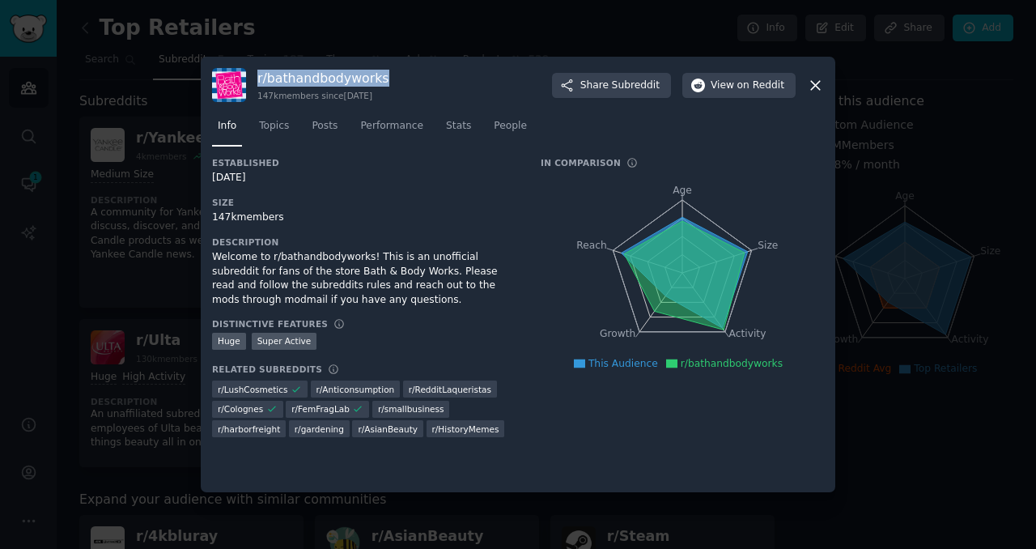
drag, startPoint x: 396, startPoint y: 83, endPoint x: 254, endPoint y: 81, distance: 141.6
click at [254, 81] on div "r/ bathandbodyworks 147k members since [DATE] Share Subreddit View on Reddit" at bounding box center [518, 85] width 612 height 34
click at [811, 86] on icon at bounding box center [815, 85] width 17 height 17
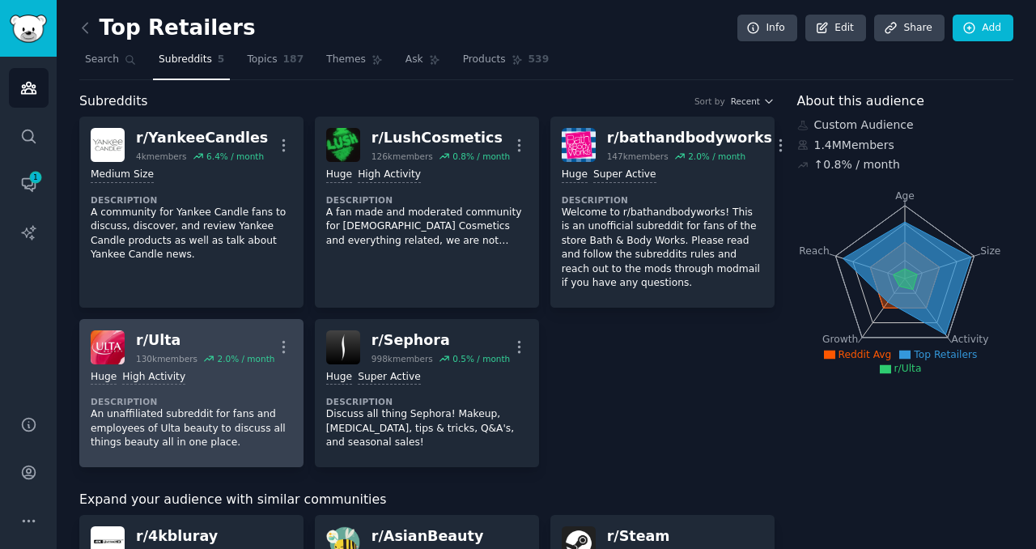
click at [192, 425] on p "An unaffiliated subreddit for fans and employees of Ulta beauty to discuss all …" at bounding box center [191, 428] width 201 height 43
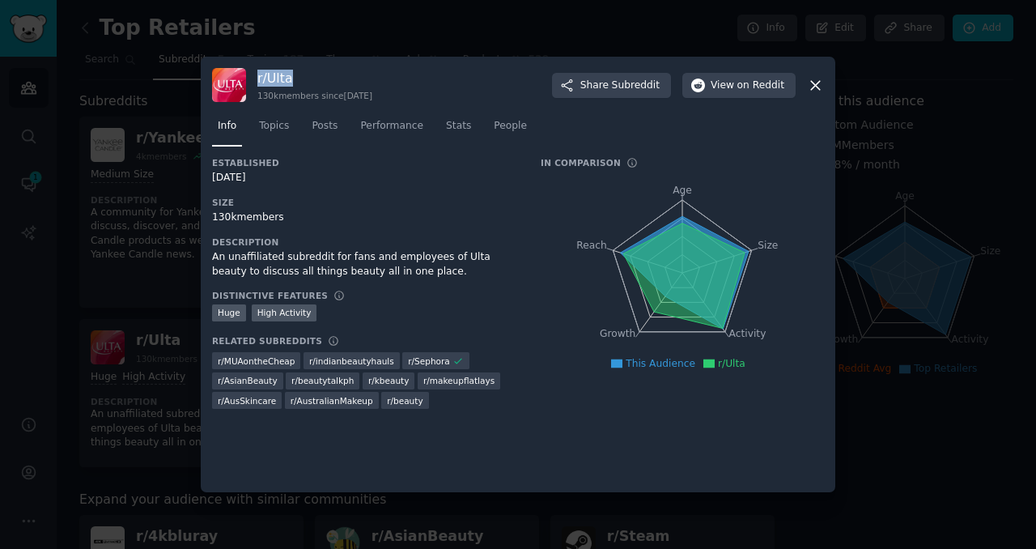
drag, startPoint x: 307, startPoint y: 78, endPoint x: 257, endPoint y: 78, distance: 50.2
click at [257, 78] on h3 "r/ Ulta" at bounding box center [314, 78] width 115 height 17
